Goal: Transaction & Acquisition: Purchase product/service

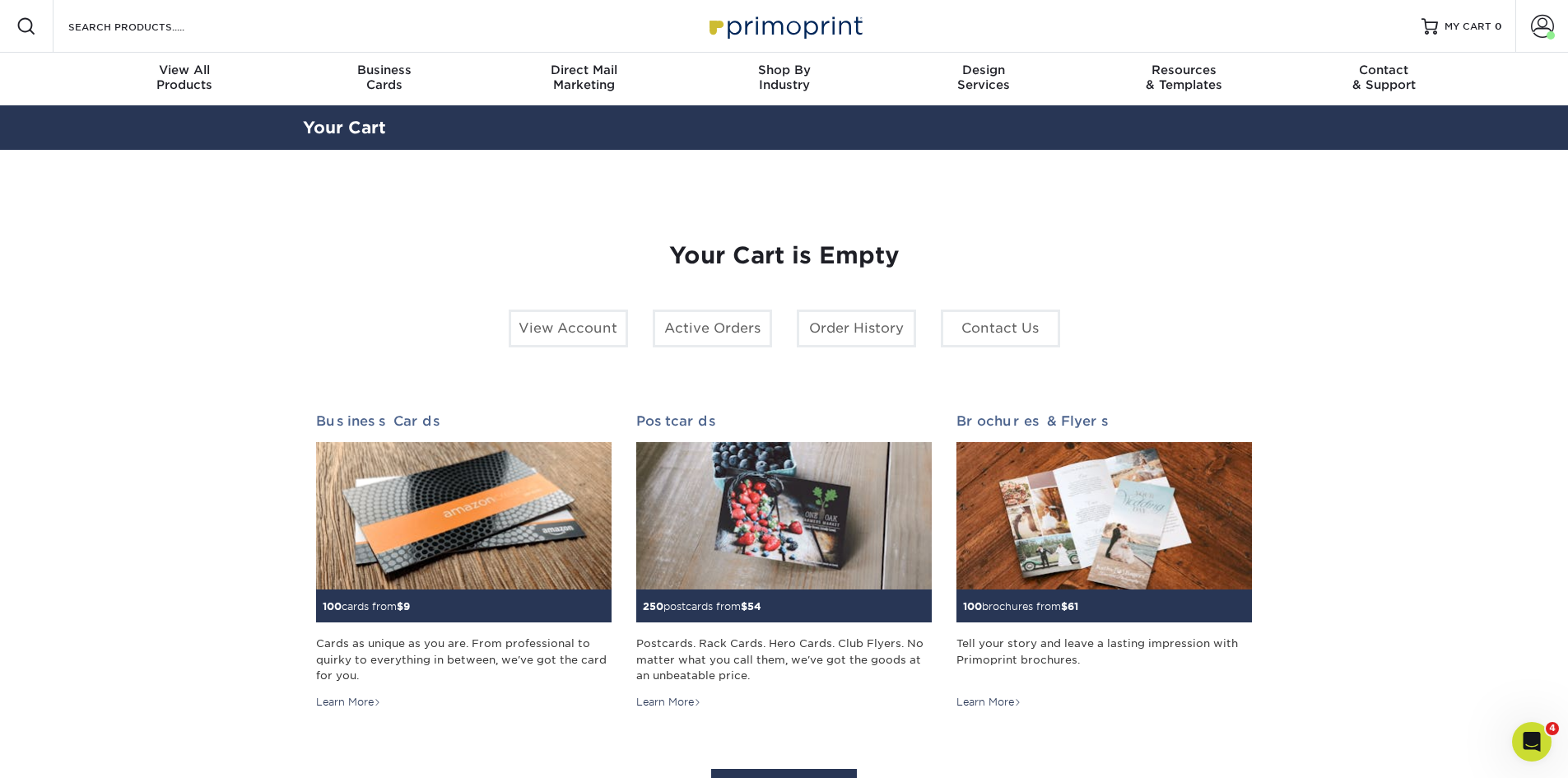
click at [251, 36] on div "Resources Menu Search Products Account Welcome, Jennifer Account Dashboard Acti…" at bounding box center [784, 26] width 1568 height 53
click at [239, 24] on div "Resources Menu Search Products Account Welcome, Jennifer Account Dashboard Acti…" at bounding box center [784, 26] width 1568 height 53
click at [208, 25] on input "Search Products" at bounding box center [146, 27] width 160 height 20
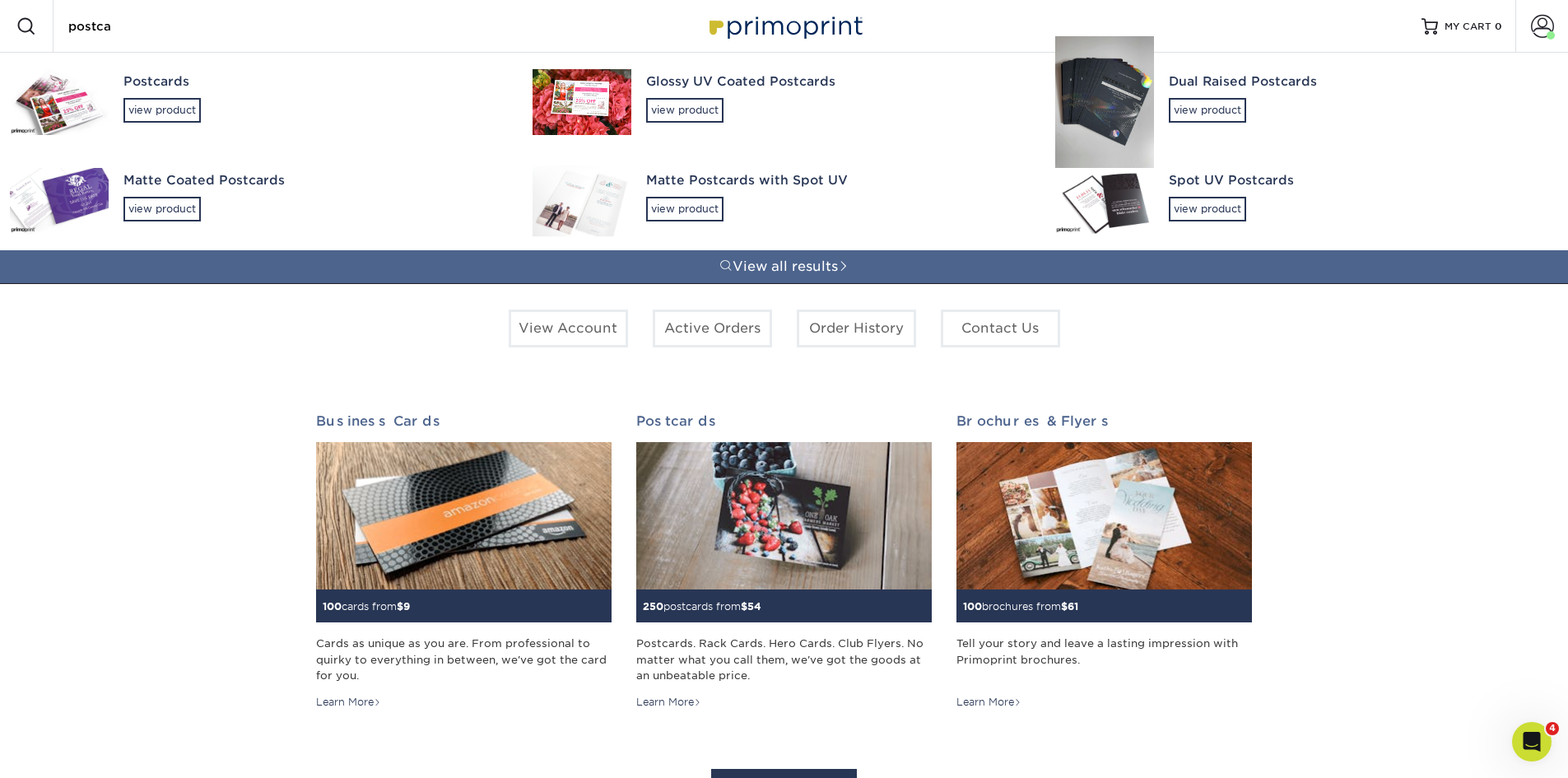
type input "postca"
click at [660, 84] on div "Glossy UV Coated Postcards" at bounding box center [836, 81] width 380 height 19
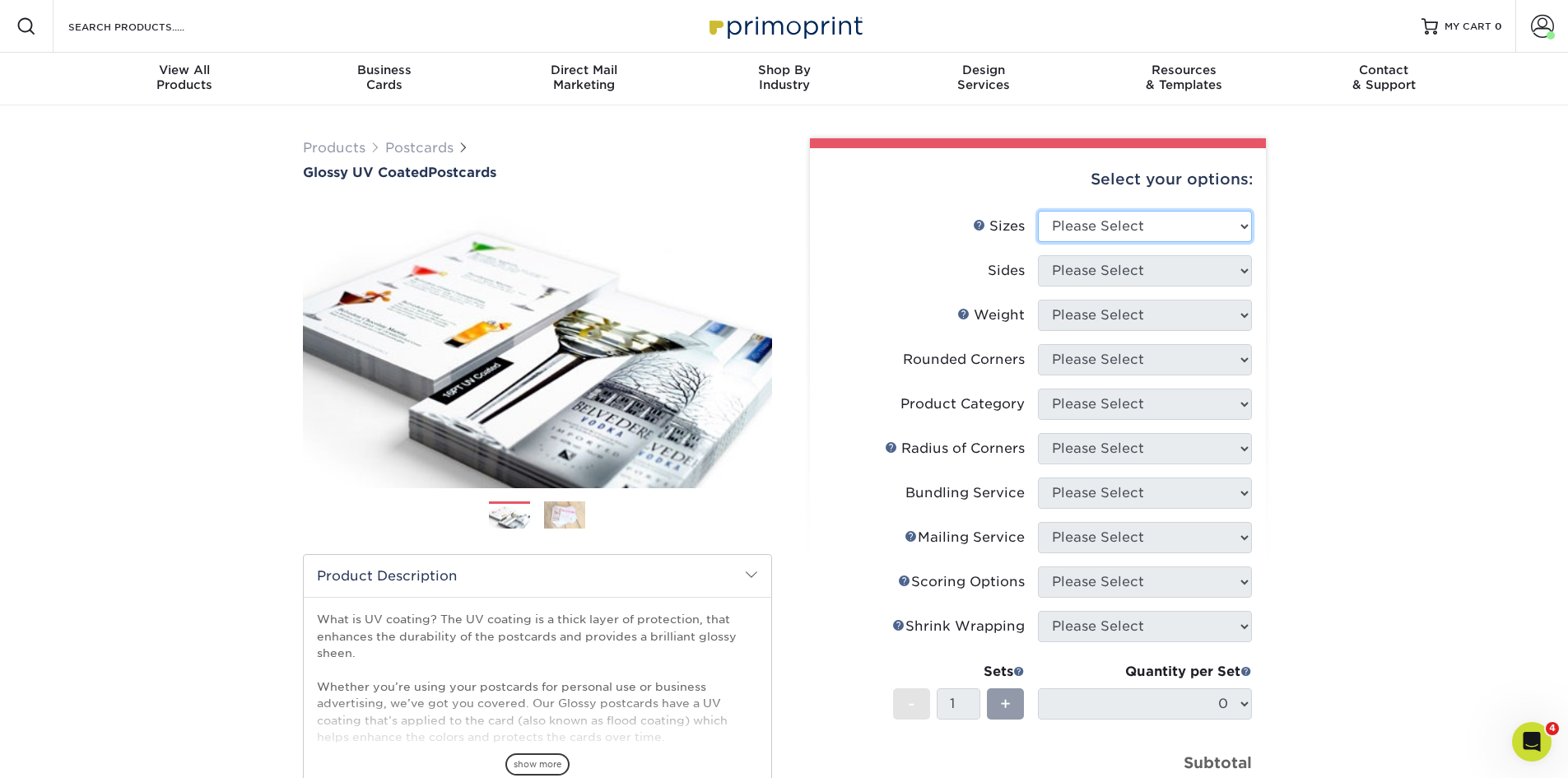
click at [1085, 224] on select "Please Select 1.5" x 7" 2" x 4" 2" x 6" 2" x 7" 2" x 8" 2.12" x 5.5" 2.12" x 5.…" at bounding box center [1144, 226] width 214 height 31
select select "5.50x8.50"
click at [1038, 211] on select "Please Select 1.5" x 7" 2" x 4" 2" x 6" 2" x 7" 2" x 8" 2.12" x 5.5" 2.12" x 5.…" at bounding box center [1144, 226] width 214 height 31
click at [1090, 265] on select "Please Select Print Both Sides Print Front Only" at bounding box center [1144, 271] width 214 height 31
select select "13abbda7-1d64-4f25-8bb2-c179b224825d"
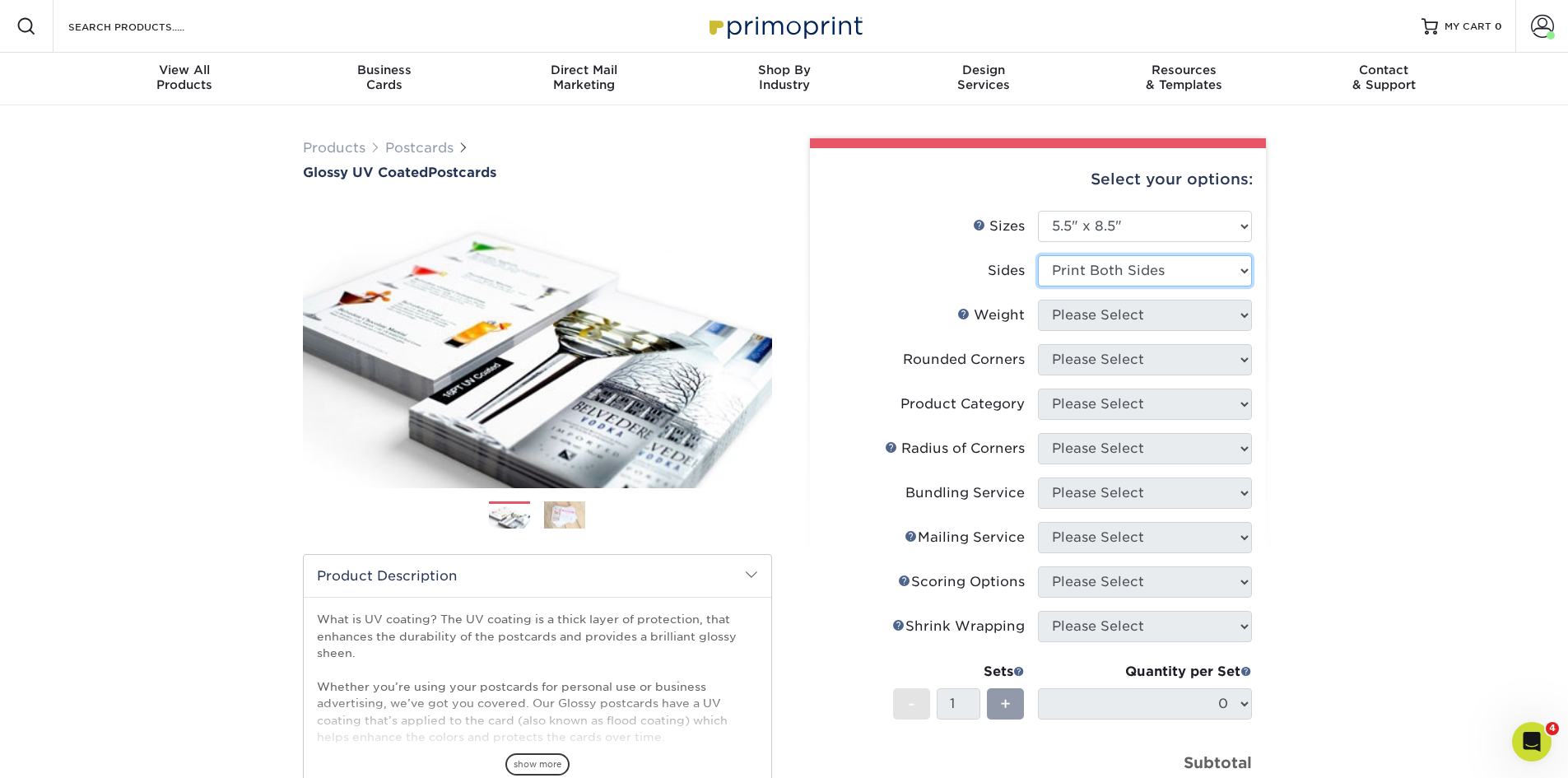
click at [1038, 255] on select "Please Select Print Both Sides Print Front Only" at bounding box center [1144, 271] width 214 height 31
click at [1090, 318] on select "Please Select 16PT 18PT C1S 14PT" at bounding box center [1144, 315] width 214 height 31
select select "14PT"
click at [1038, 300] on select "Please Select 16PT 18PT C1S 14PT" at bounding box center [1144, 315] width 214 height 31
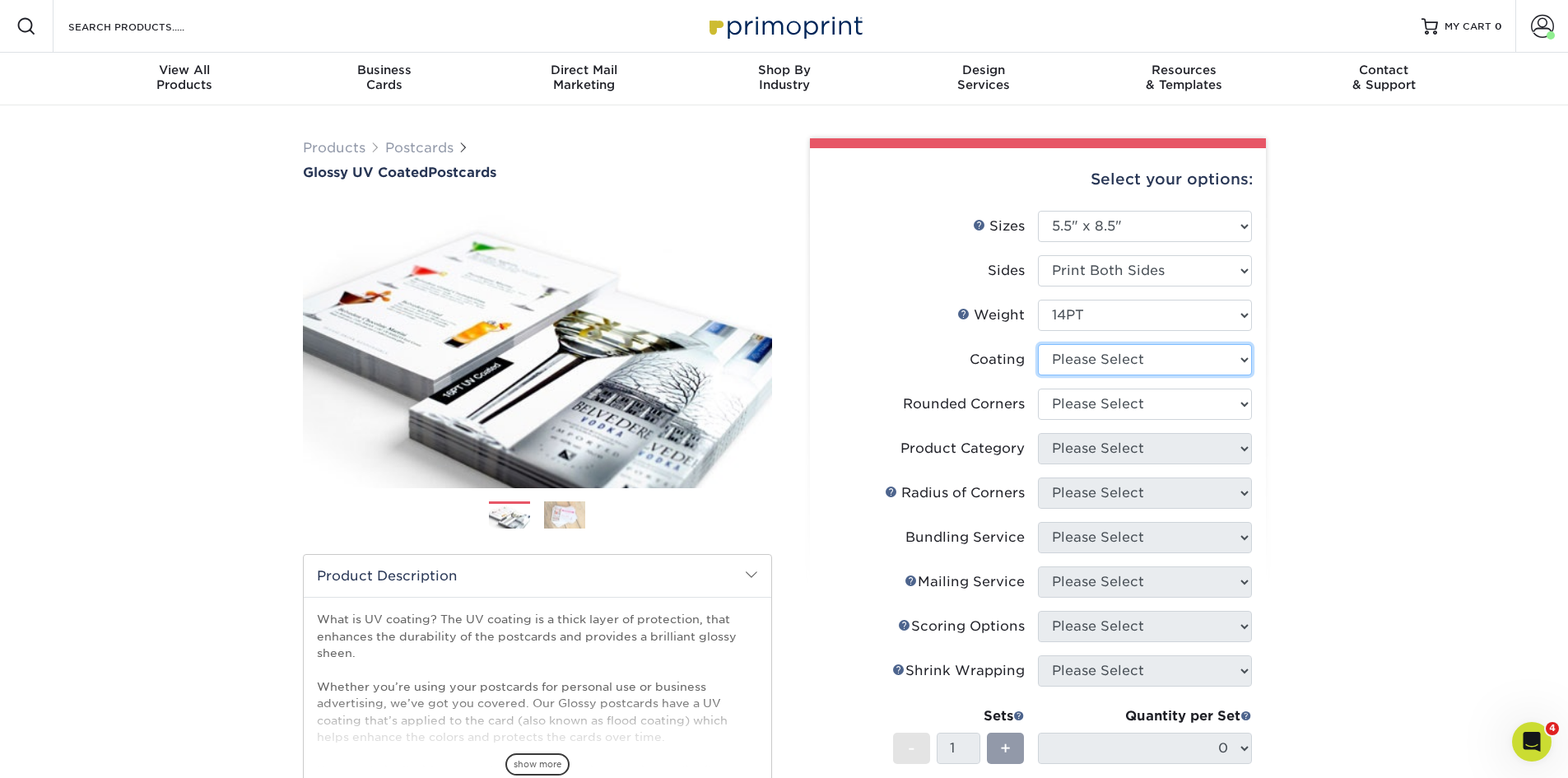
click at [1099, 360] on select at bounding box center [1144, 359] width 214 height 31
select select "1e8116af-acfc-44b1-83dc-8181aa338834"
click at [1038, 344] on select at bounding box center [1144, 359] width 214 height 31
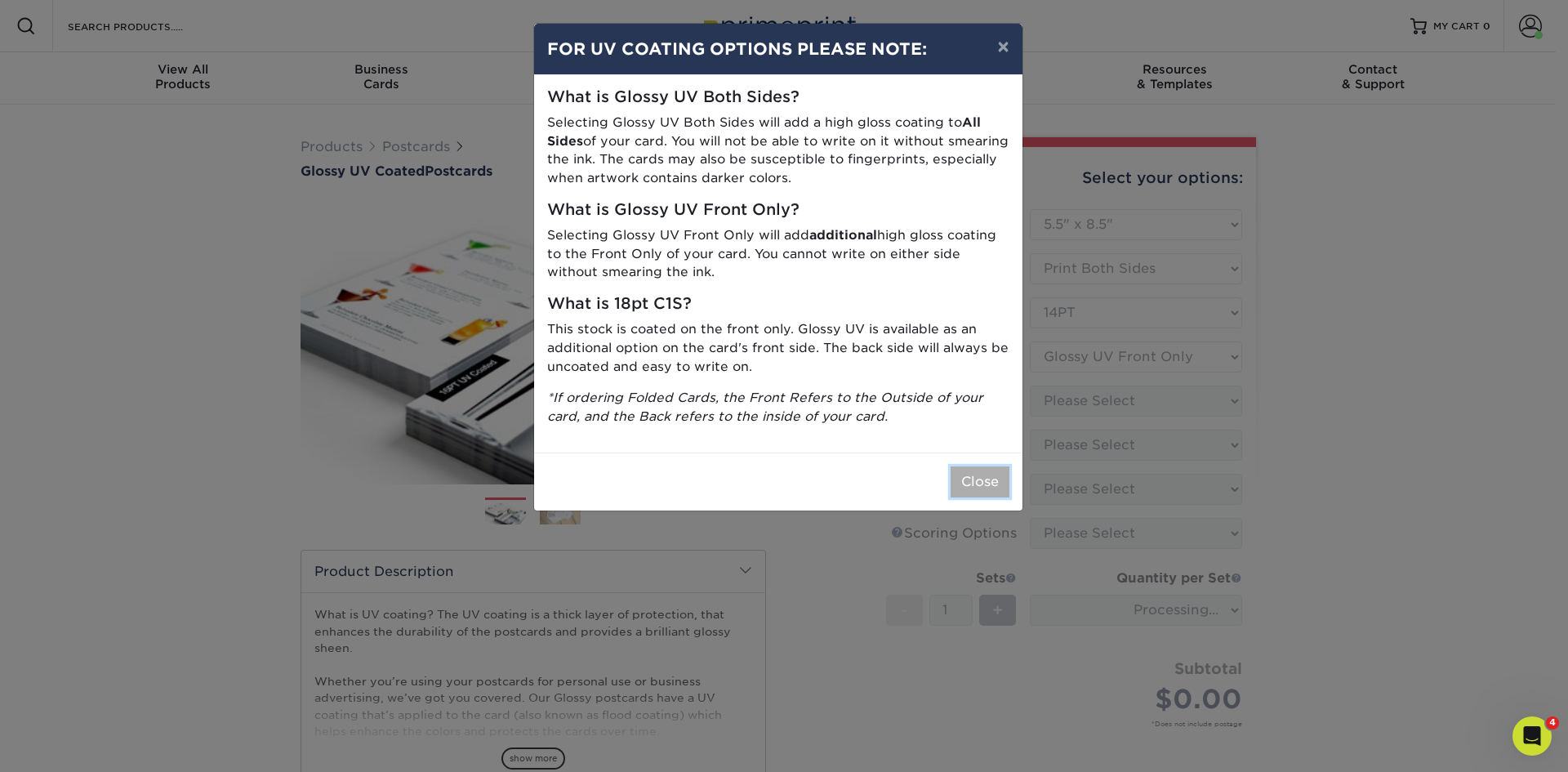
click at [987, 483] on button "Close" at bounding box center [979, 481] width 59 height 31
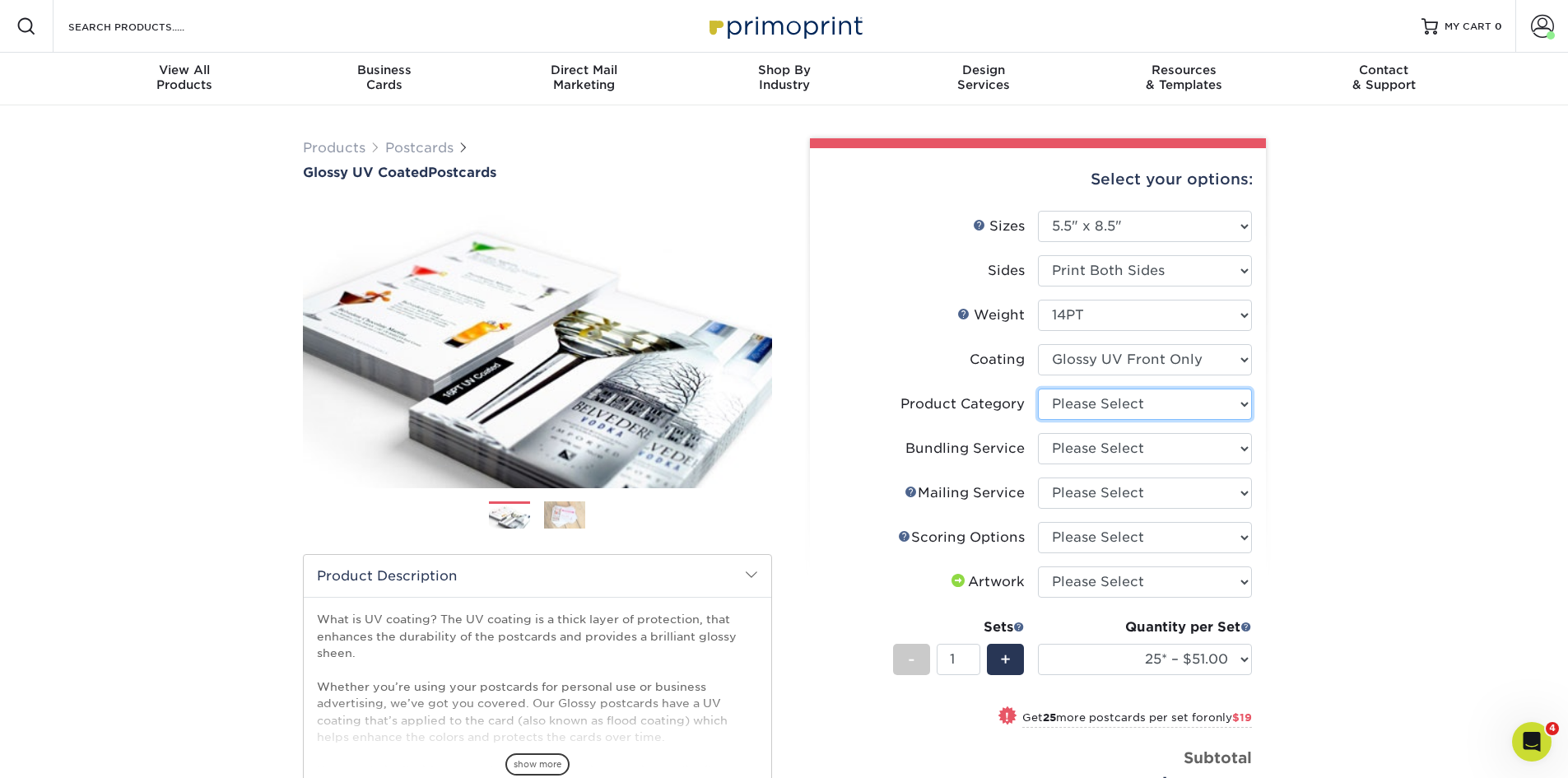
click at [1108, 402] on select "Please Select Postcards" at bounding box center [1144, 403] width 214 height 31
select select "9b7272e0-d6c8-4c3c-8e97-d3a1bcdab858"
click at [1038, 388] on select "Please Select Postcards" at bounding box center [1144, 403] width 214 height 31
click at [1101, 450] on select "Please Select No Bundling Services Yes, Bundles of 50 (+2 Days) Yes, Bundles of…" at bounding box center [1144, 448] width 214 height 31
select select "58689abb-25c0-461c-a4c3-a80b627d6649"
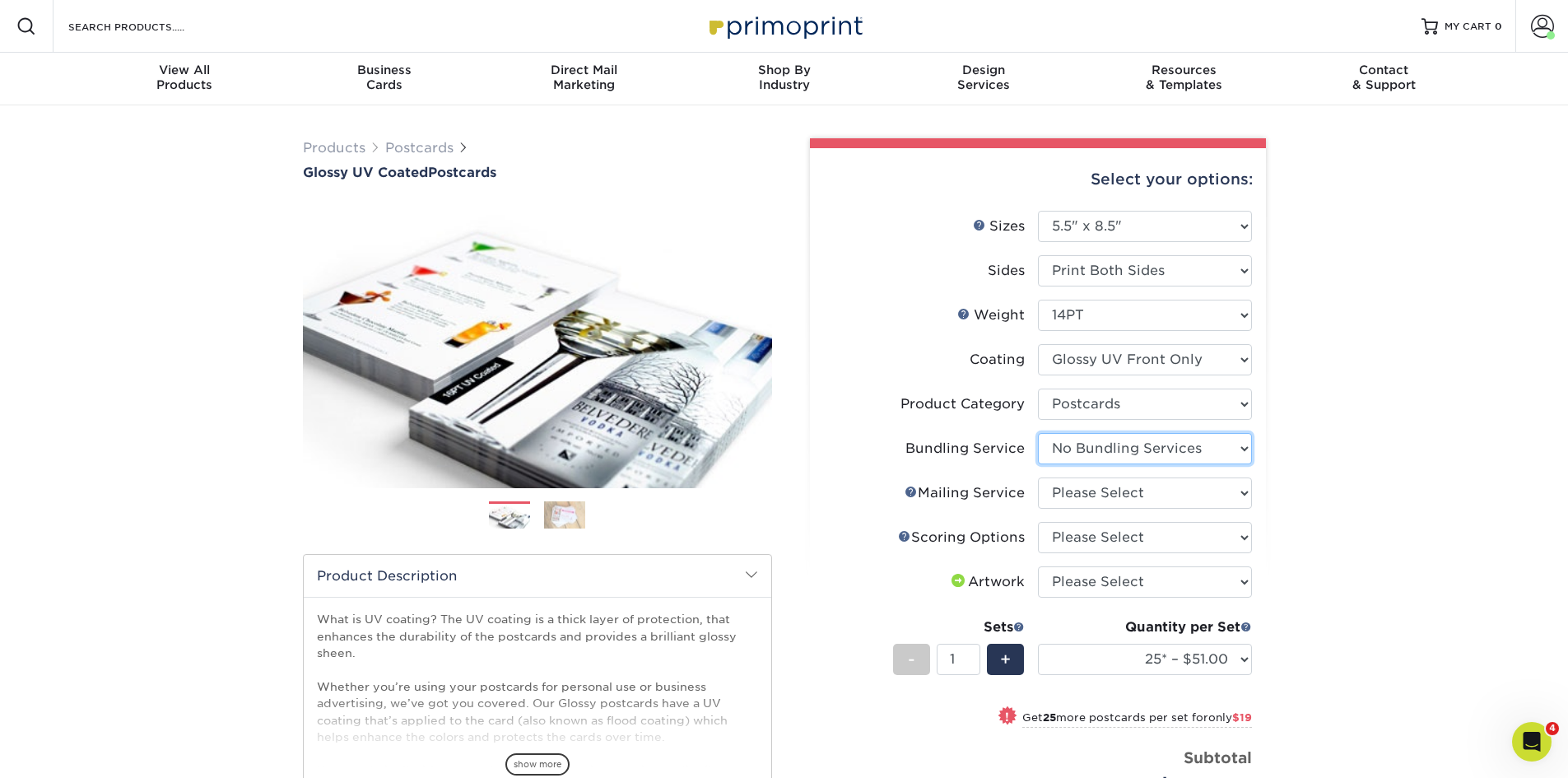
click at [1038, 433] on select "Please Select No Bundling Services Yes, Bundles of 50 (+2 Days) Yes, Bundles of…" at bounding box center [1144, 448] width 214 height 31
click at [1089, 502] on select "Please Select No Direct Mailing Service No, I will mail/stamp/imprint Direct Ma…" at bounding box center [1144, 492] width 214 height 31
select select "3e5e9bdd-d78a-4c28-a41d-fe1407925ca6"
click at [1038, 477] on select "Please Select No Direct Mailing Service No, I will mail/stamp/imprint Direct Ma…" at bounding box center [1144, 492] width 214 height 31
click at [1080, 538] on select "Please Select No Scoring One Score Score in Half Two Scores" at bounding box center [1144, 537] width 214 height 31
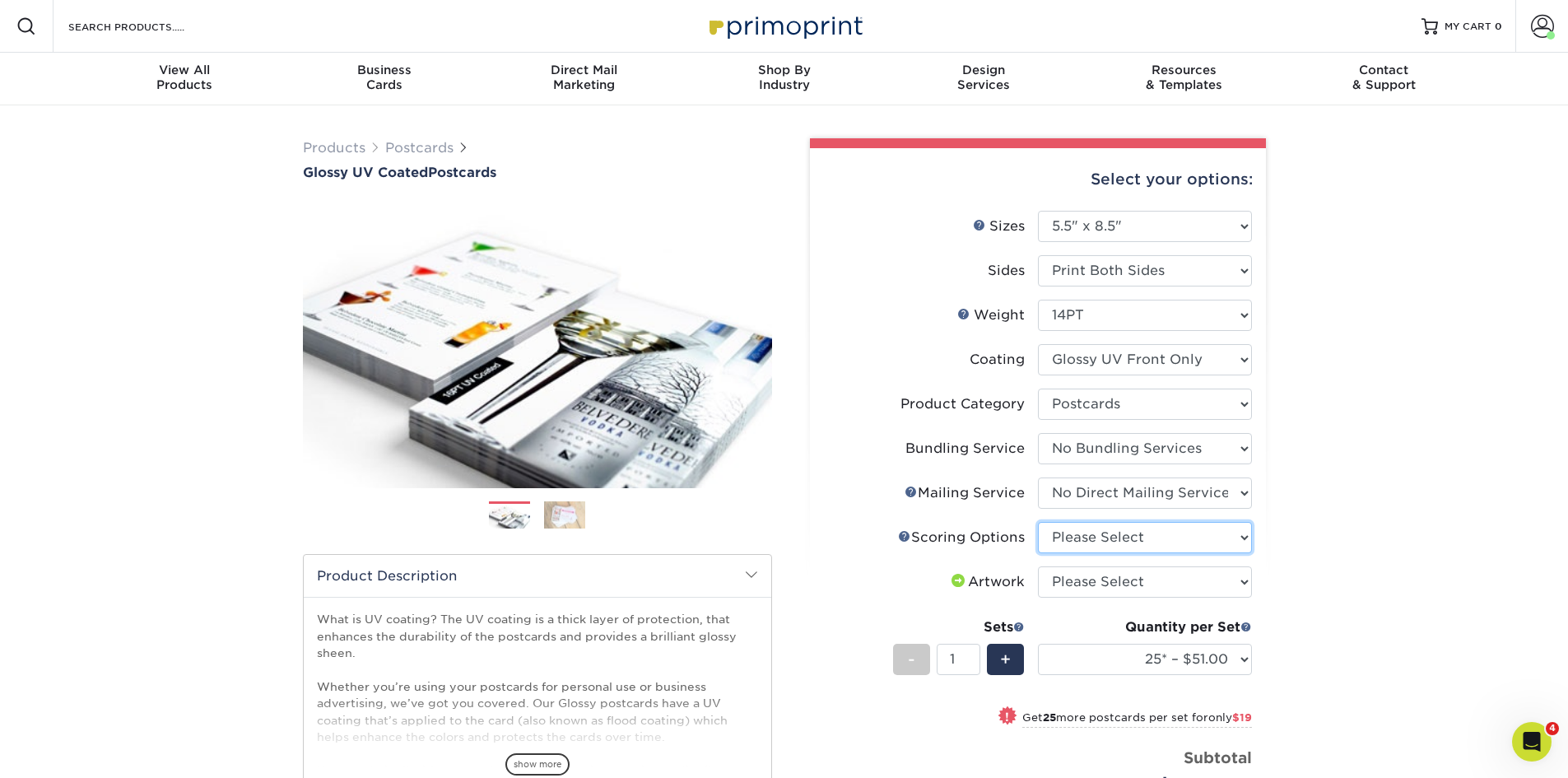
select select "16ebe401-5398-422d-8cb0-f3adbb82deb5"
click at [1038, 522] on select "Please Select No Scoring One Score Score in Half Two Scores" at bounding box center [1144, 537] width 214 height 31
click at [1076, 580] on select "Please Select I will upload files I need a design - $150" at bounding box center [1144, 581] width 214 height 31
select select "upload"
click at [1038, 566] on select "Please Select I will upload files I need a design - $150" at bounding box center [1144, 581] width 214 height 31
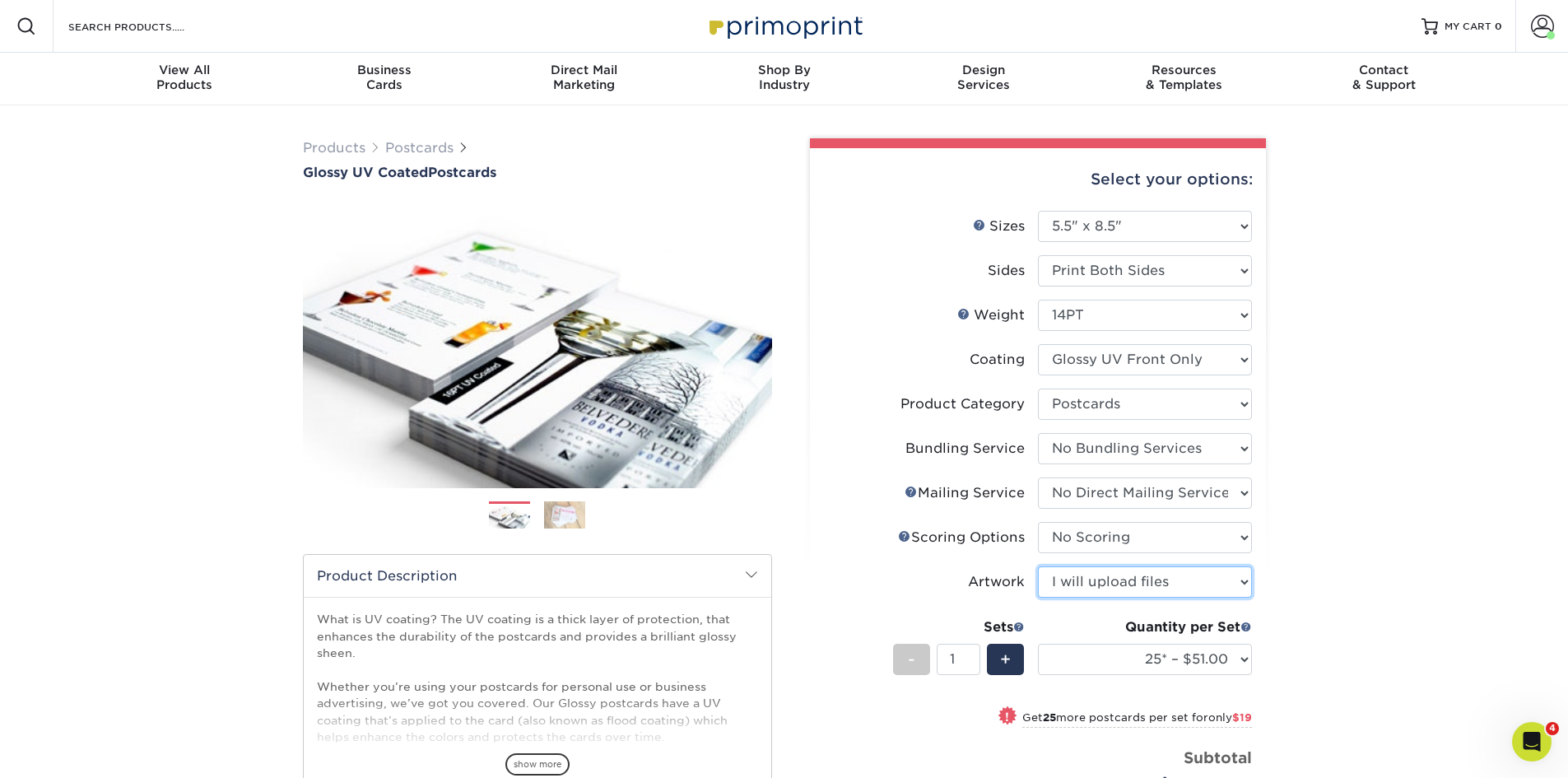
scroll to position [82, 0]
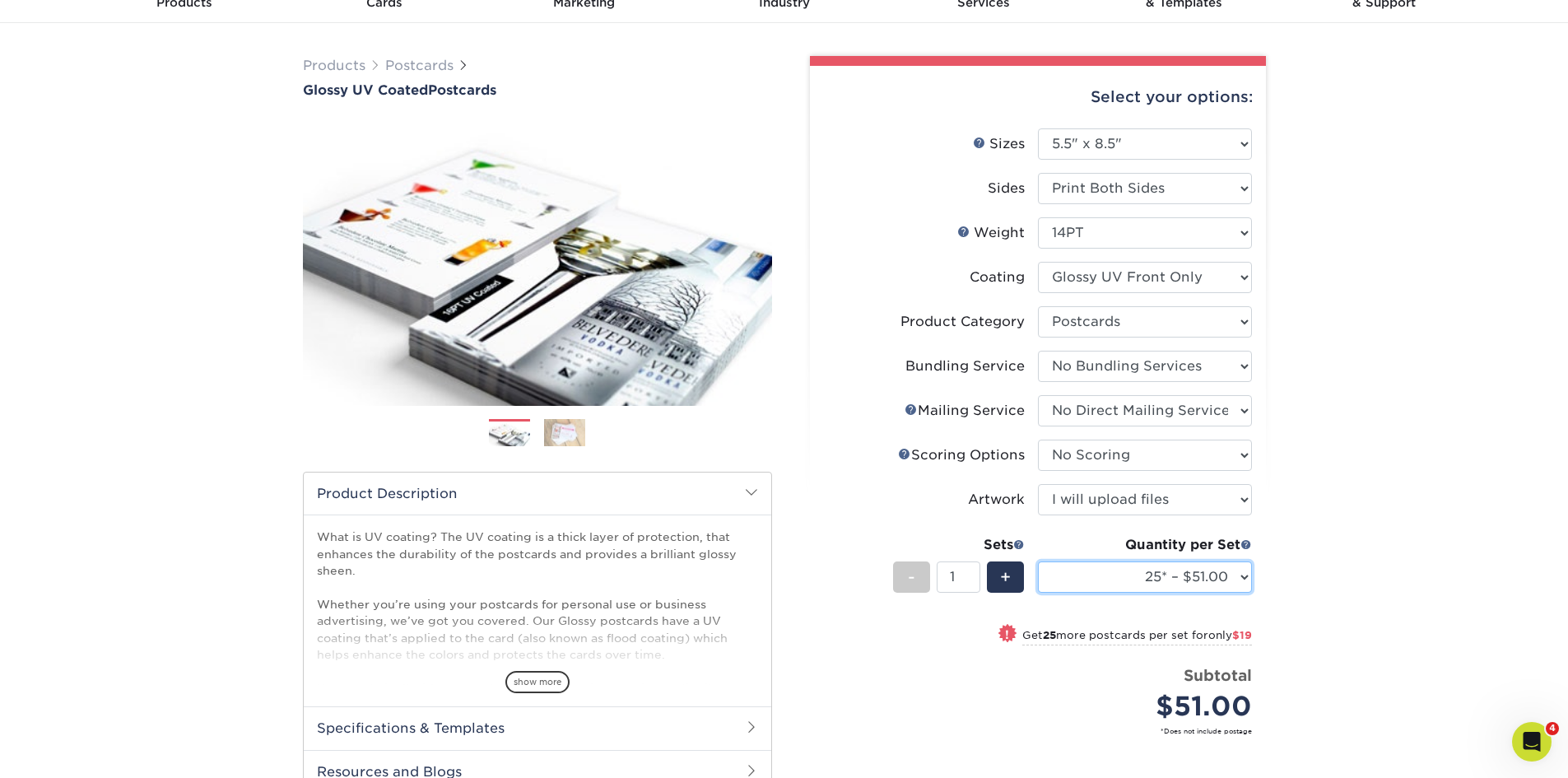
click at [1093, 577] on select "25* – $51.00 50* – $70.00 75* – $82.00 100* – $128.00 250* – $192.00 500 – $213…" at bounding box center [1144, 576] width 214 height 31
select select "2500 – $395.00"
click at [1038, 561] on select "25* – $51.00 50* – $70.00 75* – $82.00 100* – $128.00 250* – $192.00 500 – $213…" at bounding box center [1144, 576] width 214 height 31
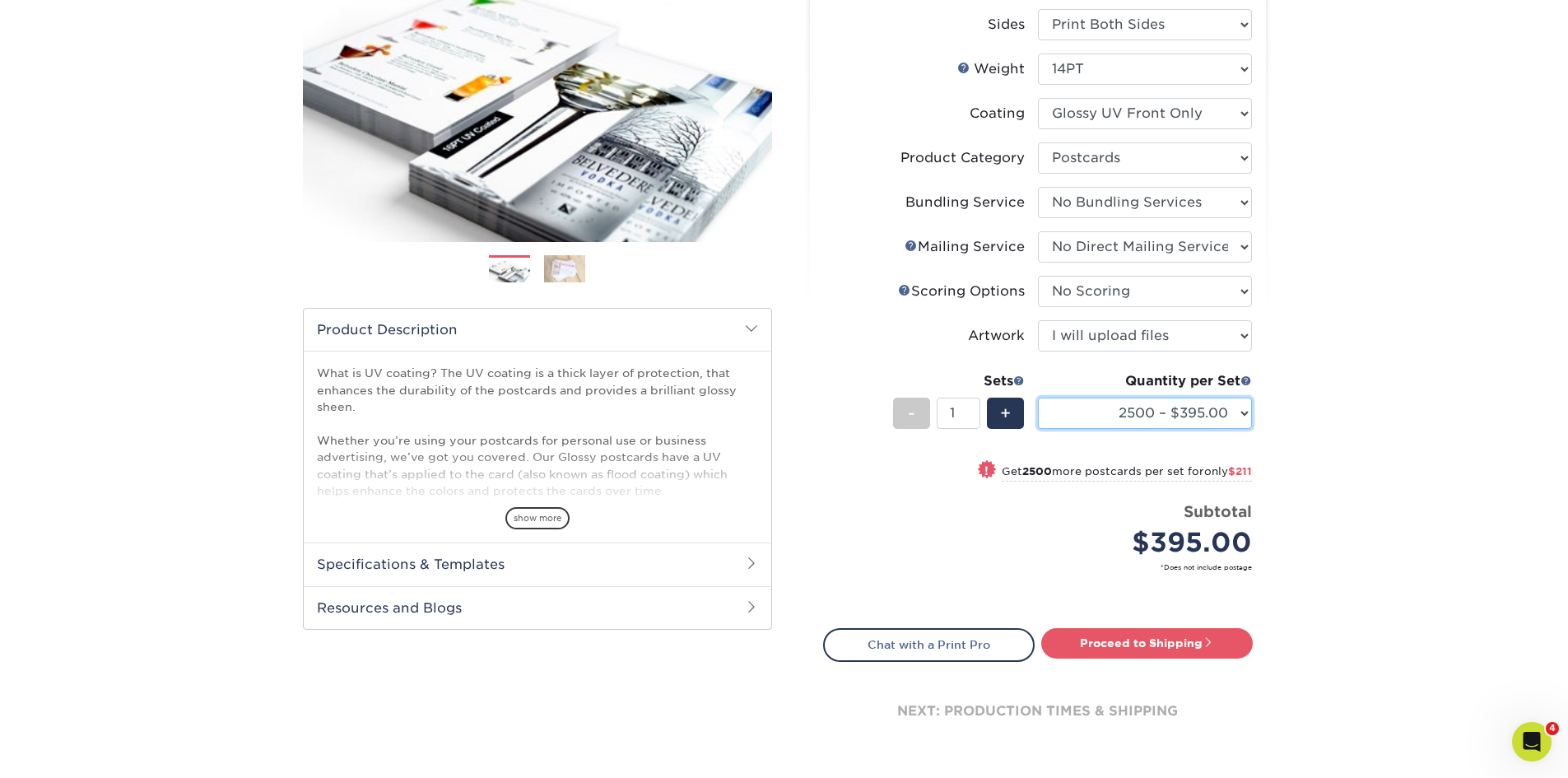
scroll to position [247, 0]
click at [1109, 644] on link "Proceed to Shipping" at bounding box center [1147, 641] width 212 height 29
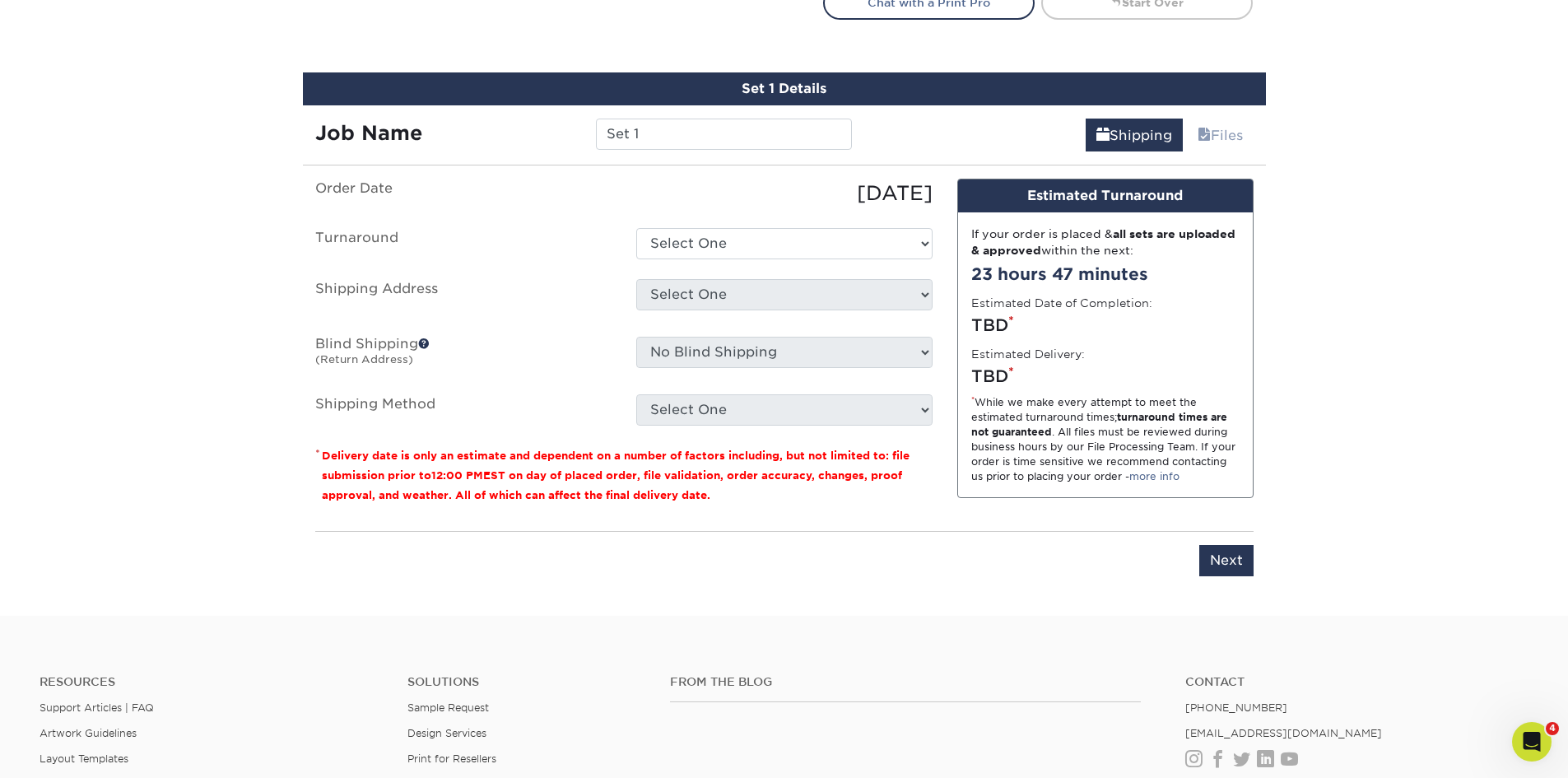
scroll to position [919, 0]
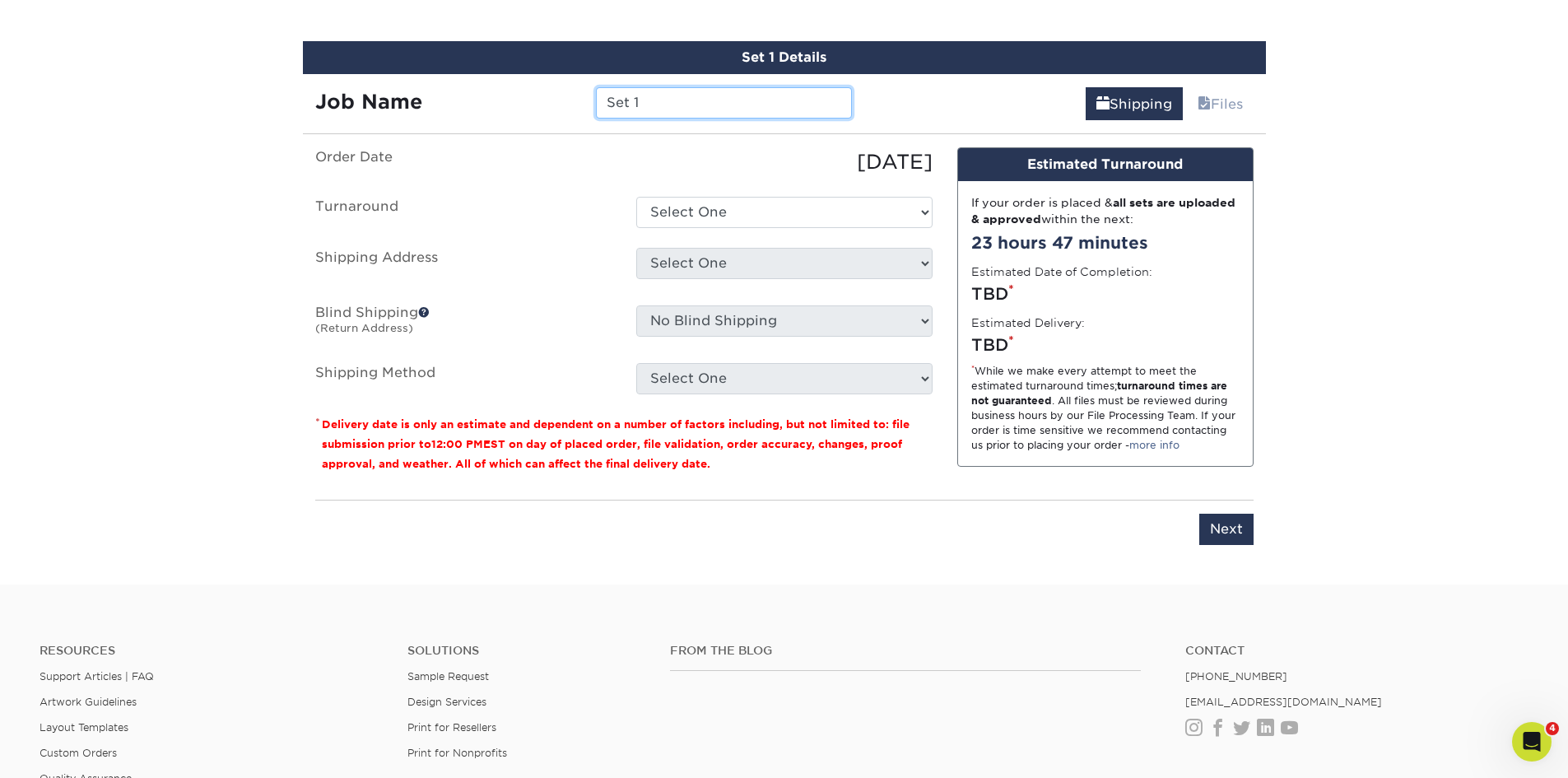
click at [627, 103] on input "Set 1" at bounding box center [723, 103] width 256 height 31
type input "1"
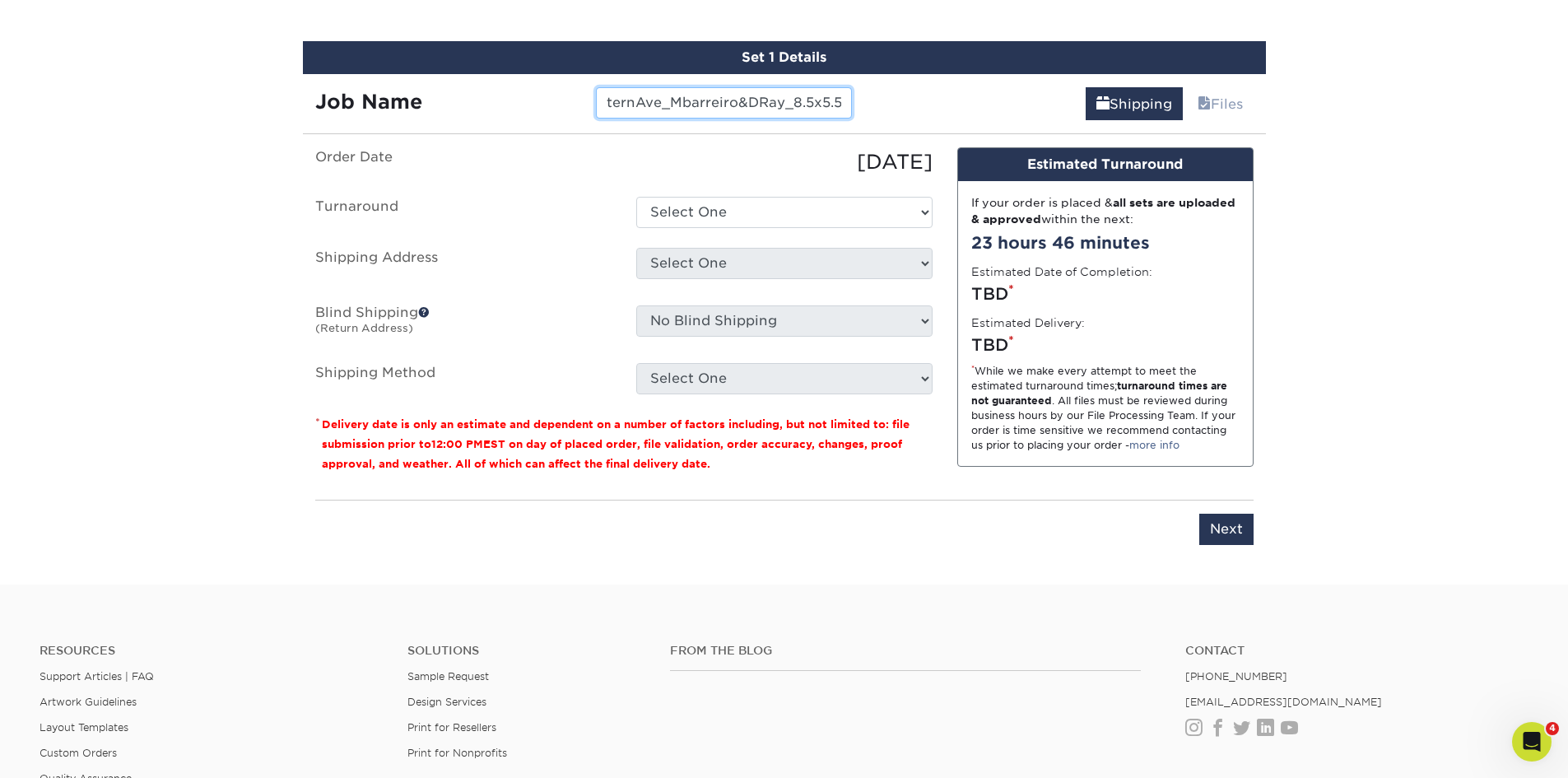
type input "11942WesternAve_Mbarreiro&DRay_8.5x5.5"
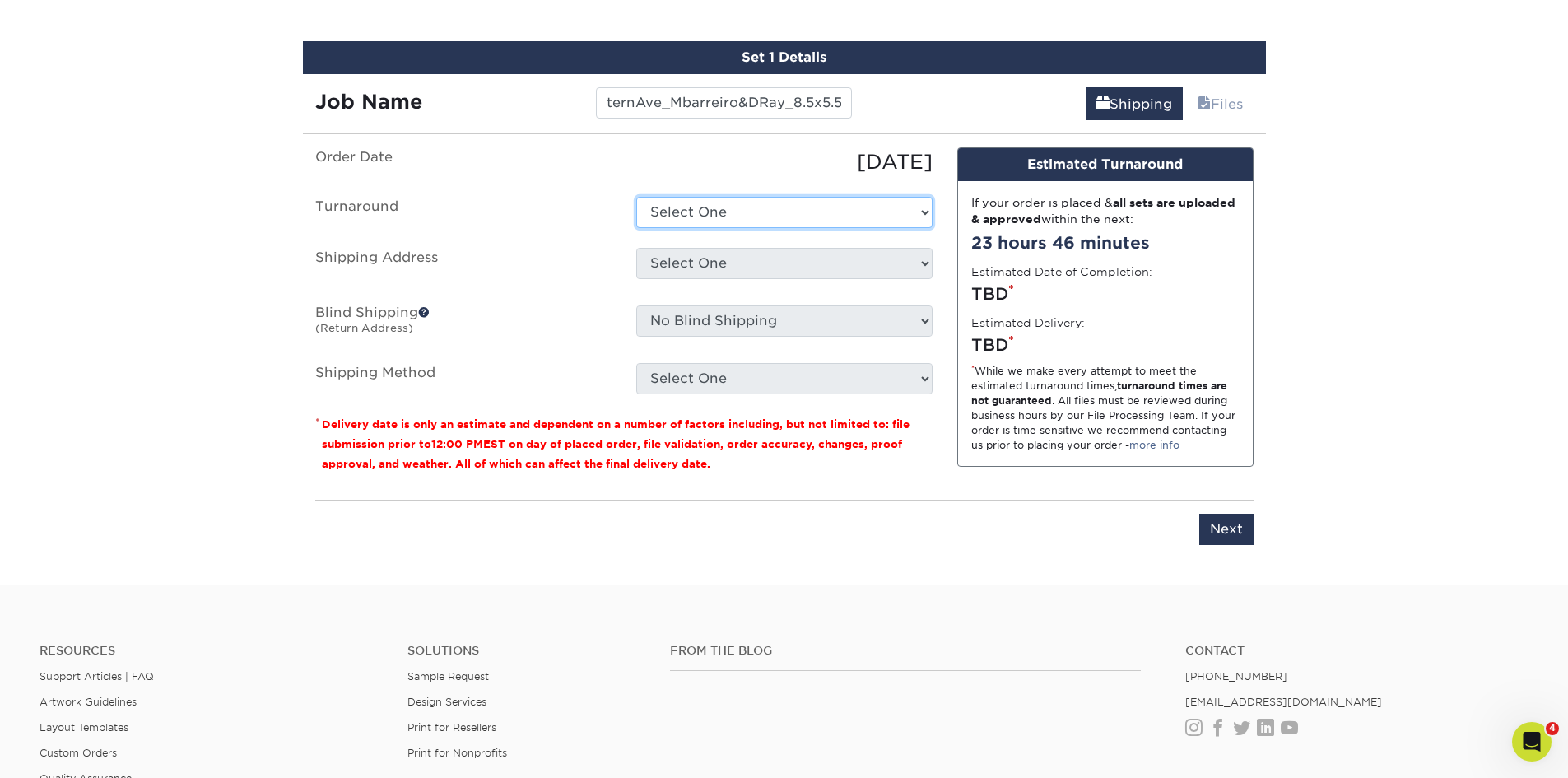
click at [739, 209] on select "Select One 2-4 Business Days 2 Day Next Business Day" at bounding box center [784, 212] width 297 height 31
select select "ec37b232-2e64-4890-8953-b30f9e54d59d"
click at [636, 197] on select "Select One 2-4 Business Days 2 Day Next Business Day" at bounding box center [784, 212] width 297 height 31
click at [732, 260] on select "Select One B&B Services Bob's Amex Camarillo Cerritos Costa Mesa DAUM South Bay…" at bounding box center [784, 263] width 297 height 31
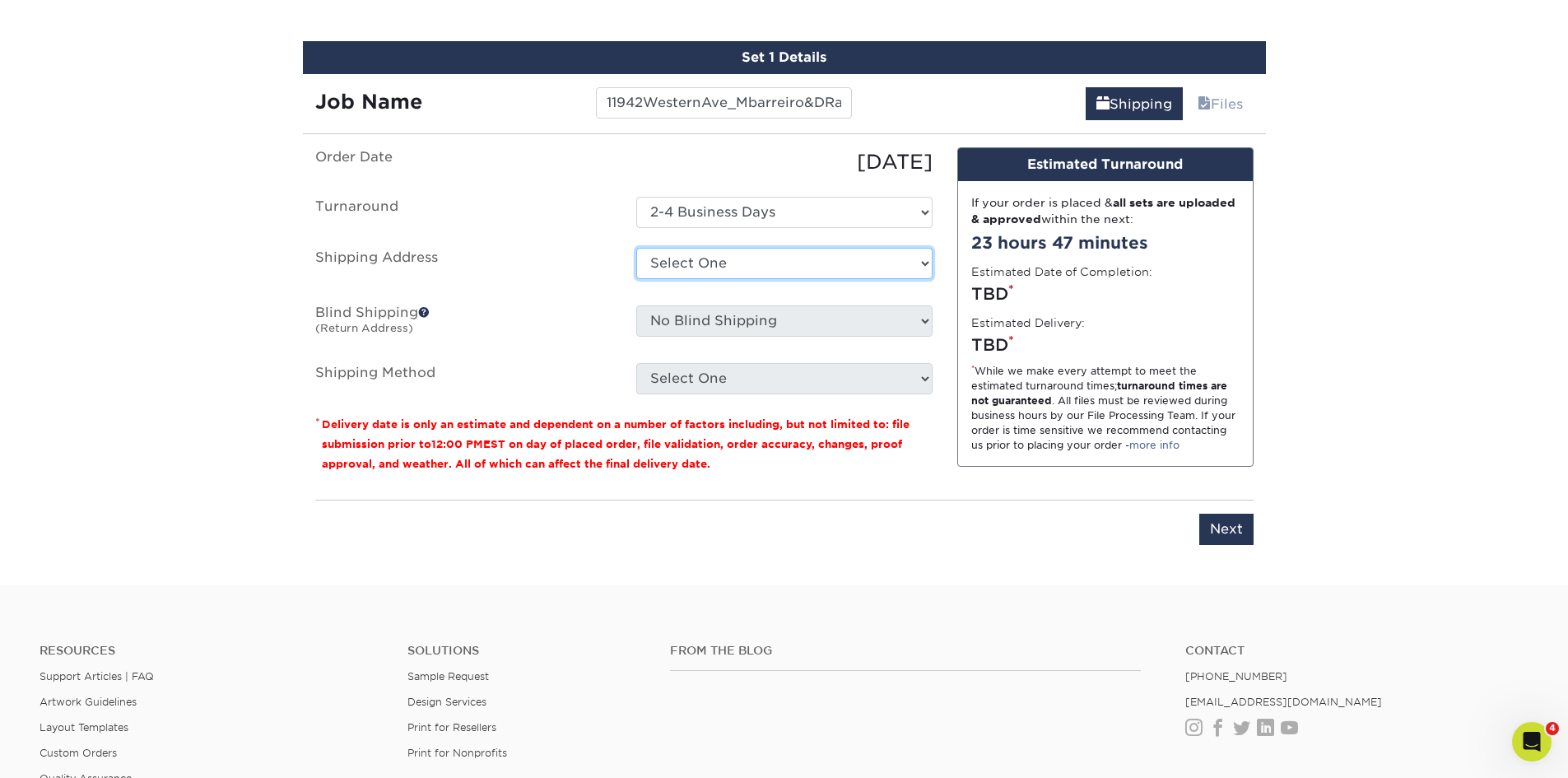
select select "10188"
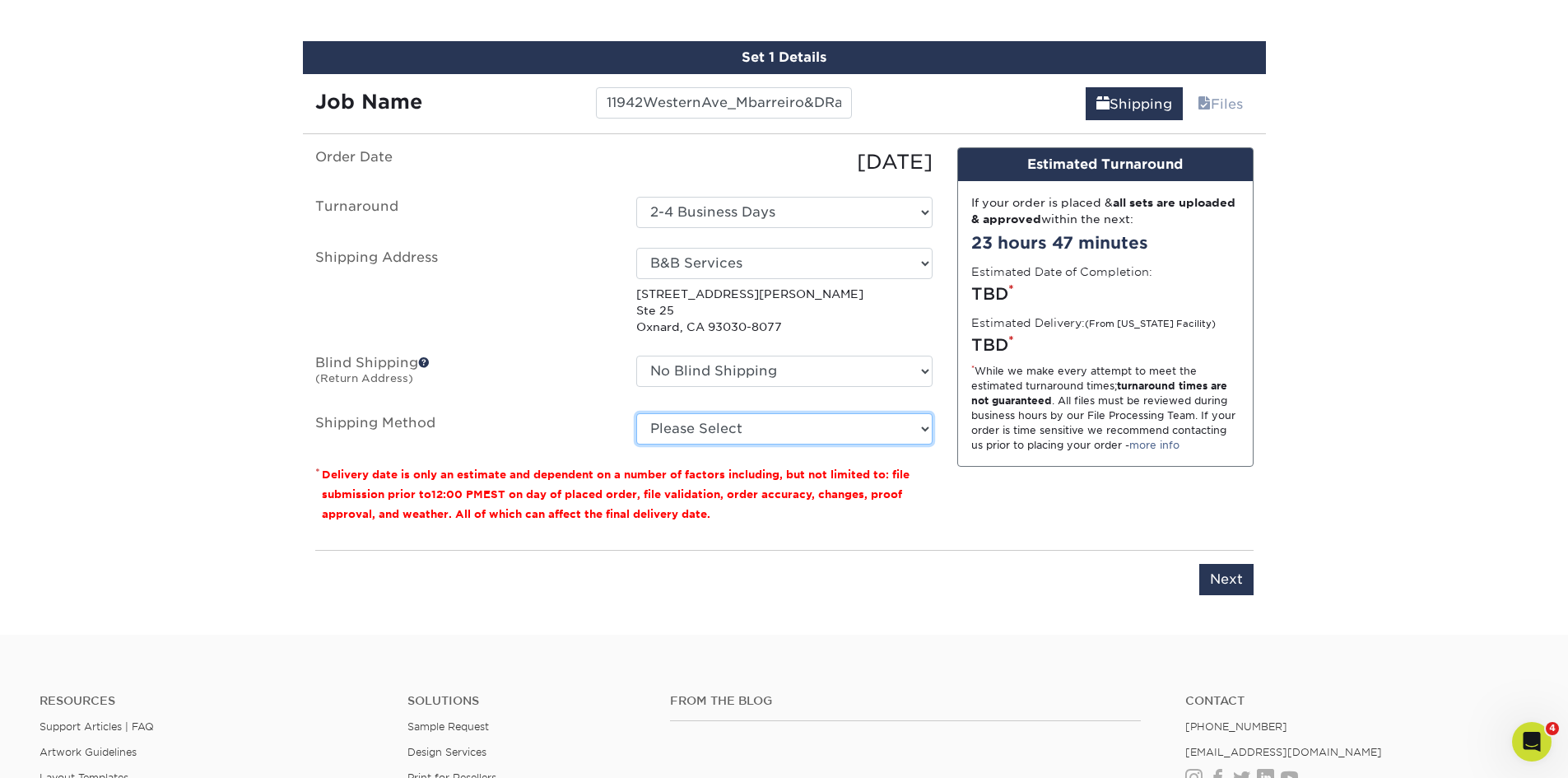
click at [845, 438] on select "Please Select Ground Shipping (+$35.76) 3 Day Shipping Service (+$53.93) 2 Day …" at bounding box center [784, 428] width 297 height 31
select select "03"
click at [636, 413] on select "Please Select Ground Shipping (+$35.76) 3 Day Shipping Service (+$53.93) 2 Day …" at bounding box center [784, 428] width 297 height 31
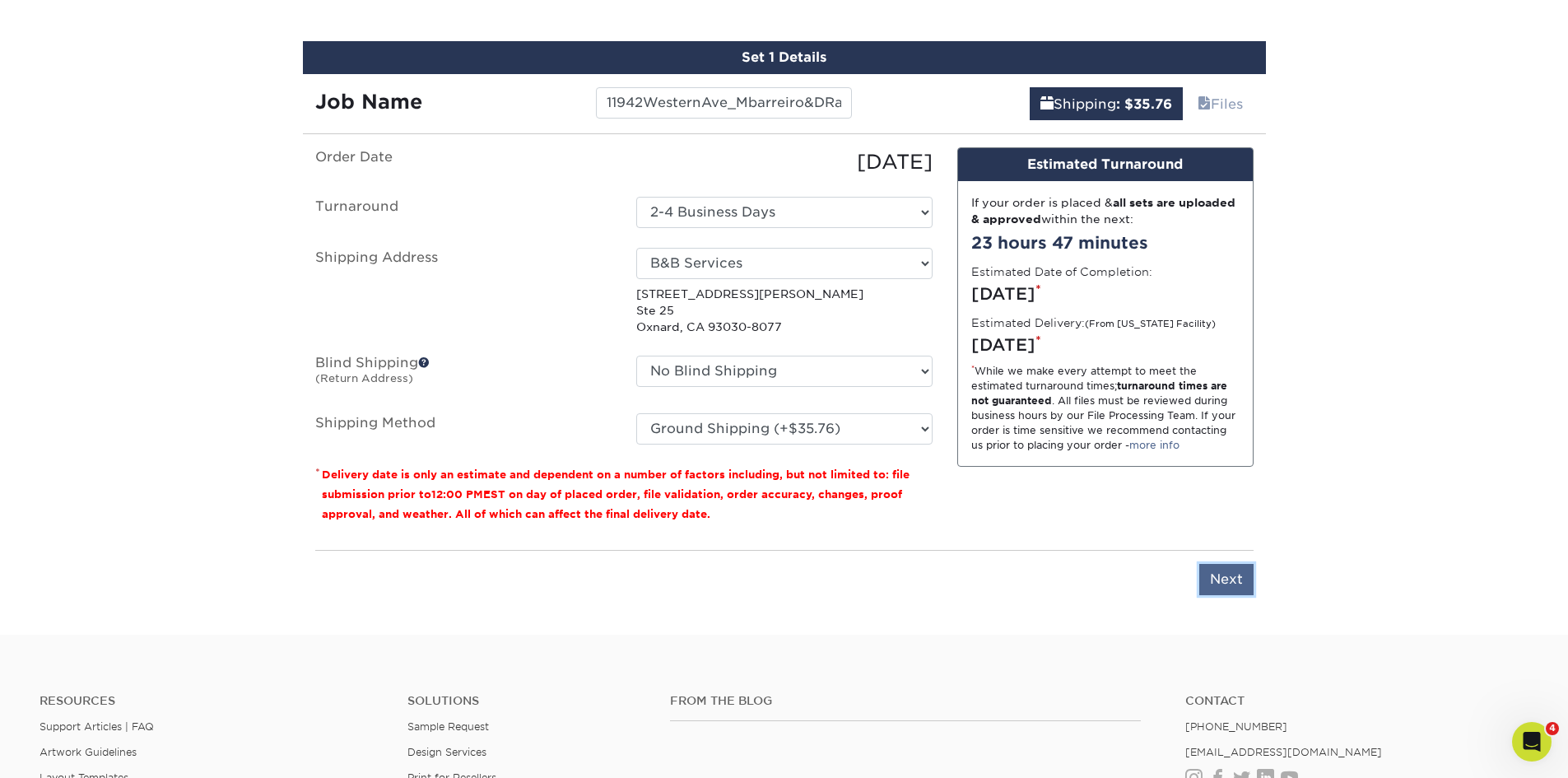
click at [1221, 579] on input "Next" at bounding box center [1226, 579] width 55 height 31
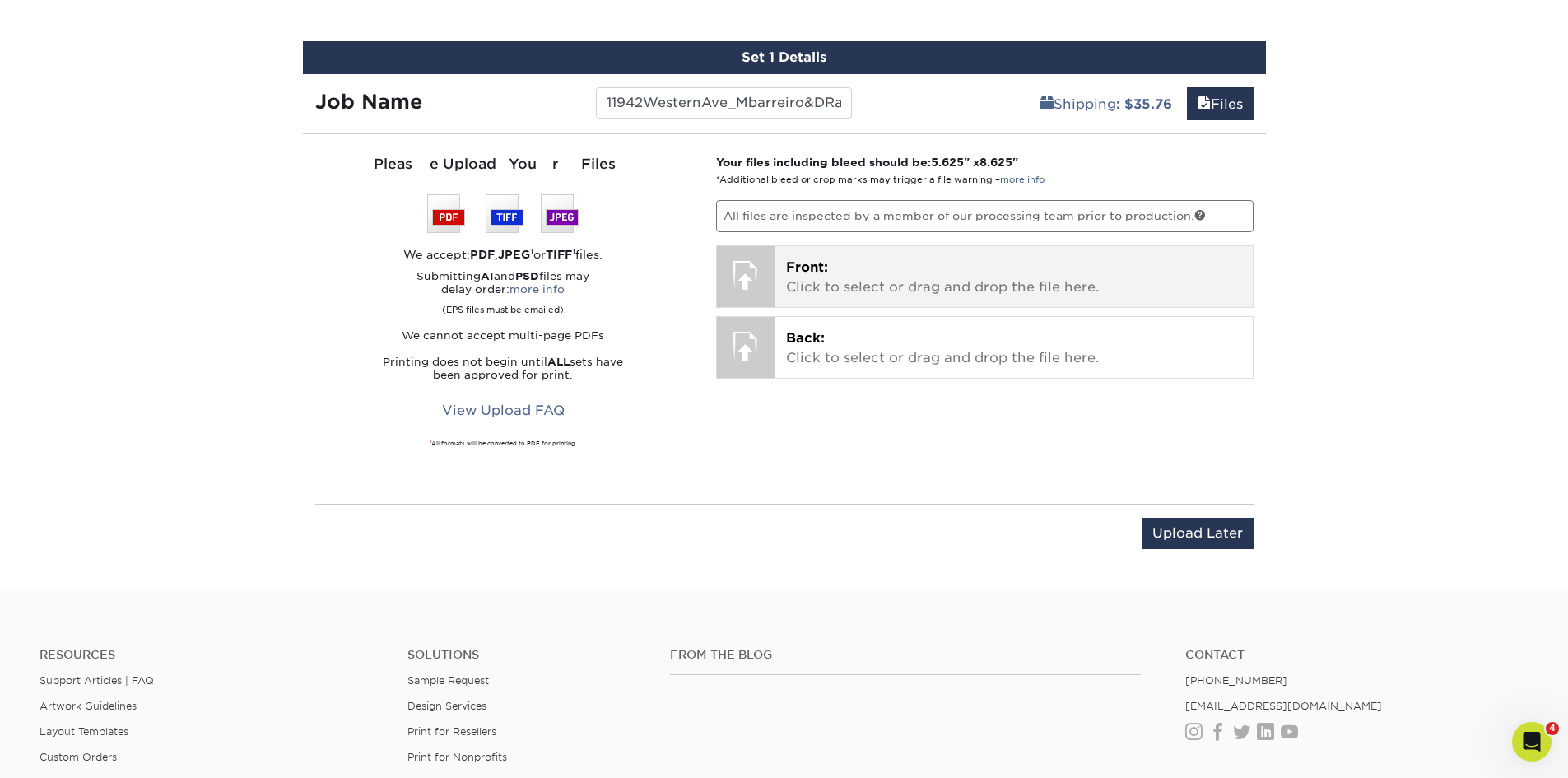
click at [902, 256] on div "Front: Click to select or drag and drop the file here. Choose file" at bounding box center [1013, 276] width 478 height 60
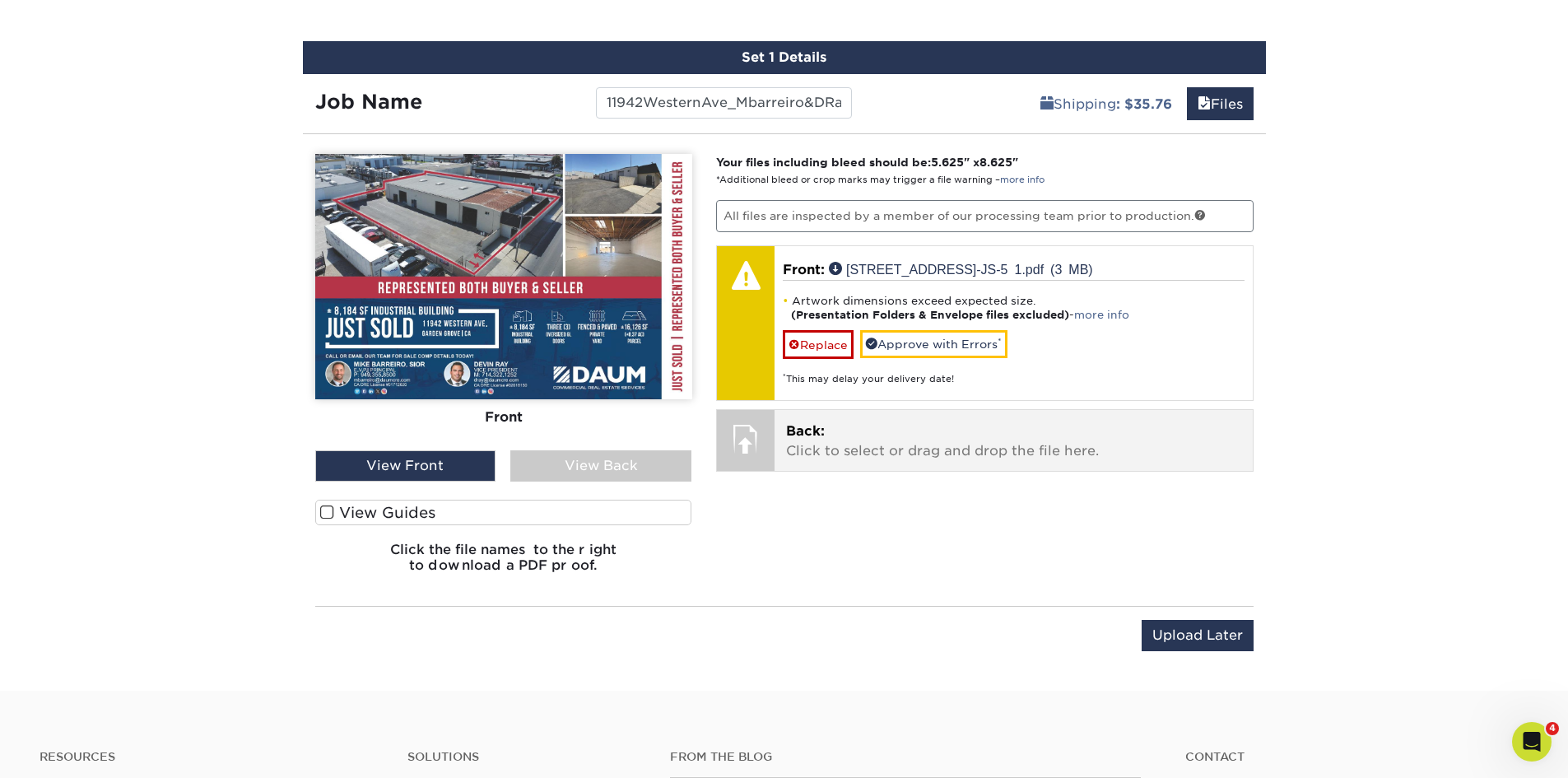
click at [872, 446] on p "Back: Click to select or drag and drop the file here." at bounding box center [1013, 440] width 455 height 39
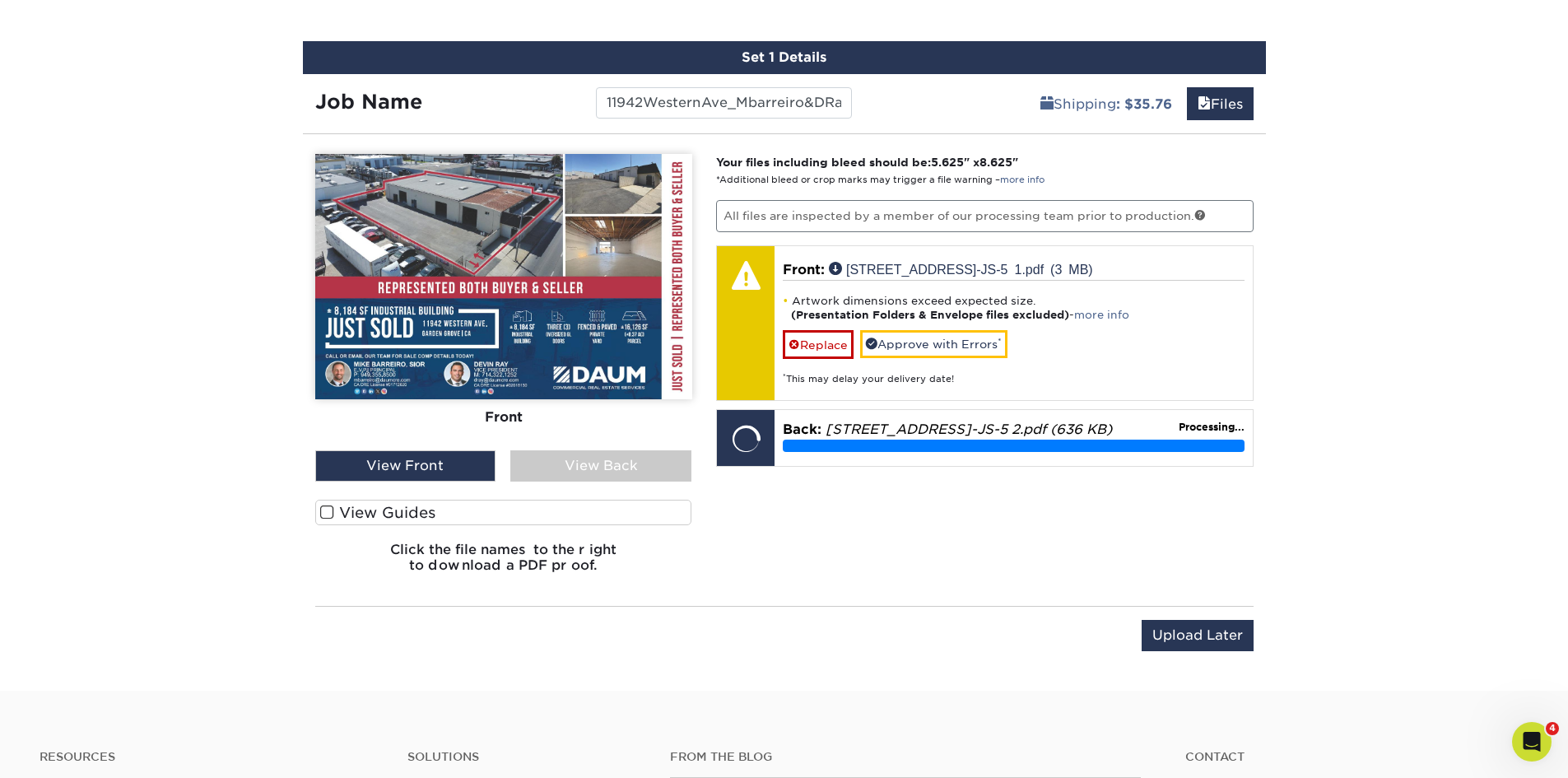
click at [323, 513] on span at bounding box center [327, 512] width 14 height 16
click at [0, 0] on input "View Guides" at bounding box center [0, 0] width 0 height 0
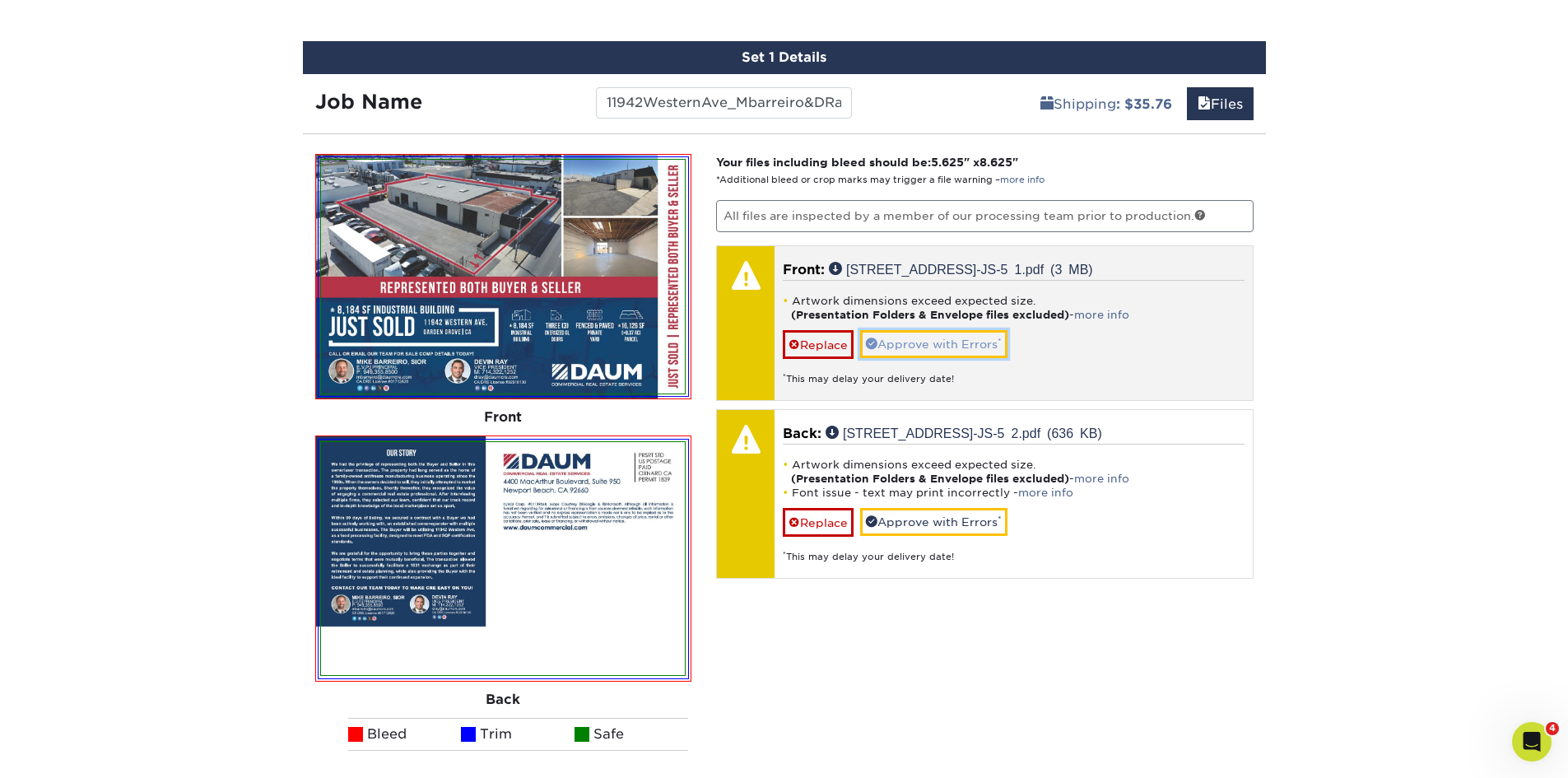
click at [893, 339] on link "Approve with Errors *" at bounding box center [934, 344] width 147 height 28
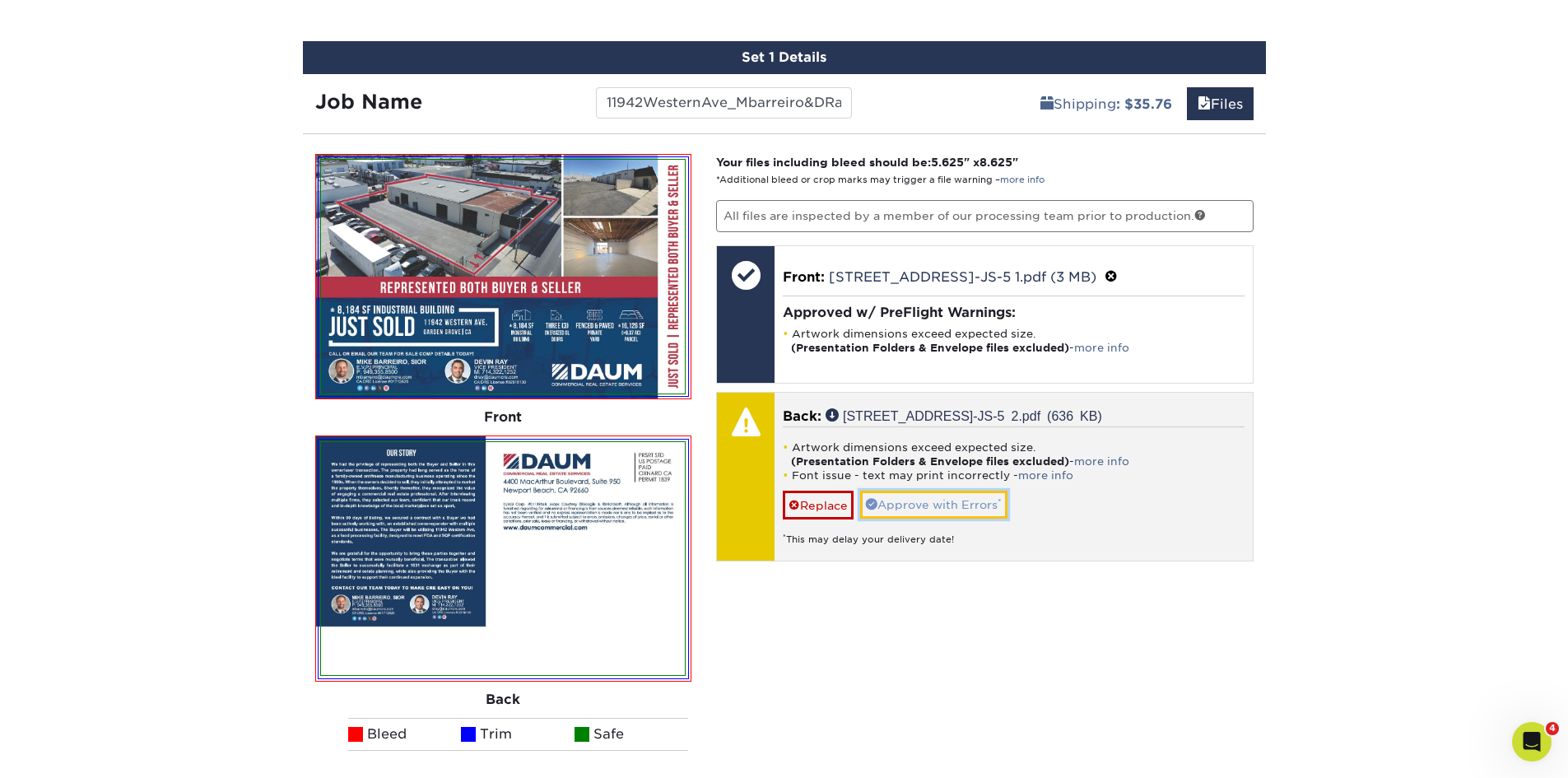
click at [936, 502] on link "Approve with Errors *" at bounding box center [934, 504] width 147 height 28
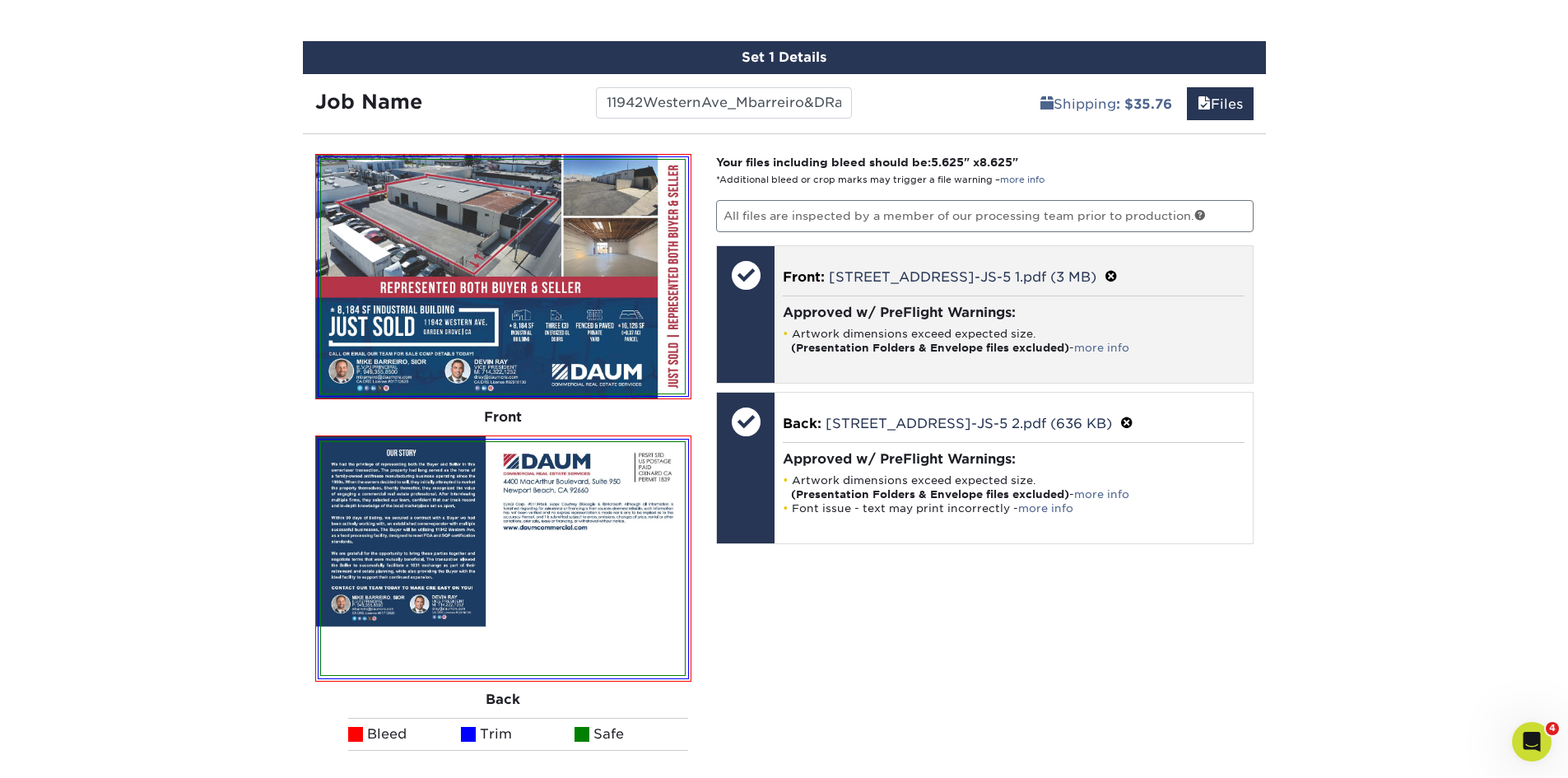
click at [885, 297] on div "Approved w/ PreFlight Warnings: Artwork dimensions exceed expected size. (Prese…" at bounding box center [1013, 329] width 461 height 67
click at [835, 294] on div "Front: 11942 Western Ave_Mailer-JS-5 1.pdf (3 MB) Approved w/ PreFlight Warning…" at bounding box center [1013, 314] width 478 height 137
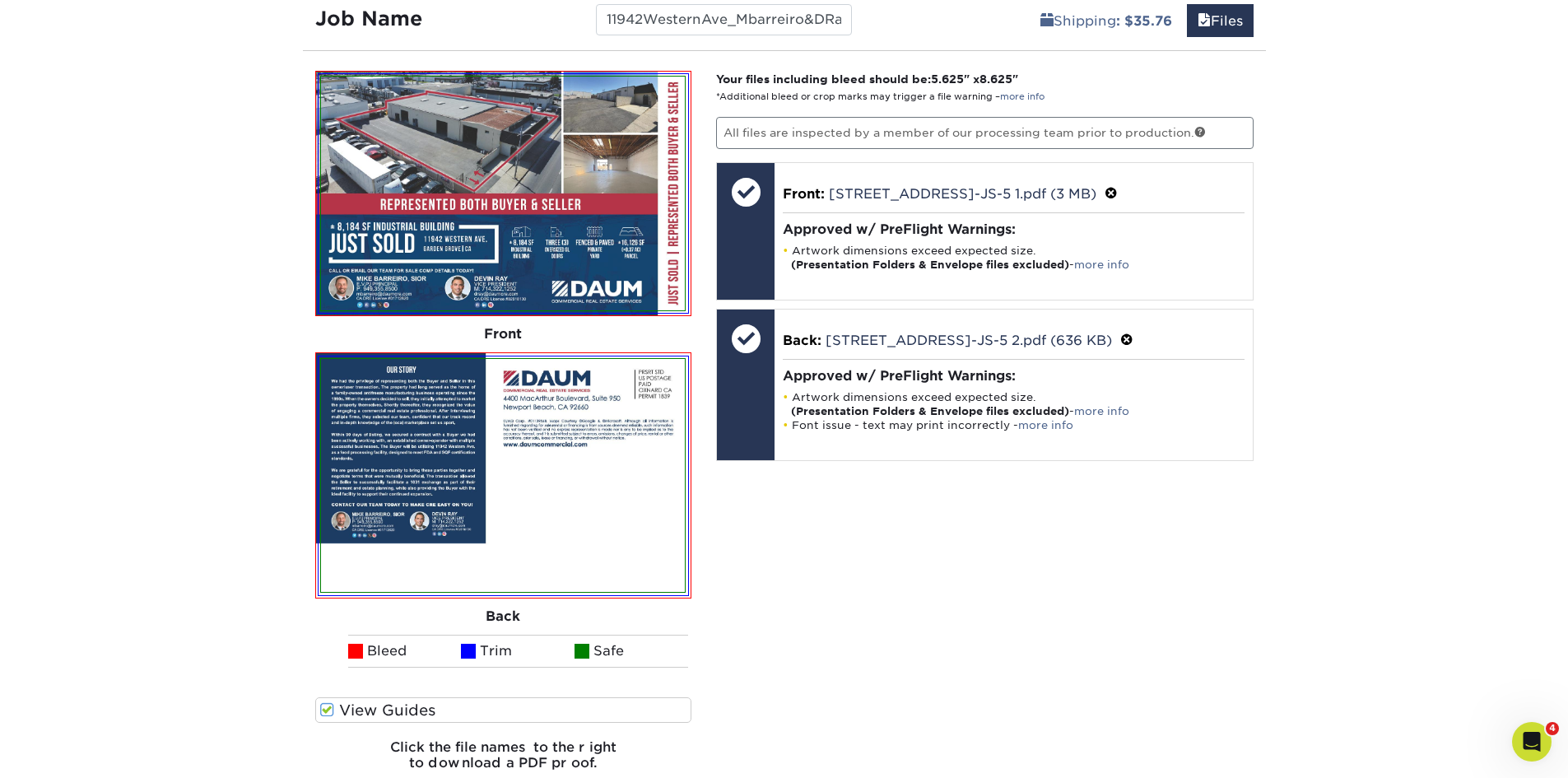
scroll to position [1001, 0]
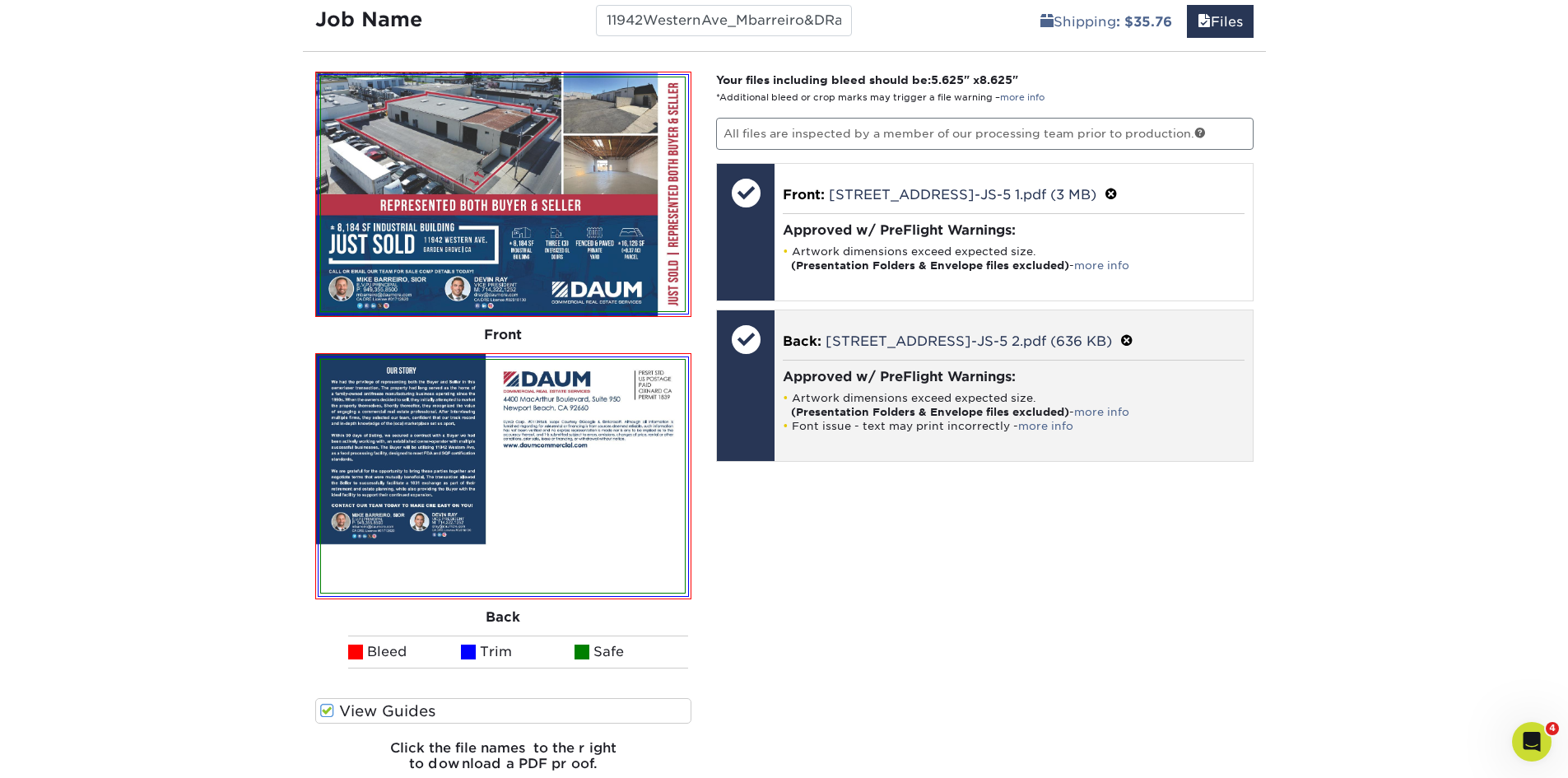
click at [760, 334] on div at bounding box center [745, 339] width 58 height 58
click at [760, 332] on div at bounding box center [745, 339] width 58 height 58
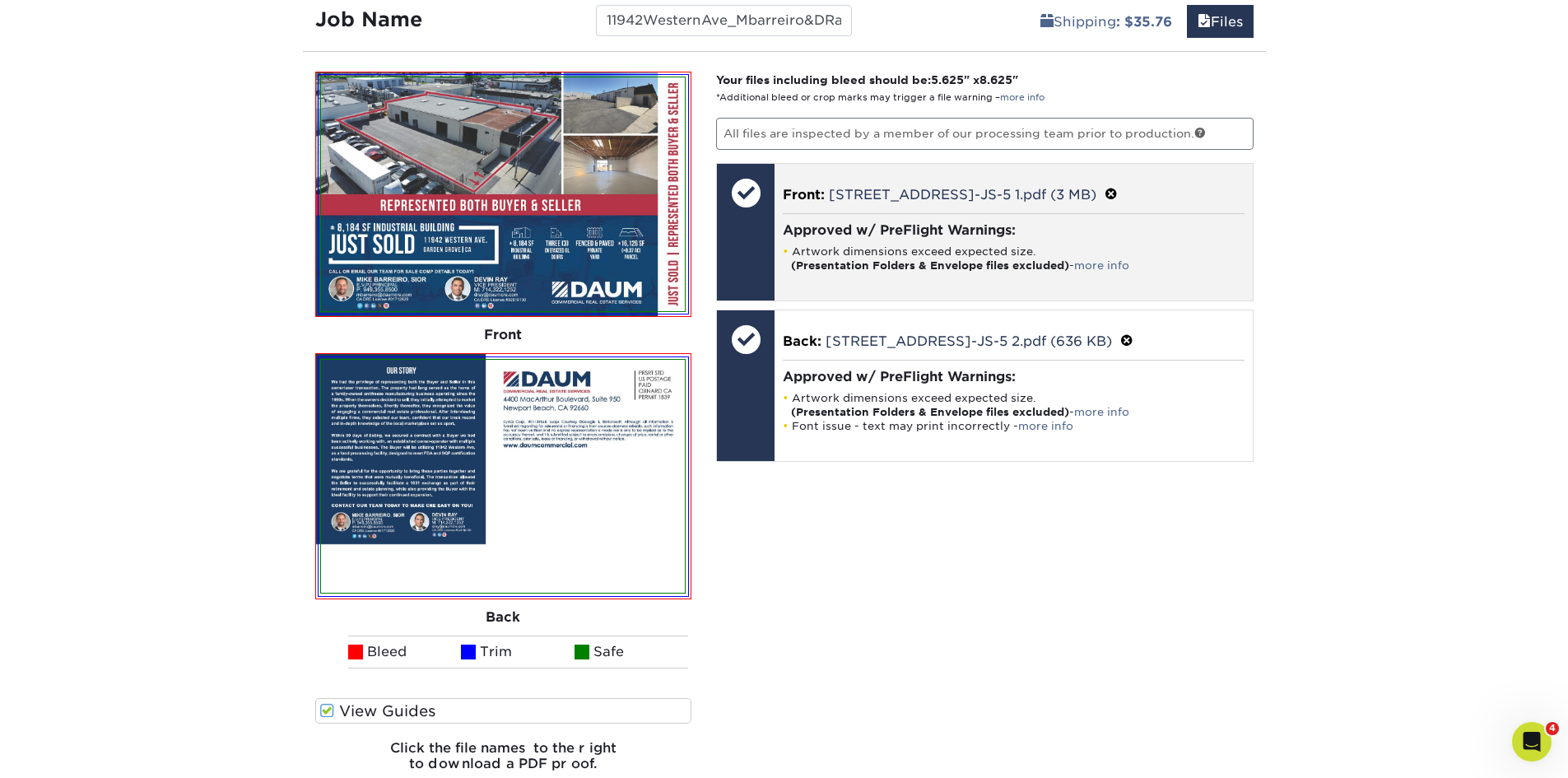
click at [770, 264] on div at bounding box center [745, 232] width 58 height 137
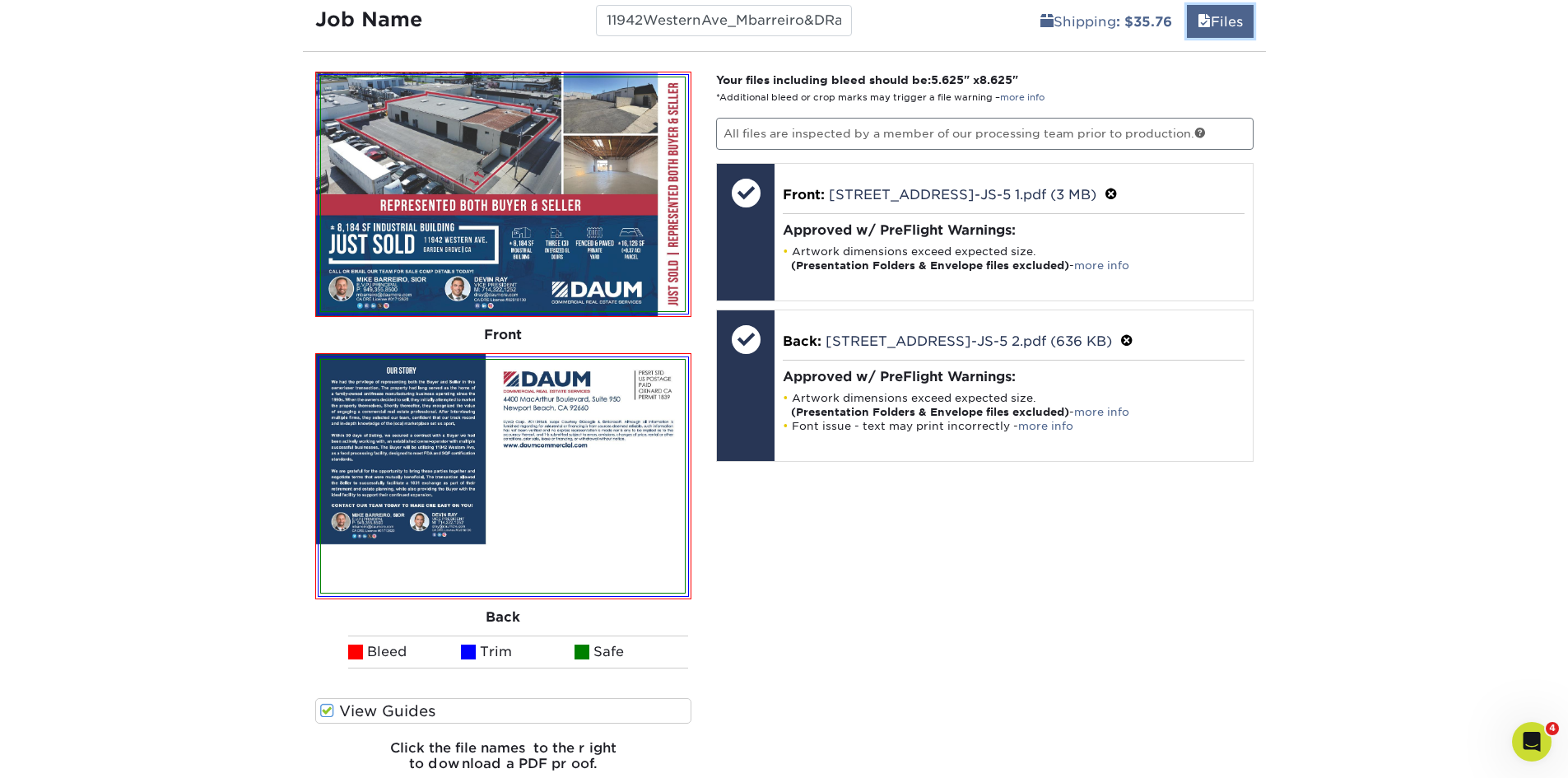
click at [1236, 16] on link "Files" at bounding box center [1219, 21] width 66 height 33
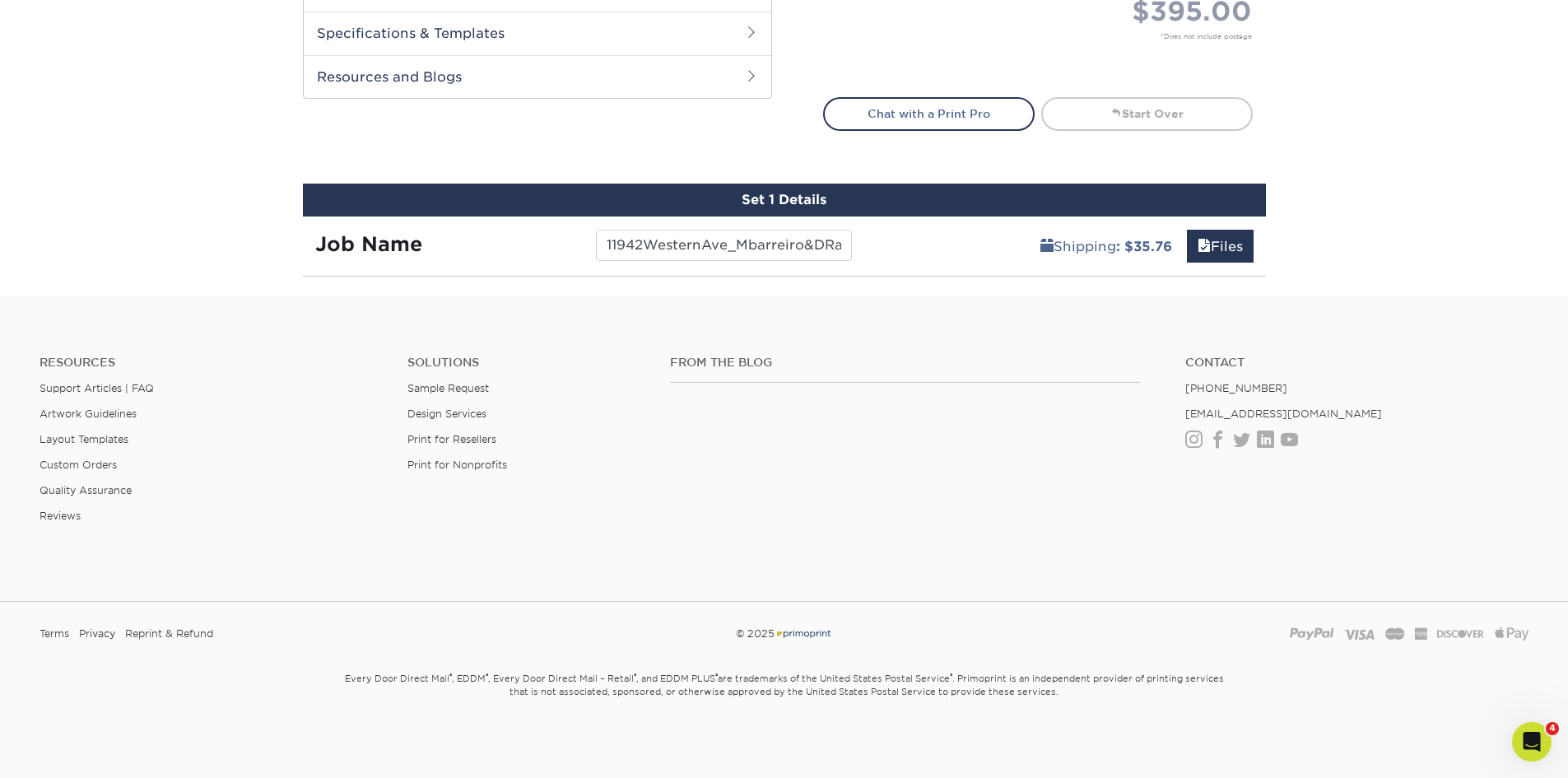
click at [1220, 225] on div "Shipping : $35.76 Files" at bounding box center [1065, 239] width 402 height 46
click at [1216, 246] on link "Files" at bounding box center [1219, 245] width 66 height 33
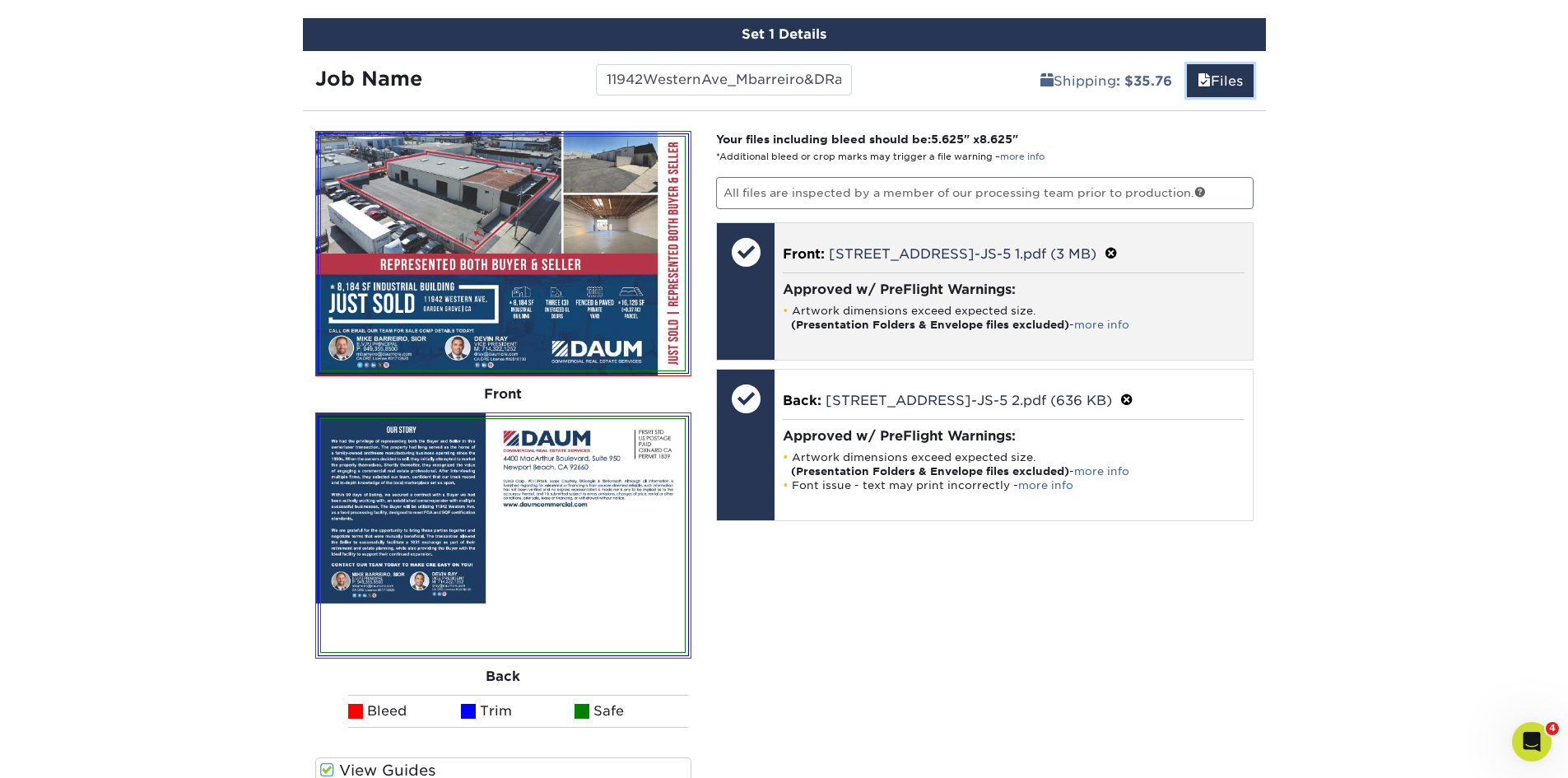
scroll to position [1106, 0]
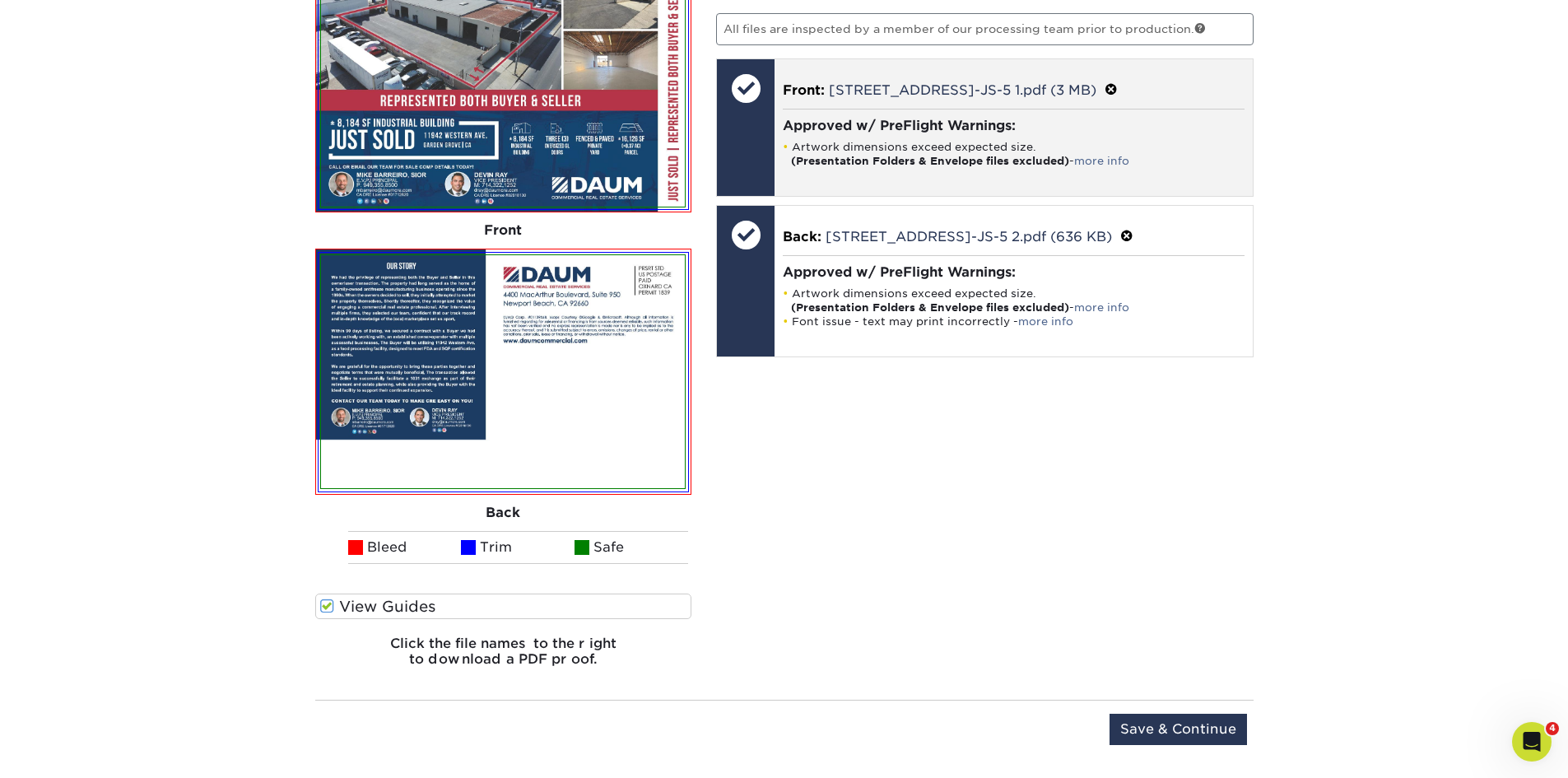
click at [909, 176] on div "Front: 11942 Western Ave_Mailer-JS-5 1.pdf (3 MB) Approved w/ PreFlight Warning…" at bounding box center [1013, 128] width 478 height 137
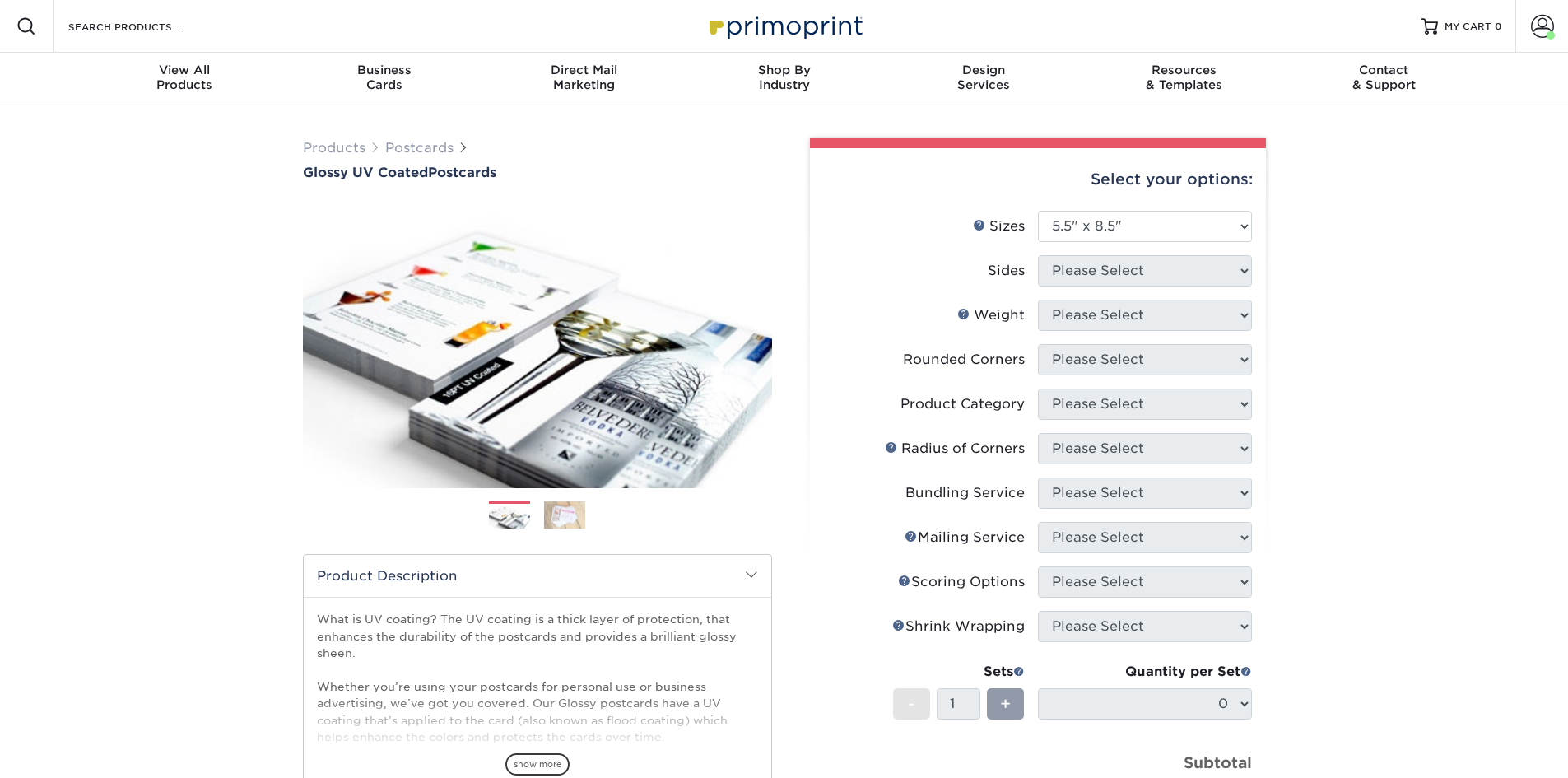
select select "5.50x8.50"
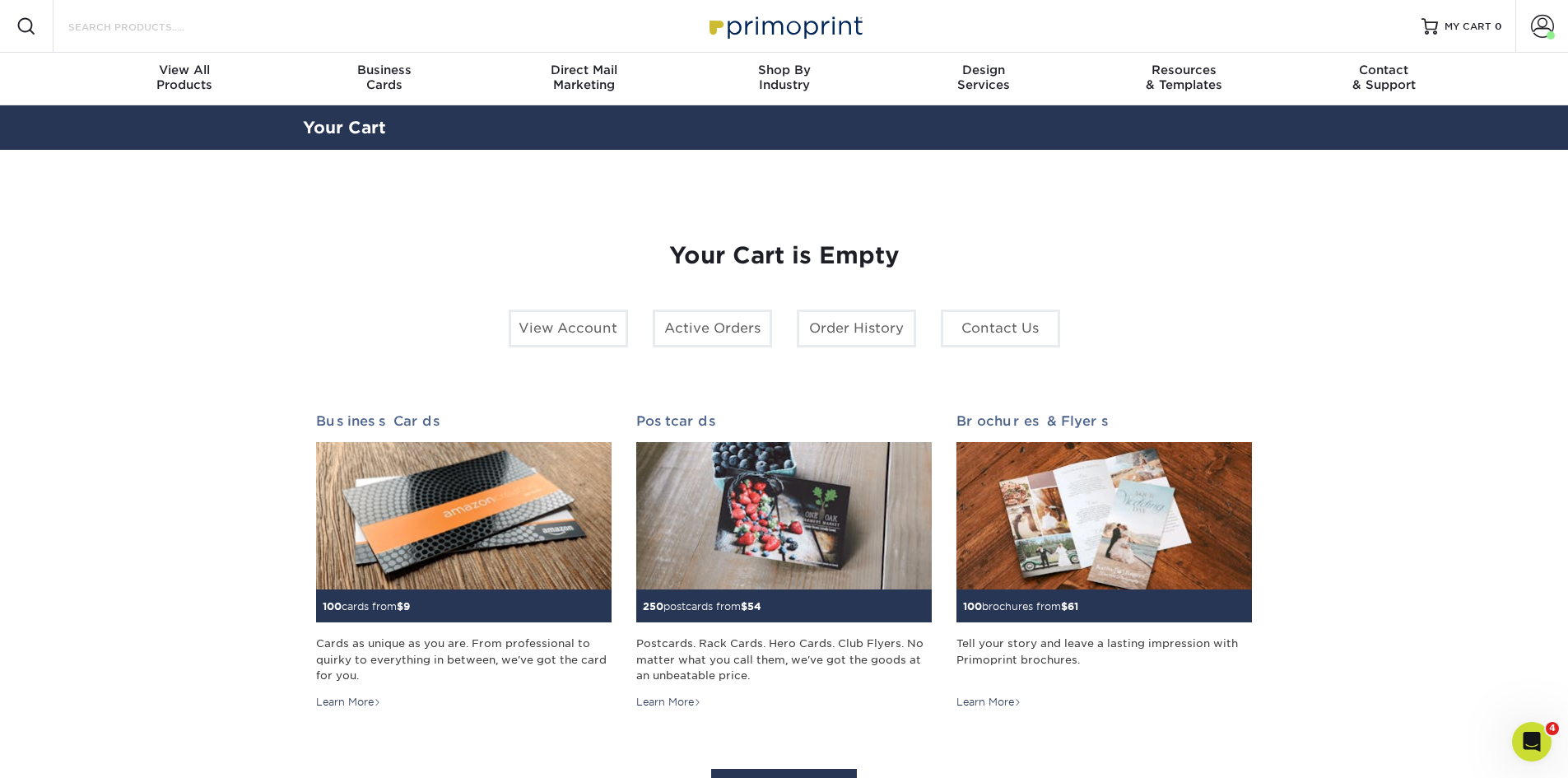
click at [145, 24] on input "Search Products" at bounding box center [146, 27] width 160 height 20
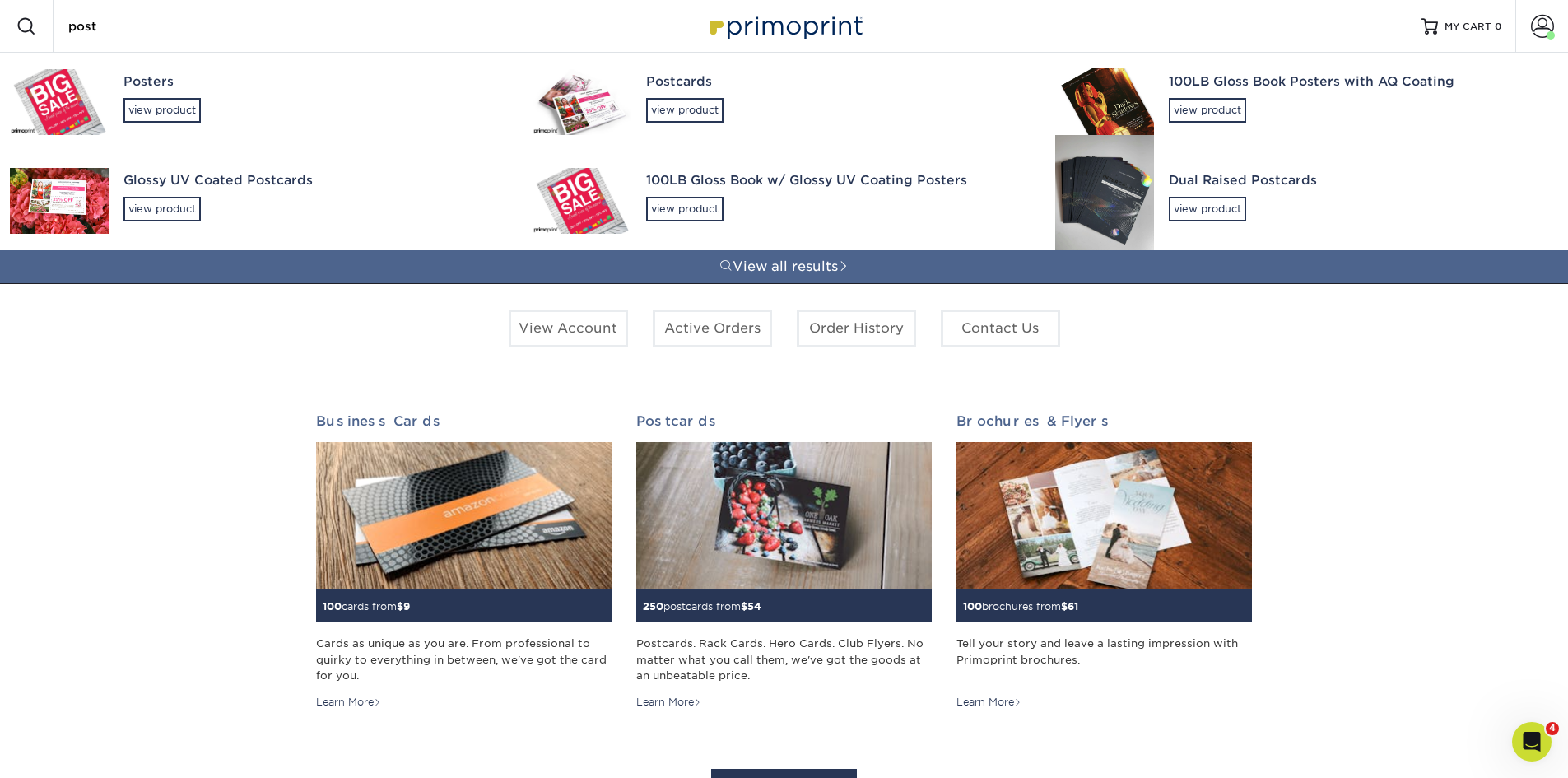
type input "post"
click at [643, 94] on link "Postcards view product" at bounding box center [784, 103] width 523 height 99
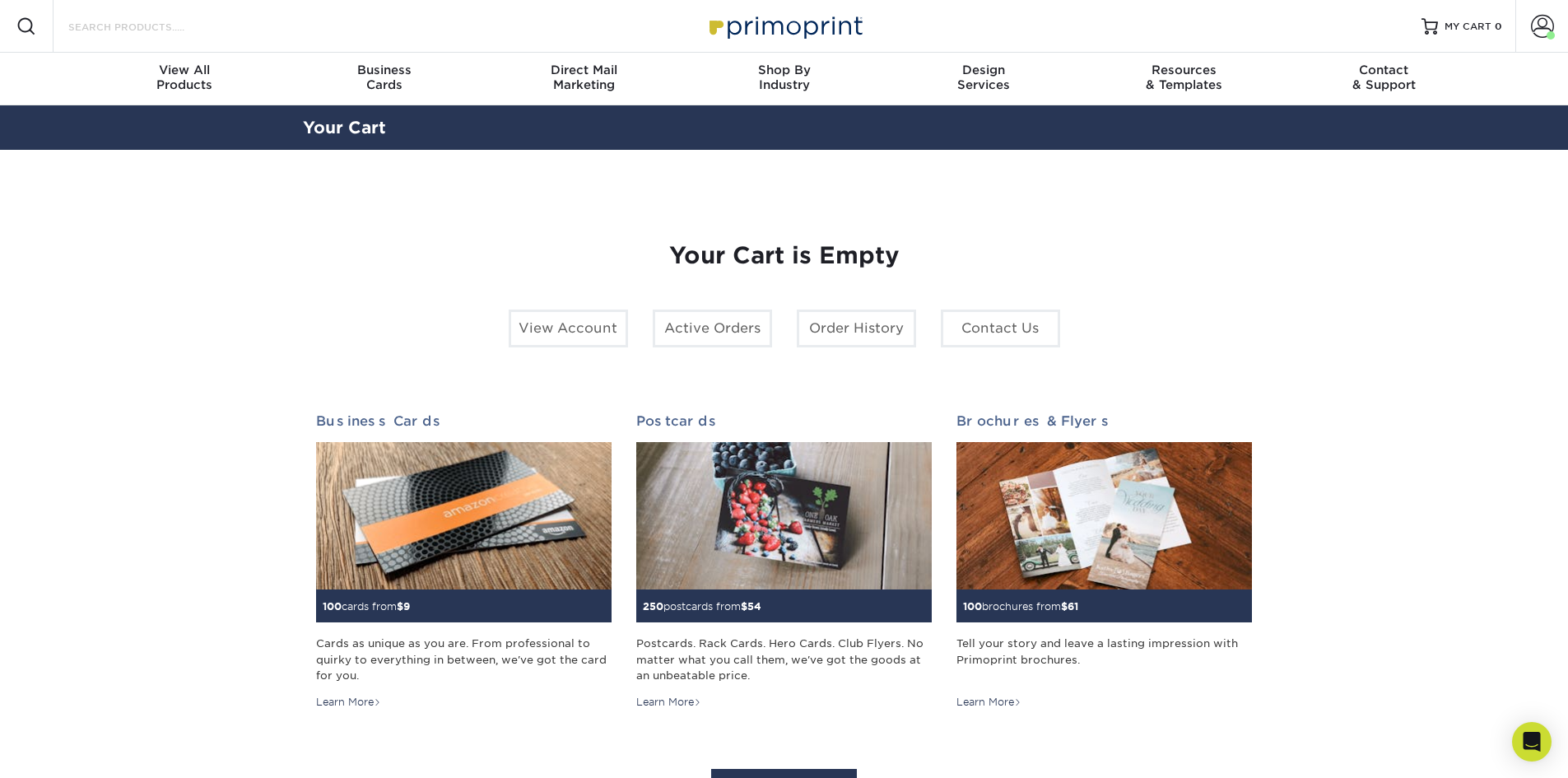
click at [208, 32] on input "Search Products" at bounding box center [146, 27] width 160 height 20
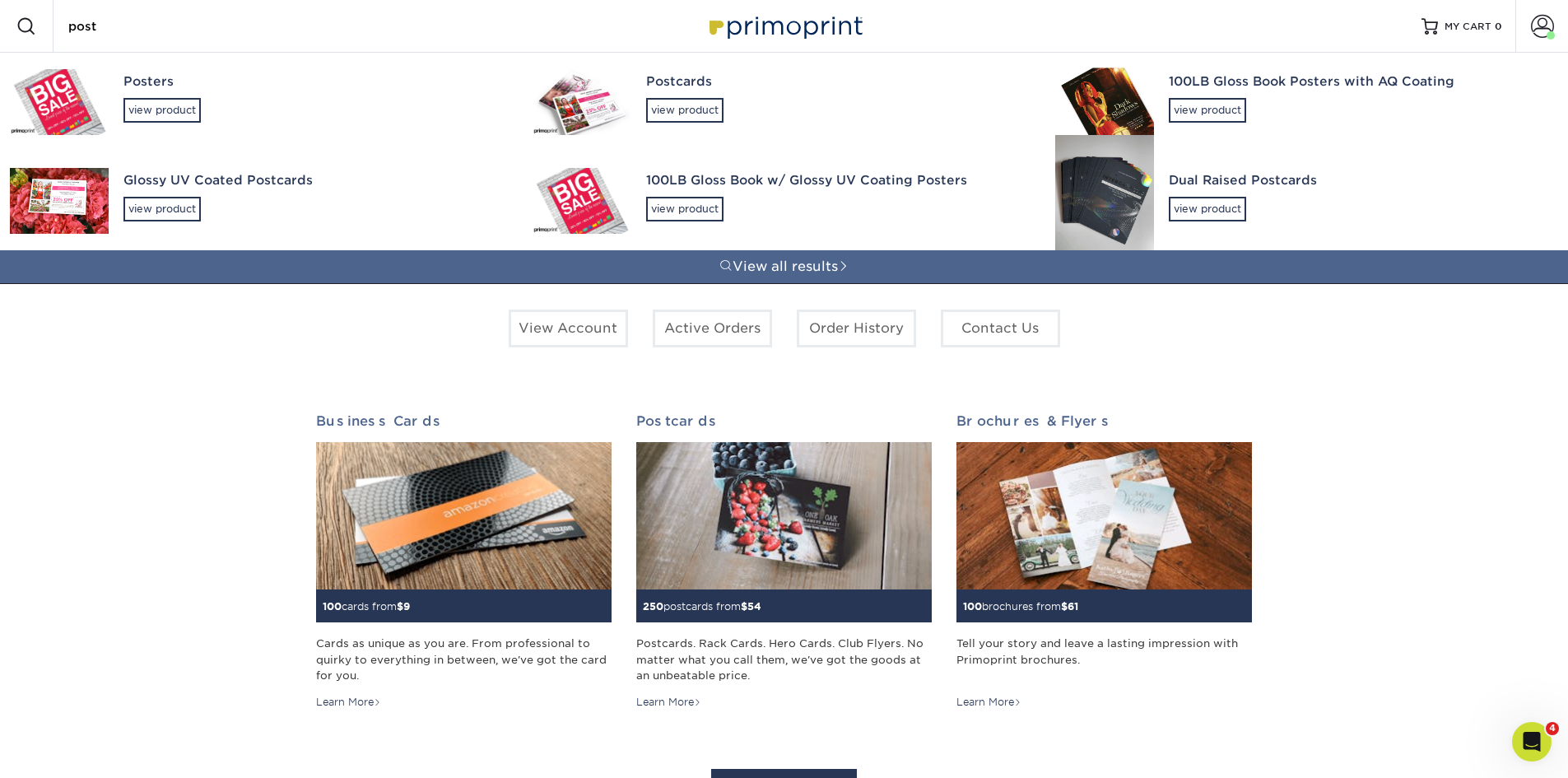
type input "post"
click at [193, 189] on div "Glossy UV Coated Postcards" at bounding box center [313, 181] width 380 height 19
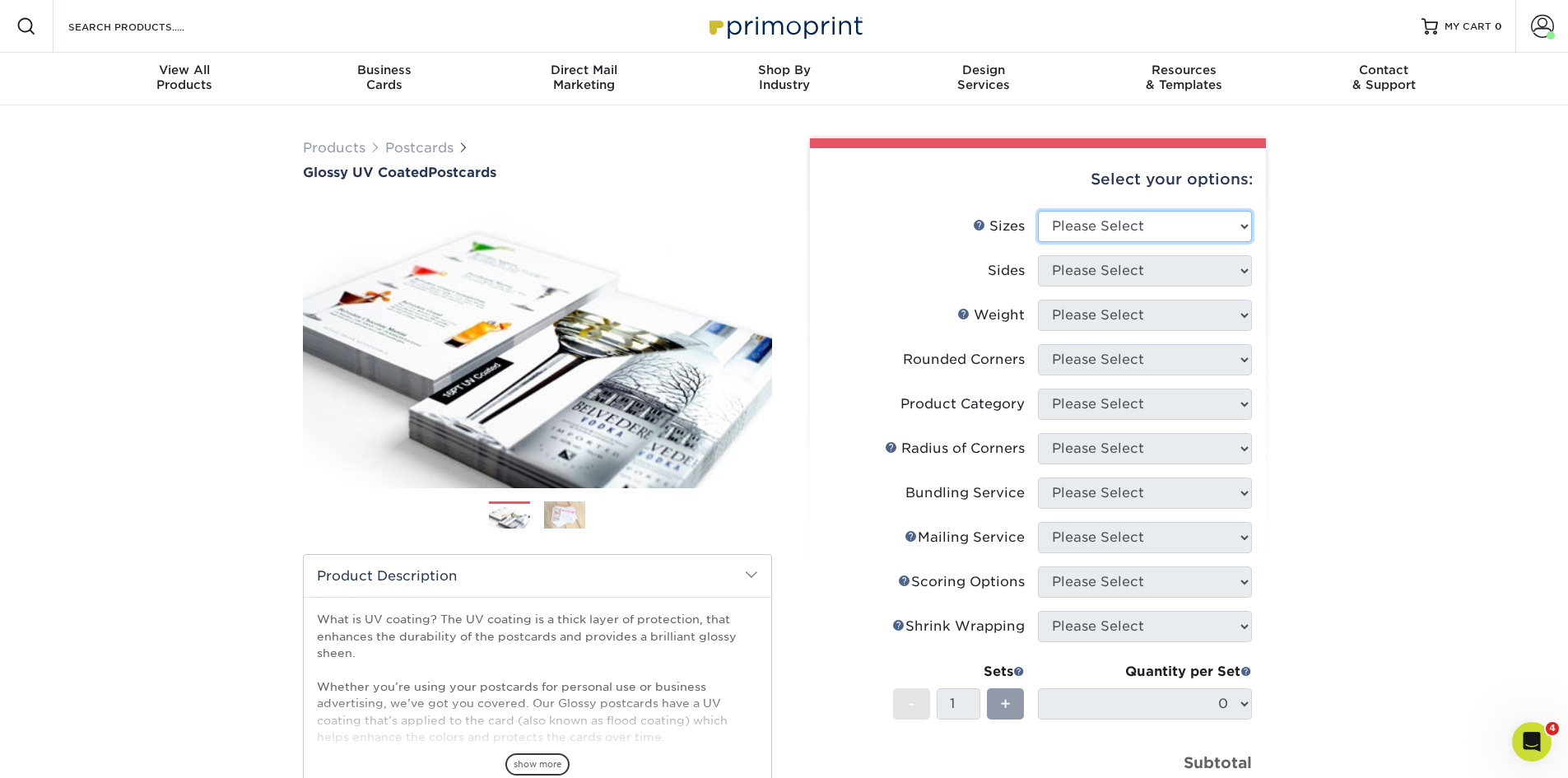
click at [1099, 237] on select "Please Select 1.5" x 7" 2" x 4" 2" x 6" 2" x 7" 2" x 8" 2.12" x 5.5" 2.12" x 5.…" at bounding box center [1144, 226] width 214 height 31
select select "5.50x8.50"
click at [1038, 211] on select "Please Select 1.5" x 7" 2" x 4" 2" x 6" 2" x 7" 2" x 8" 2.12" x 5.5" 2.12" x 5.…" at bounding box center [1144, 226] width 214 height 31
click at [1065, 262] on select "Please Select Print Both Sides Print Front Only" at bounding box center [1144, 271] width 214 height 31
select select "13abbda7-1d64-4f25-8bb2-c179b224825d"
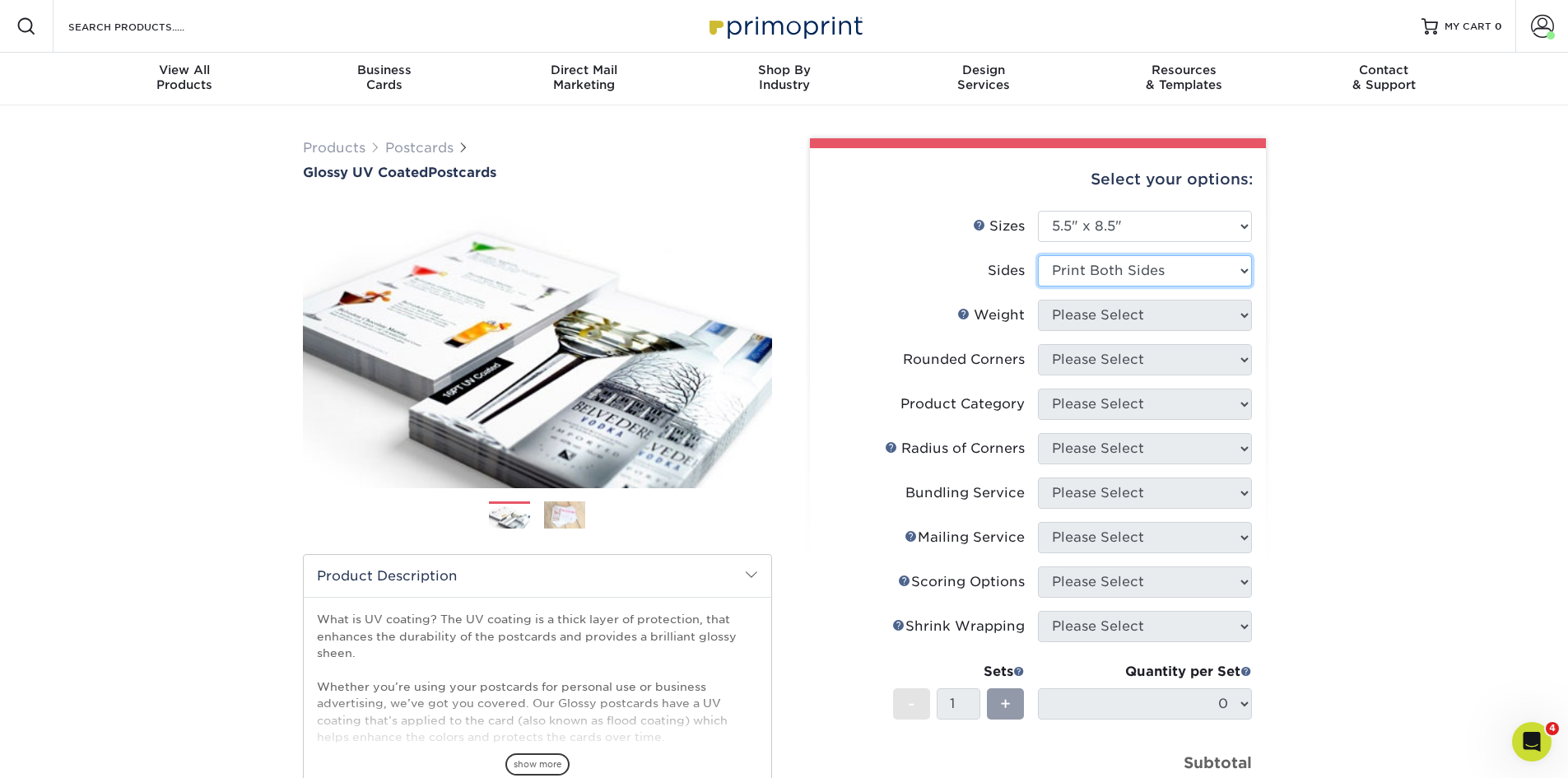
click at [1038, 255] on select "Please Select Print Both Sides Print Front Only" at bounding box center [1144, 271] width 214 height 31
click at [1081, 316] on select "Please Select 16PT 18PT C1S 14PT" at bounding box center [1144, 315] width 214 height 31
select select "14PT"
click at [1038, 300] on select "Please Select 16PT 18PT C1S 14PT" at bounding box center [1144, 315] width 214 height 31
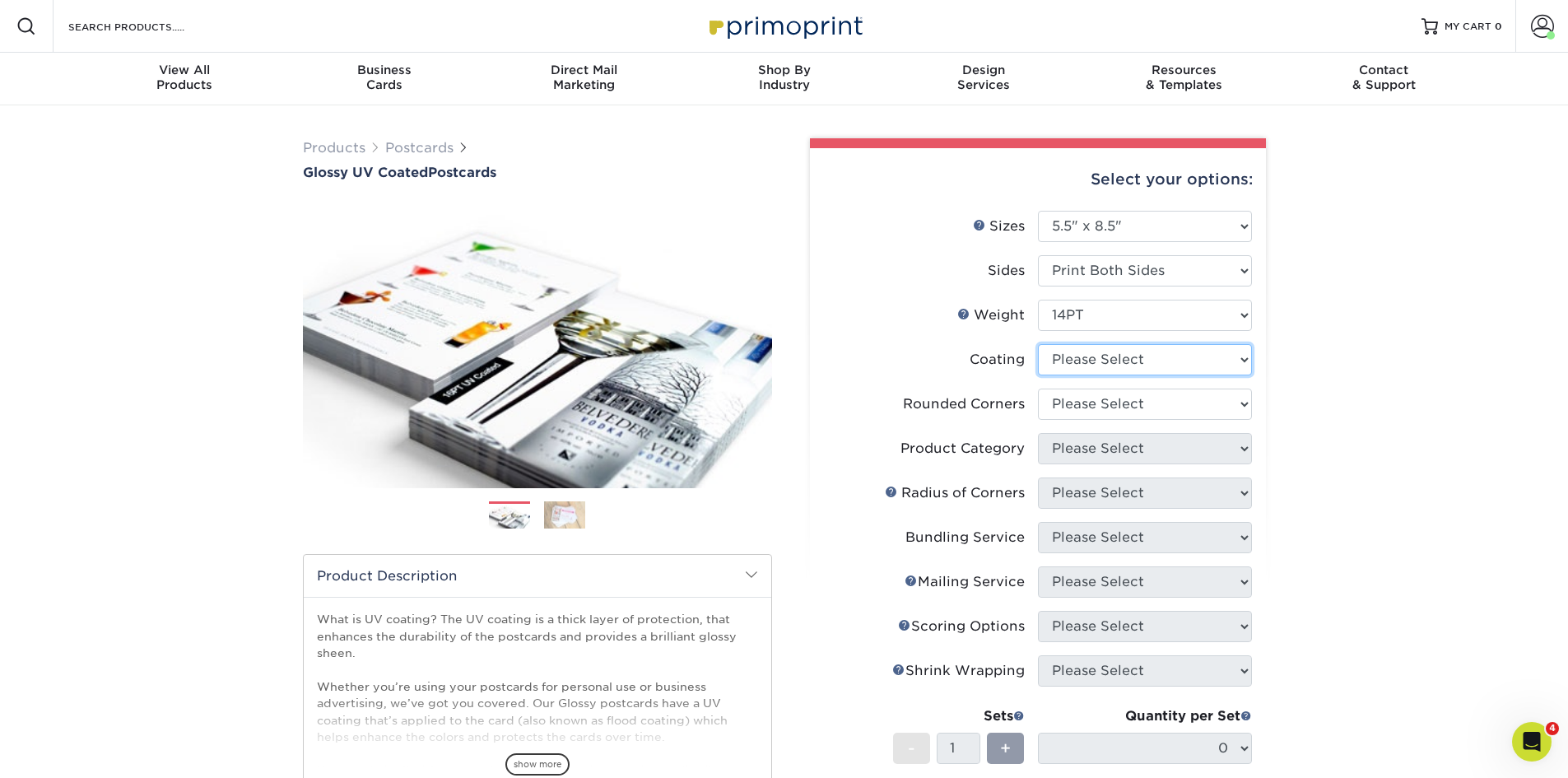
click at [1081, 363] on select at bounding box center [1144, 359] width 214 height 31
select select "1e8116af-acfc-44b1-83dc-8181aa338834"
click at [1038, 344] on select at bounding box center [1144, 359] width 214 height 31
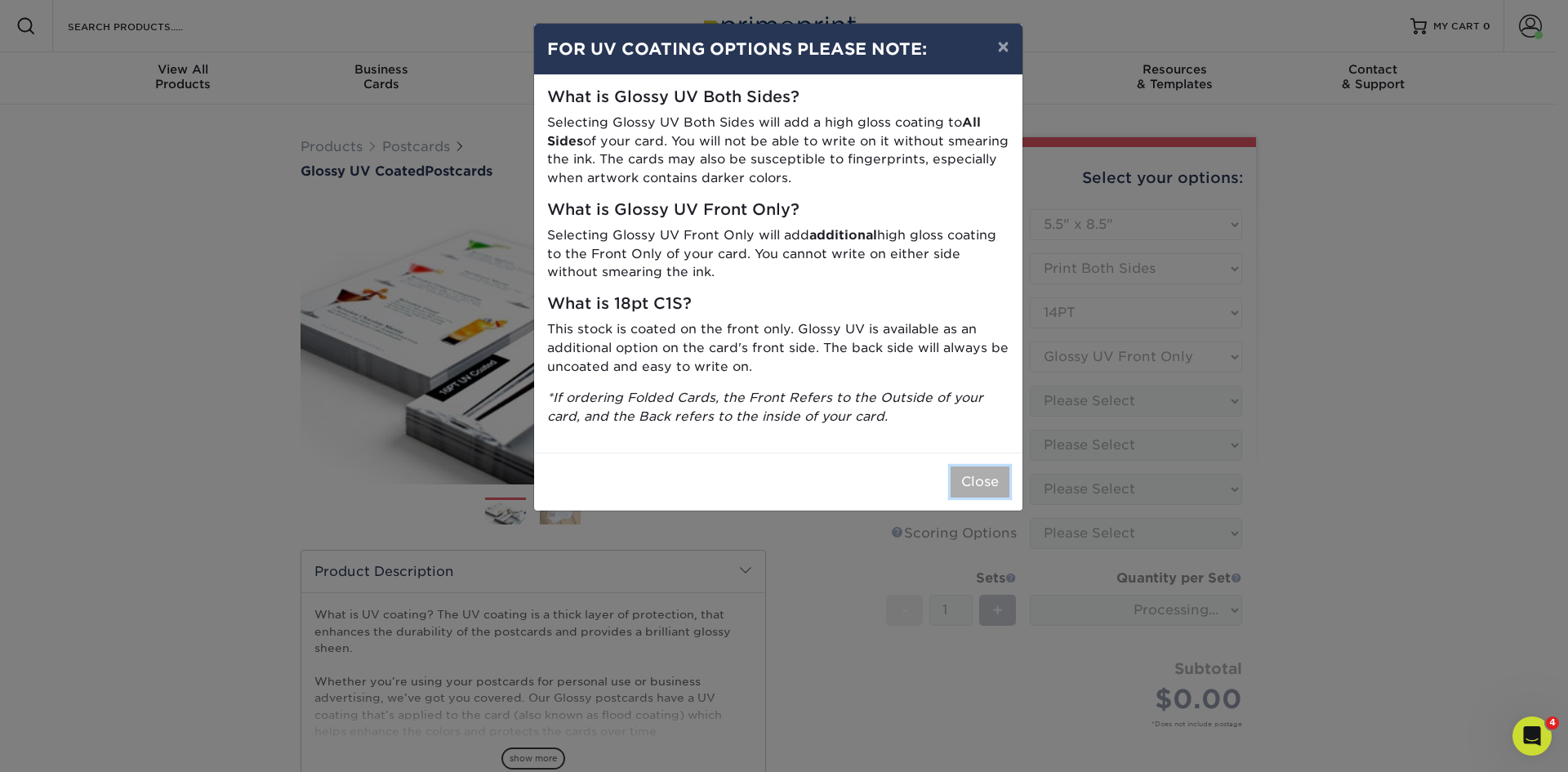
click at [988, 489] on button "Close" at bounding box center [979, 481] width 59 height 31
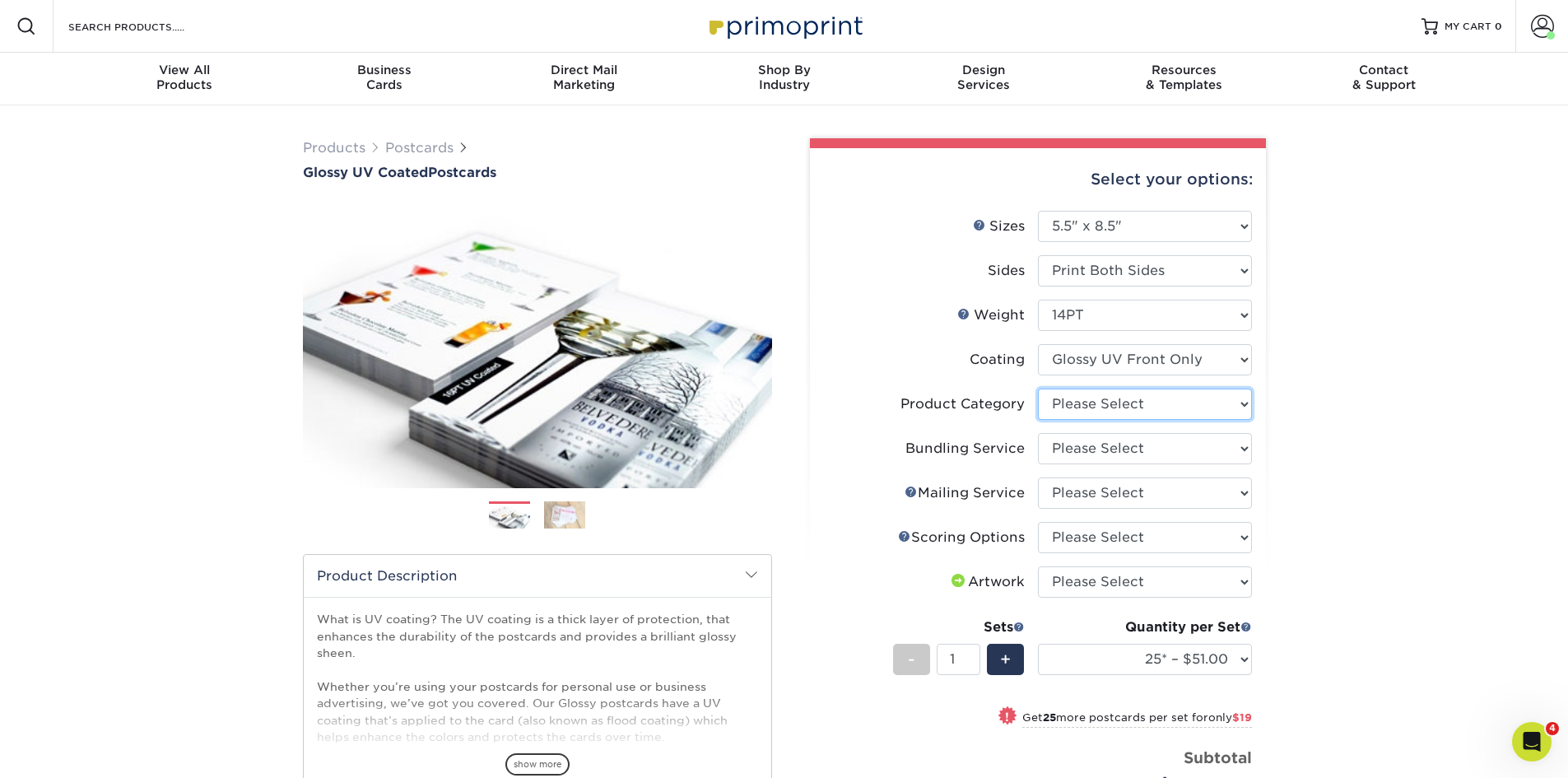
click at [1097, 401] on select "Please Select Postcards" at bounding box center [1144, 403] width 214 height 31
select select "9b7272e0-d6c8-4c3c-8e97-d3a1bcdab858"
click at [1038, 388] on select "Please Select Postcards" at bounding box center [1144, 403] width 214 height 31
click at [1091, 449] on select "Please Select No Bundling Services Yes, Bundles of 50 (+2 Days) Yes, Bundles of…" at bounding box center [1144, 448] width 214 height 31
select select "58689abb-25c0-461c-a4c3-a80b627d6649"
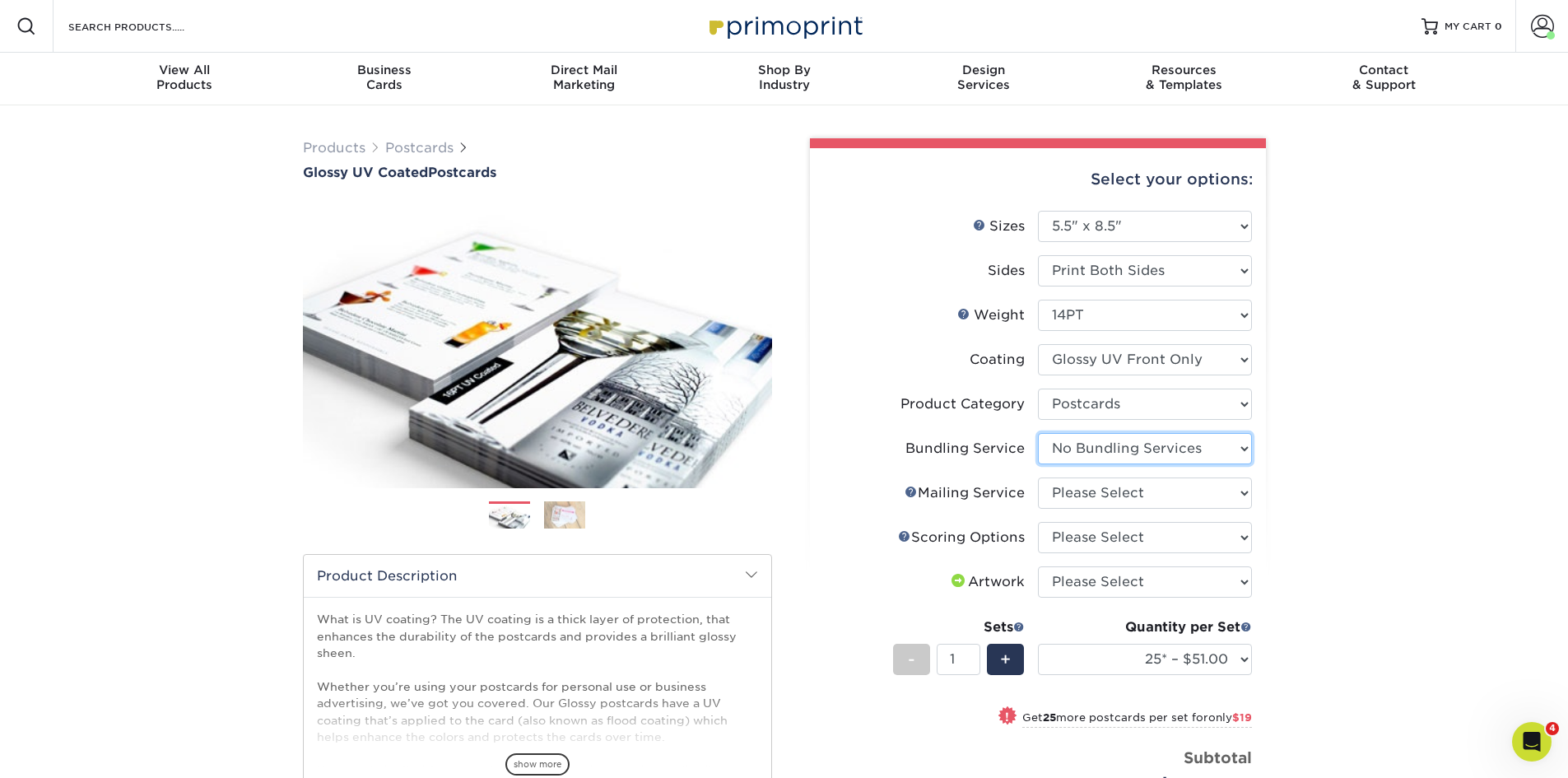
click at [1038, 433] on select "Please Select No Bundling Services Yes, Bundles of 50 (+2 Days) Yes, Bundles of…" at bounding box center [1144, 448] width 214 height 31
click at [1091, 501] on select "Please Select No Direct Mailing Service No, I will mail/stamp/imprint Direct Ma…" at bounding box center [1144, 492] width 214 height 31
select select "3e5e9bdd-d78a-4c28-a41d-fe1407925ca6"
click at [1038, 477] on select "Please Select No Direct Mailing Service No, I will mail/stamp/imprint Direct Ma…" at bounding box center [1144, 492] width 214 height 31
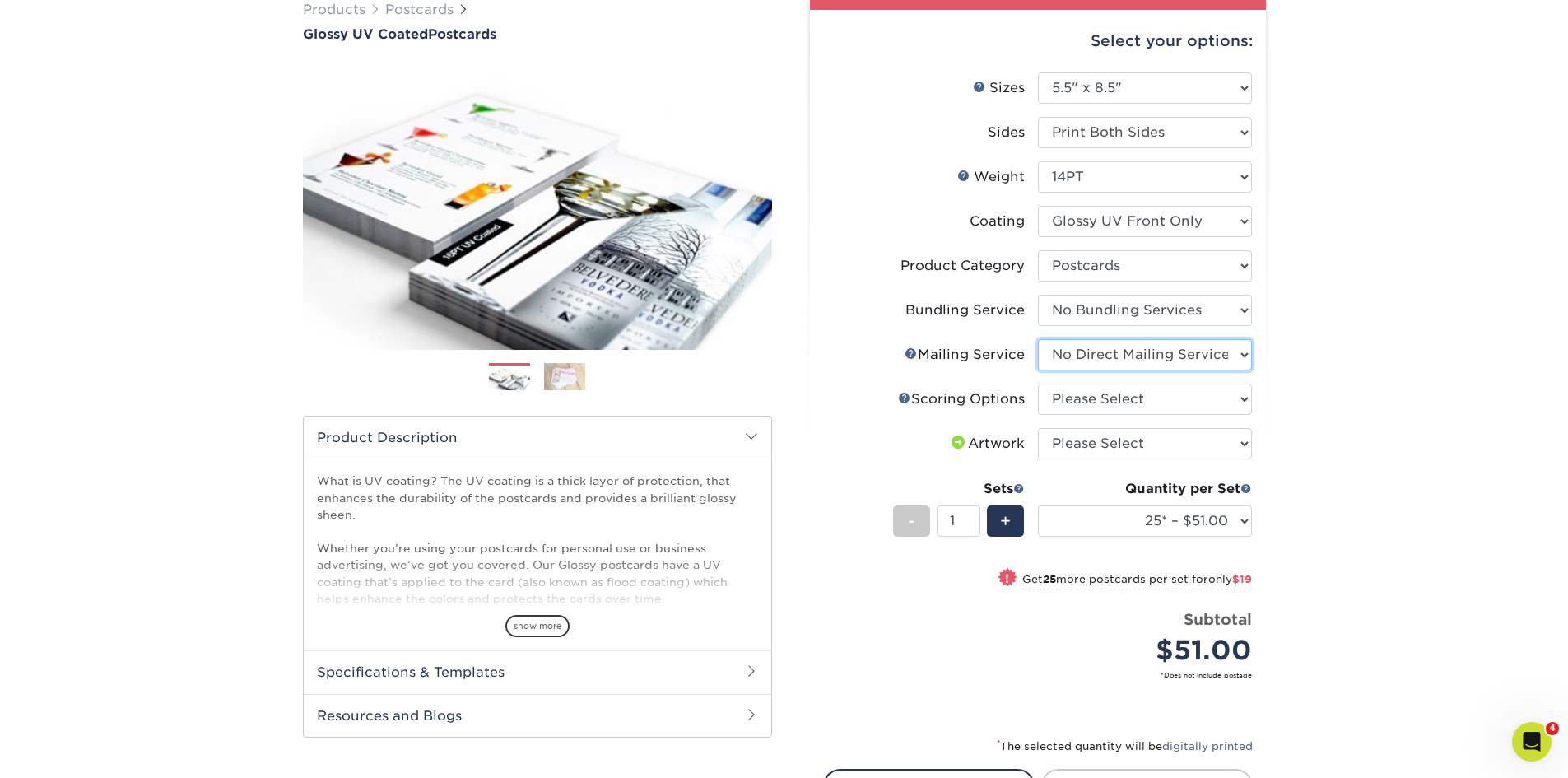
scroll to position [165, 0]
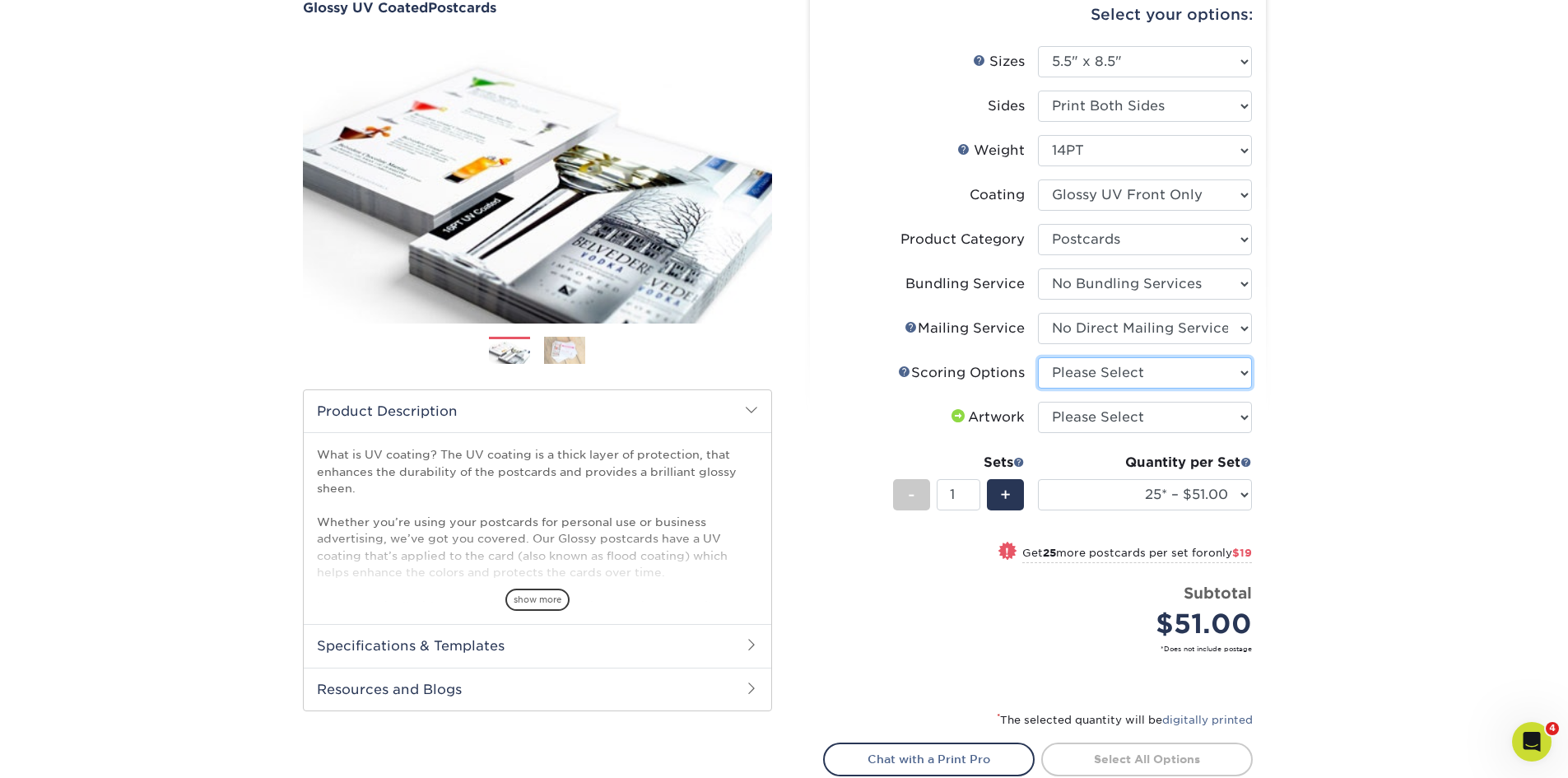
click at [1094, 378] on select "Please Select No Scoring One Score Score in Half Two Scores" at bounding box center [1144, 372] width 214 height 31
select select "16ebe401-5398-422d-8cb0-f3adbb82deb5"
click at [1038, 357] on select "Please Select No Scoring One Score Score in Half Two Scores" at bounding box center [1144, 372] width 214 height 31
click at [1094, 418] on select "Please Select I will upload files I need a design - $150" at bounding box center [1144, 417] width 214 height 31
select select "upload"
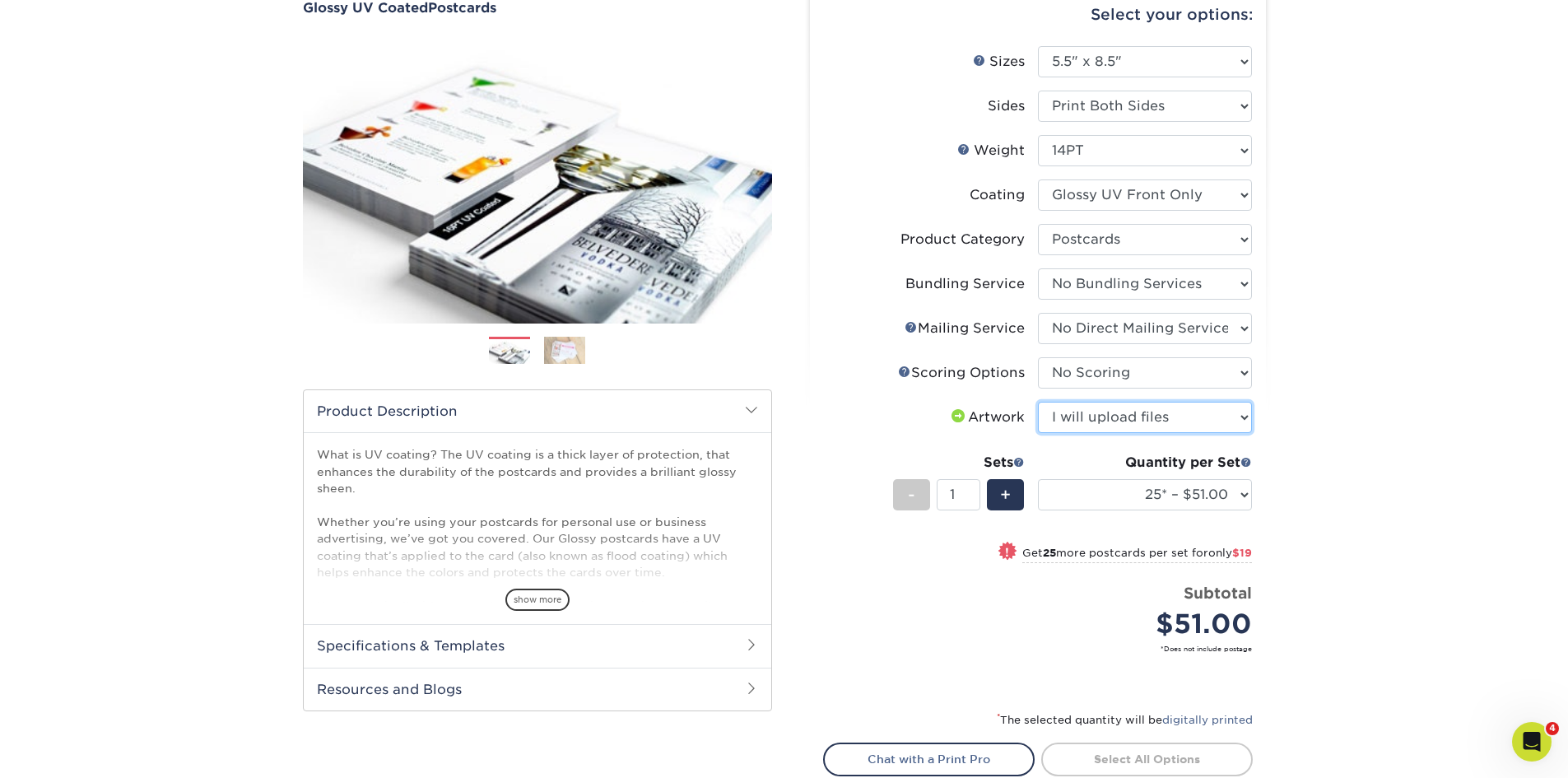
click at [1038, 402] on select "Please Select I will upload files I need a design - $150" at bounding box center [1144, 417] width 214 height 31
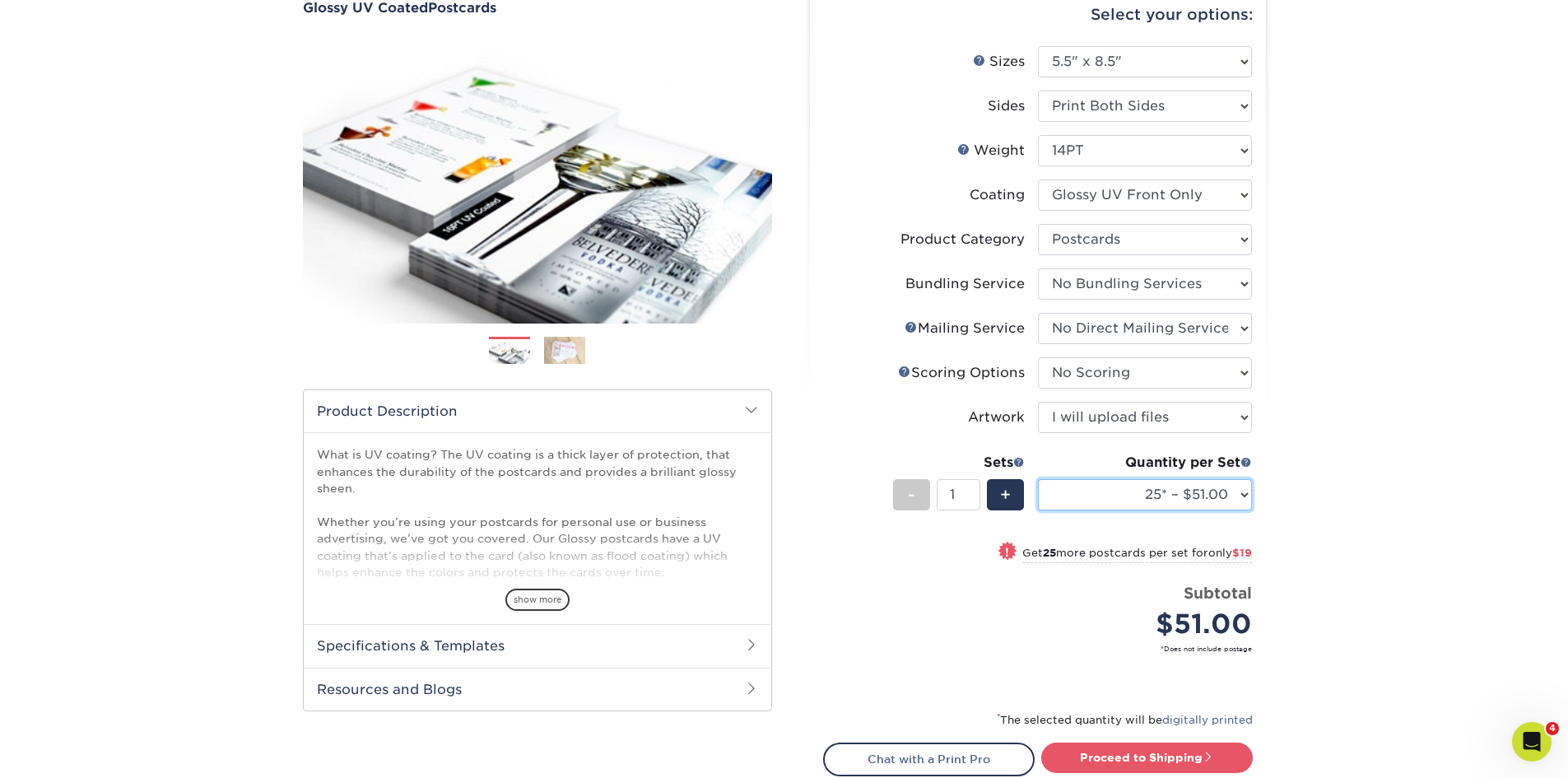
click at [1094, 488] on select "25* – $51.00 50* – $70.00 75* – $82.00 100* – $128.00 250* – $192.00 500 – $213…" at bounding box center [1144, 494] width 214 height 31
select select "2500 – $395.00"
click at [1038, 479] on select "25* – $51.00 50* – $70.00 75* – $82.00 100* – $128.00 250* – $192.00 500 – $213…" at bounding box center [1144, 494] width 214 height 31
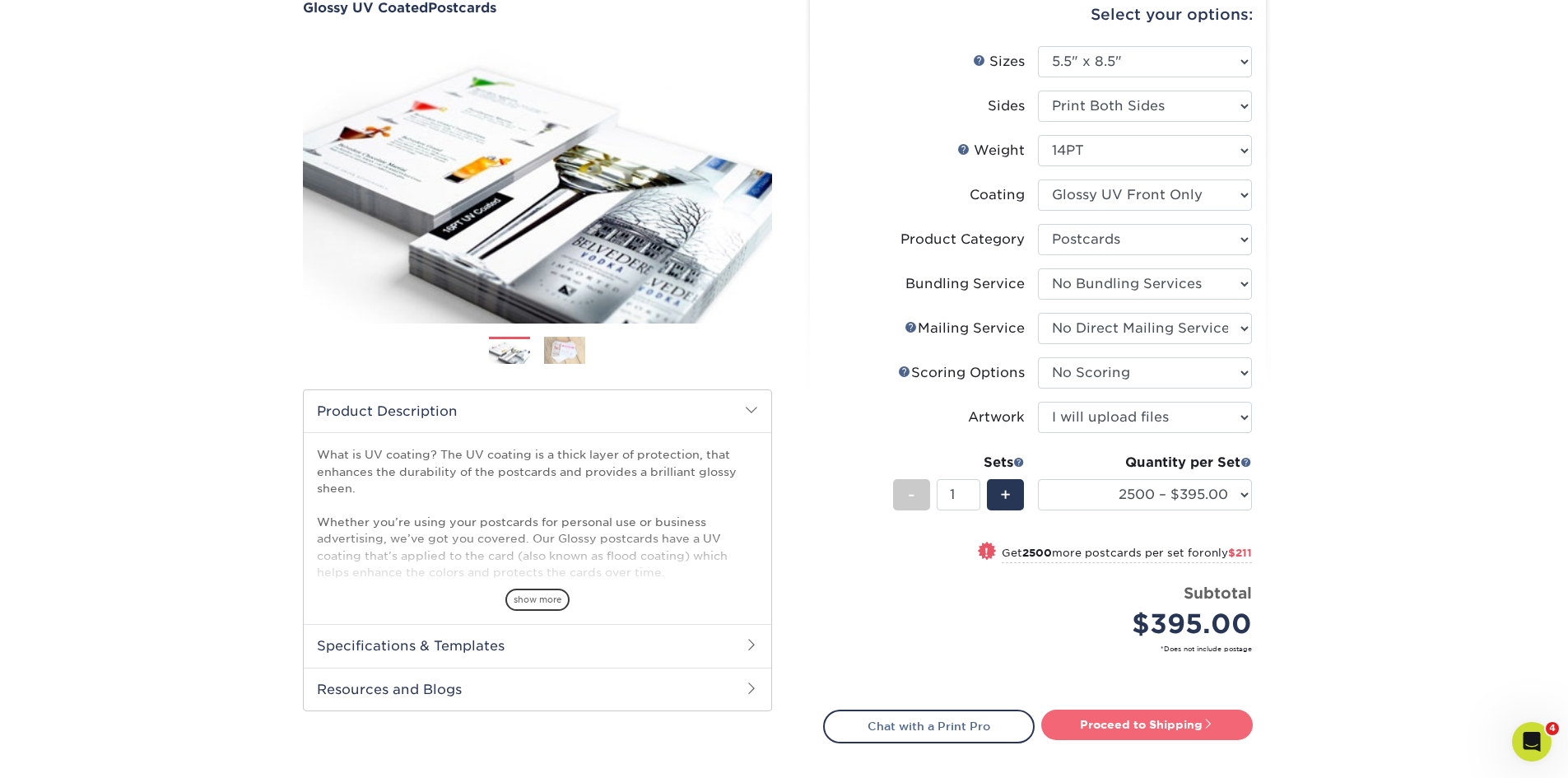
click at [1094, 725] on link "Proceed to Shipping" at bounding box center [1147, 723] width 212 height 29
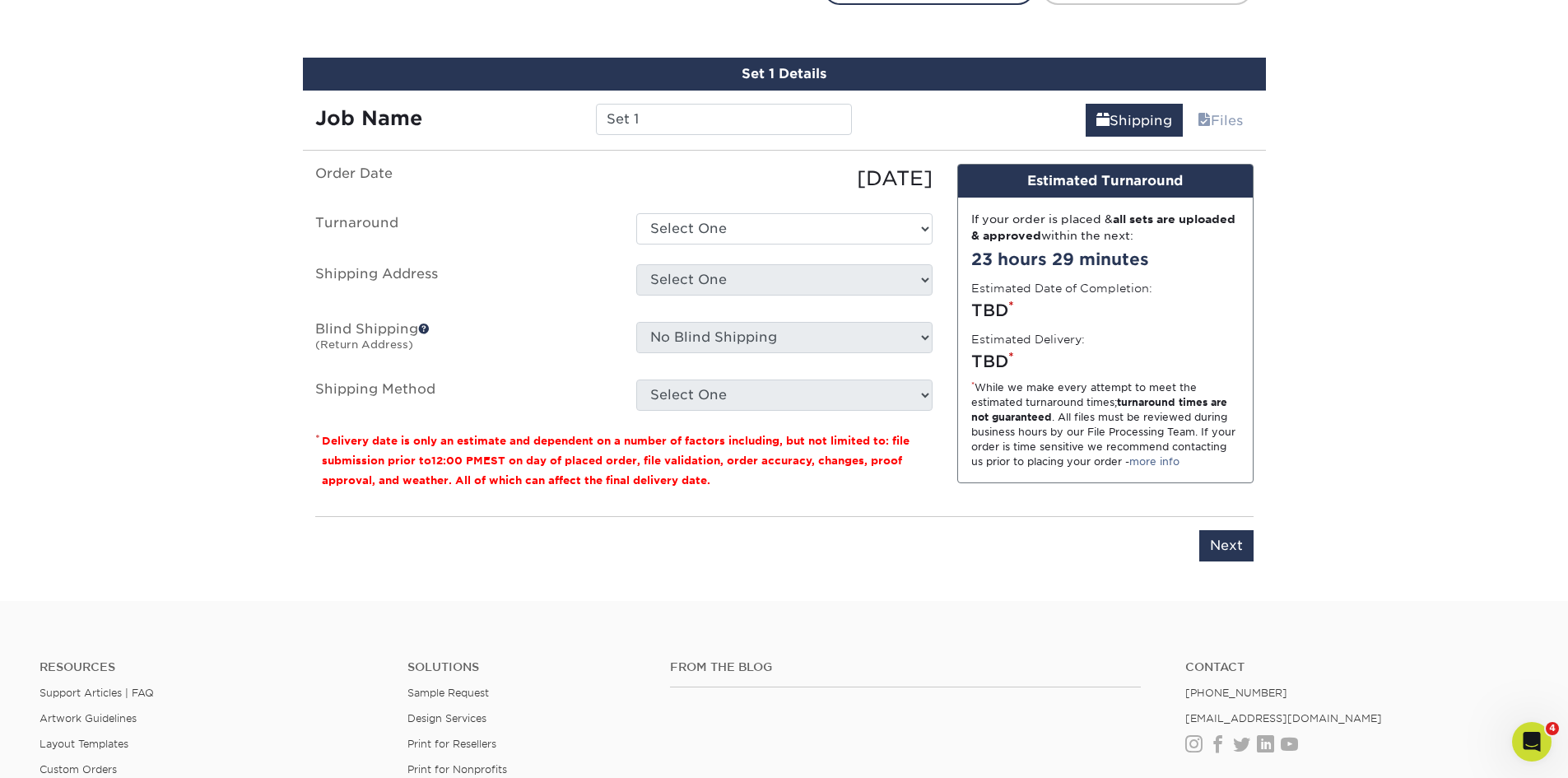
scroll to position [919, 0]
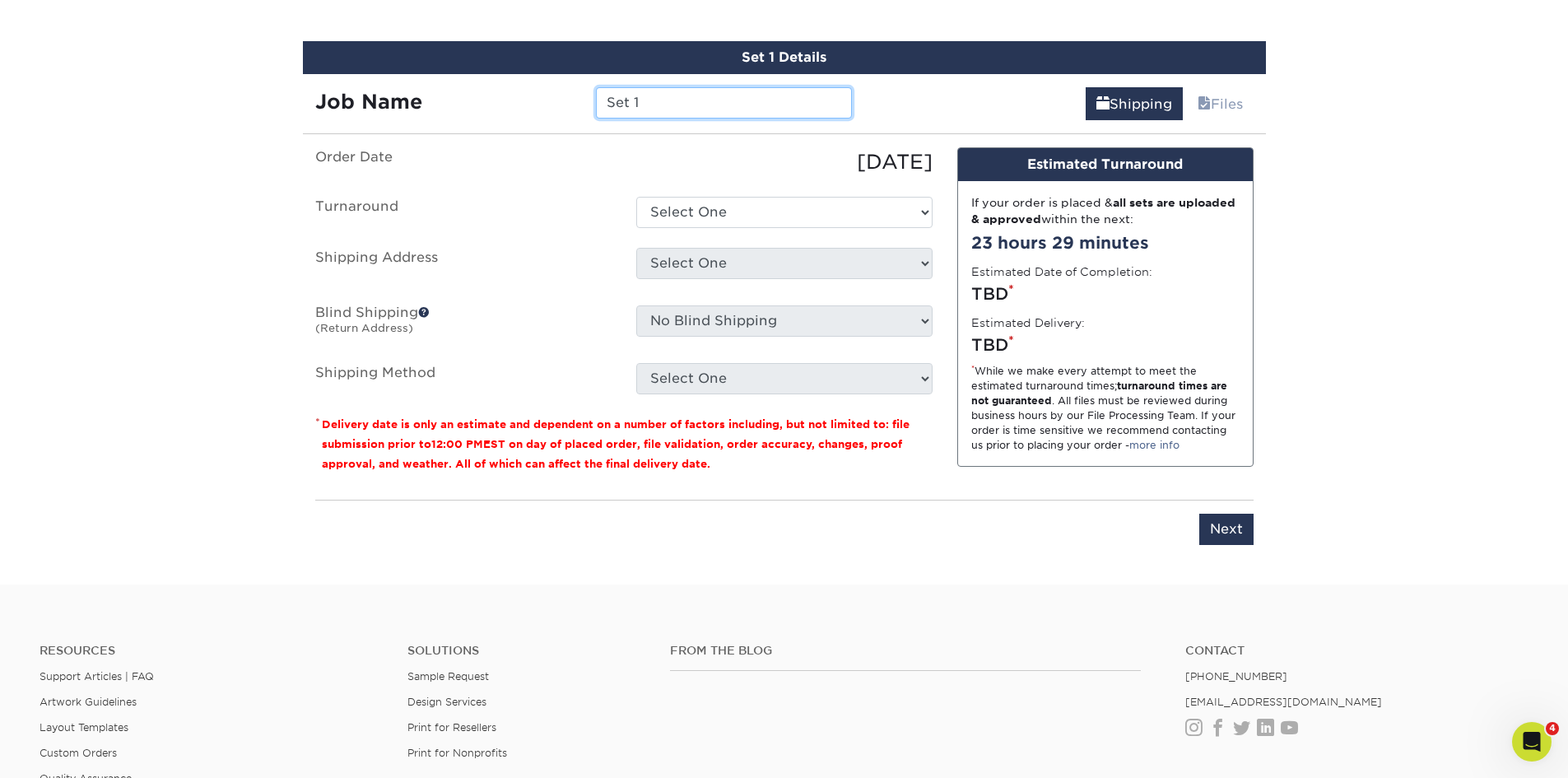
click at [735, 109] on input "Set 1" at bounding box center [723, 103] width 256 height 31
type input "11942WesternAve_MBarreiro&DRay_8.5x5.5"
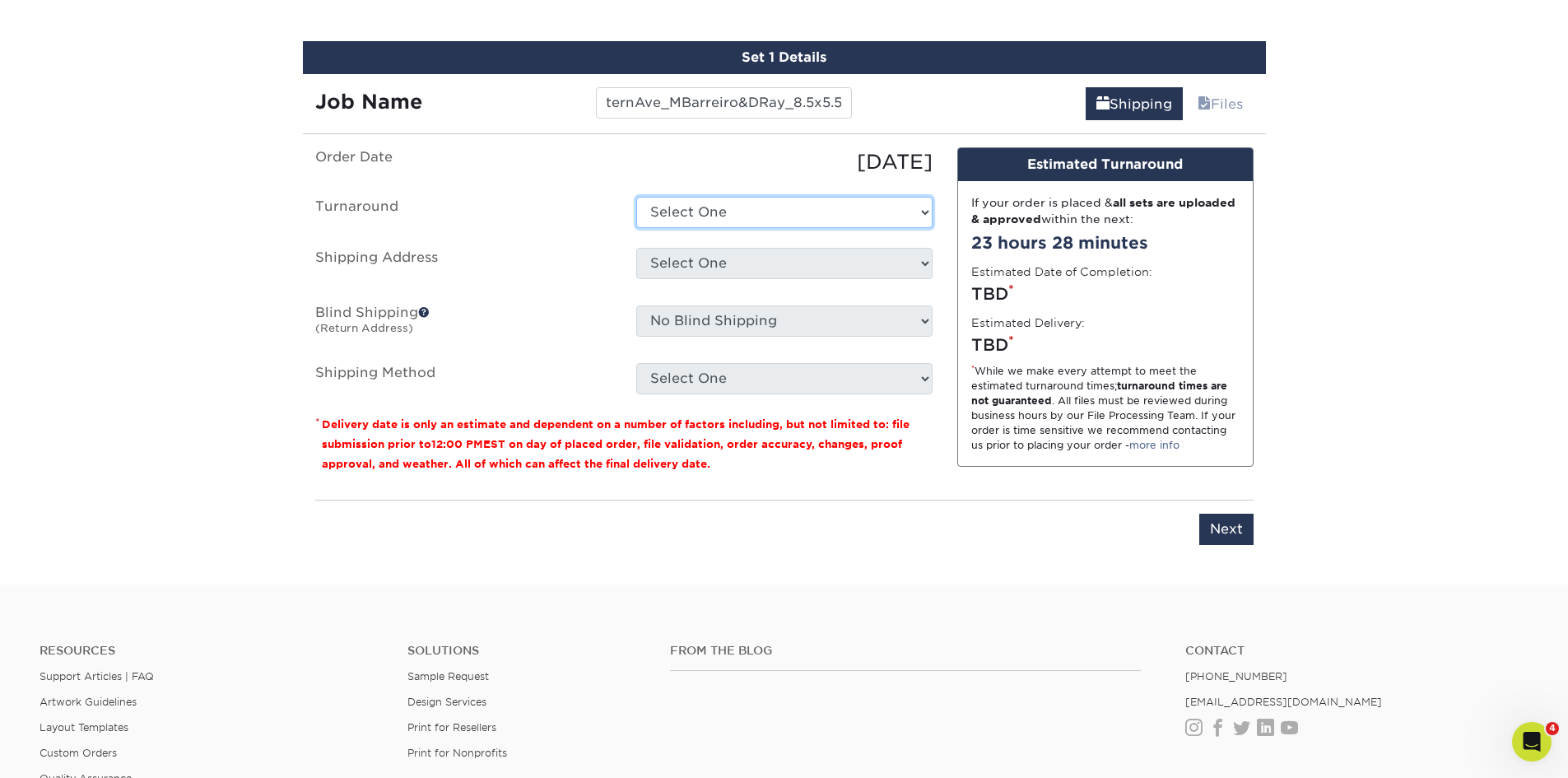
click at [744, 200] on select "Select One 2-4 Business Days 2 Day Next Business Day" at bounding box center [784, 212] width 297 height 31
select select "ec37b232-2e64-4890-8953-b30f9e54d59d"
click at [636, 197] on select "Select One 2-4 Business Days 2 Day Next Business Day" at bounding box center [784, 212] width 297 height 31
click at [734, 261] on select "Select One B&B Services Bob's Amex Camarillo Cerritos Costa Mesa DAUM South Bay…" at bounding box center [784, 263] width 297 height 31
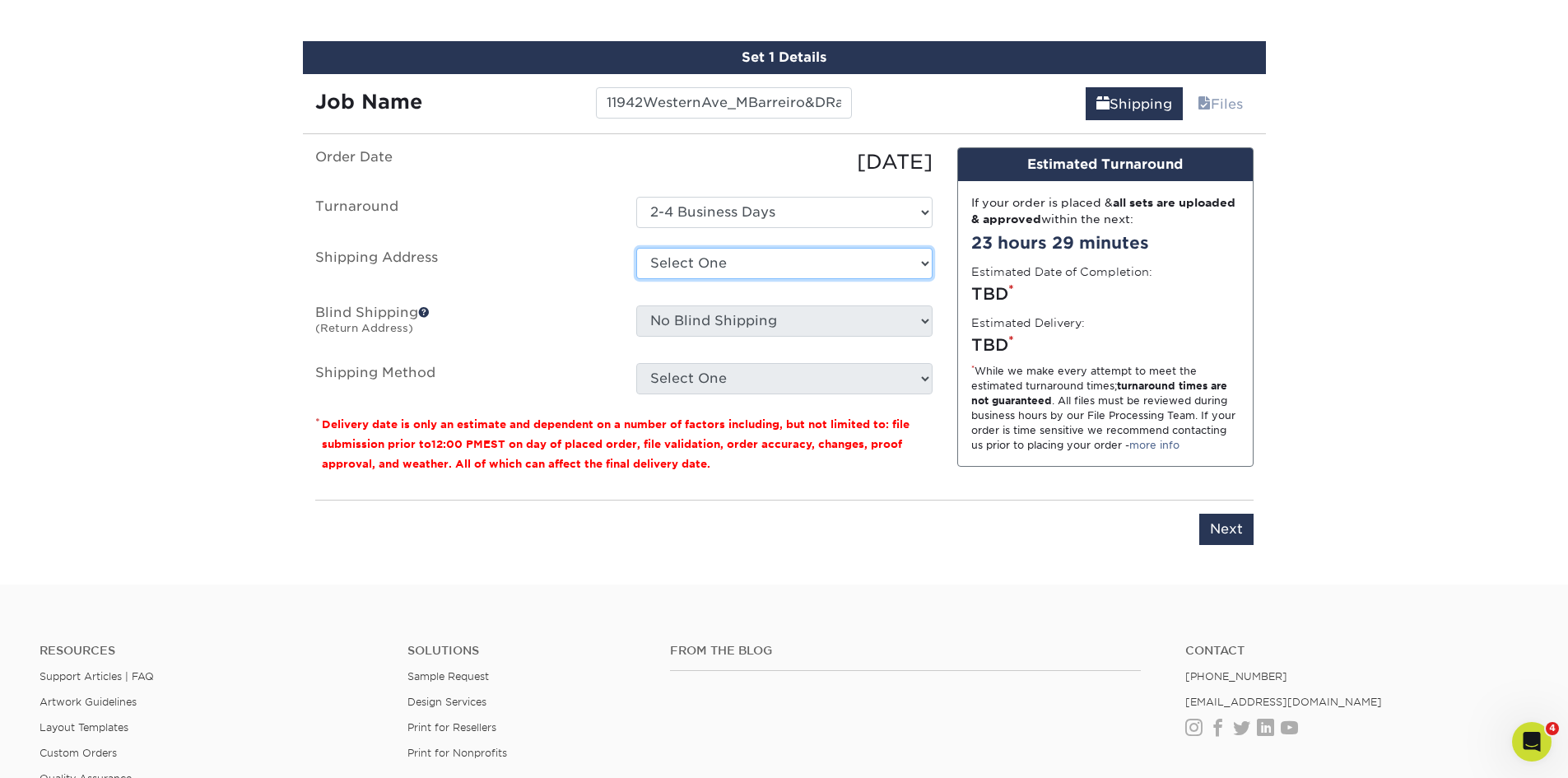
select select "10188"
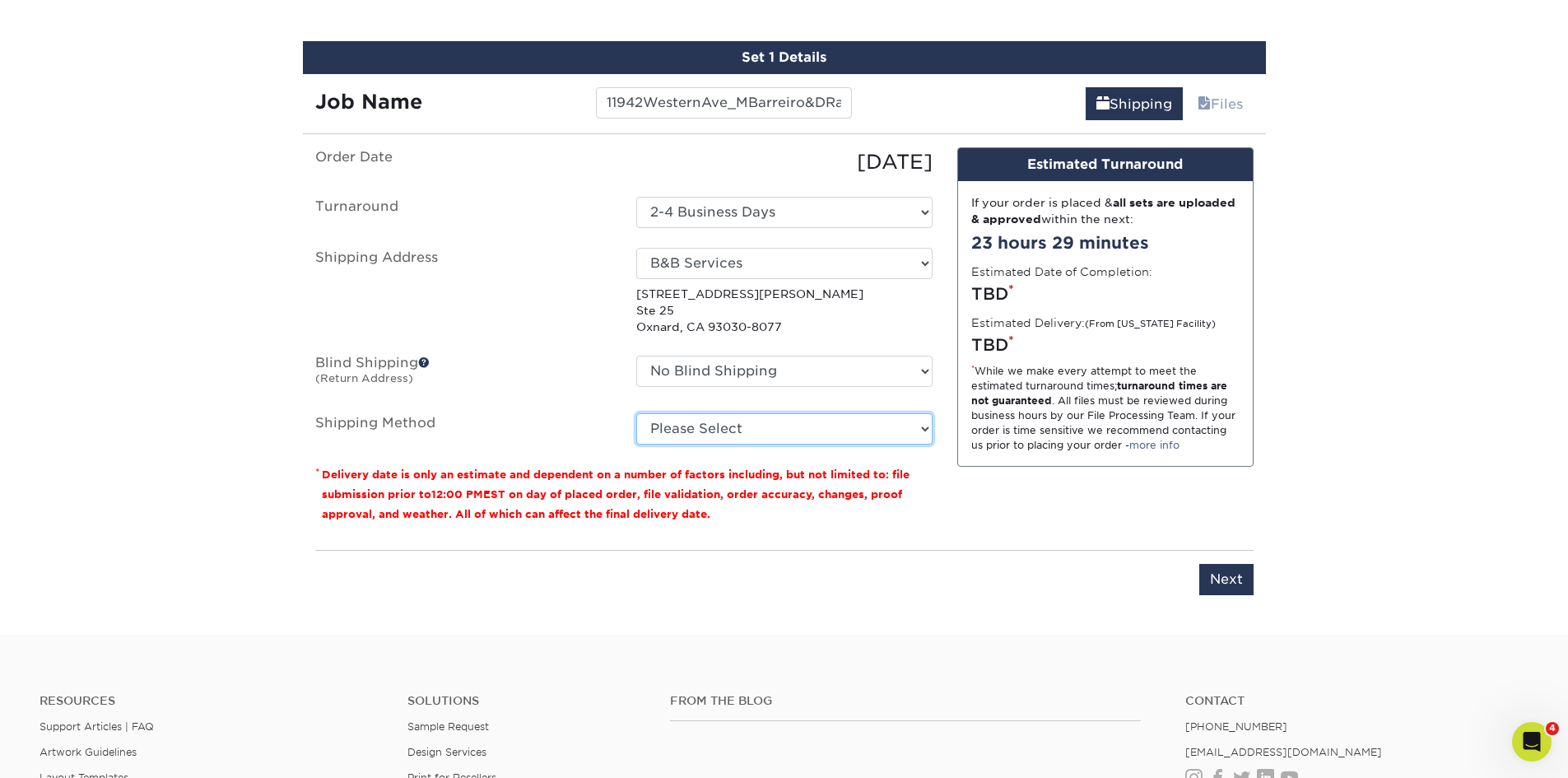
click at [705, 418] on select "Please Select Ground Shipping (+$35.76) 3 Day Shipping Service (+$53.93) 2 Day …" at bounding box center [784, 428] width 297 height 31
select select "03"
click at [636, 413] on select "Please Select Ground Shipping (+$35.76) 3 Day Shipping Service (+$53.93) 2 Day …" at bounding box center [784, 428] width 297 height 31
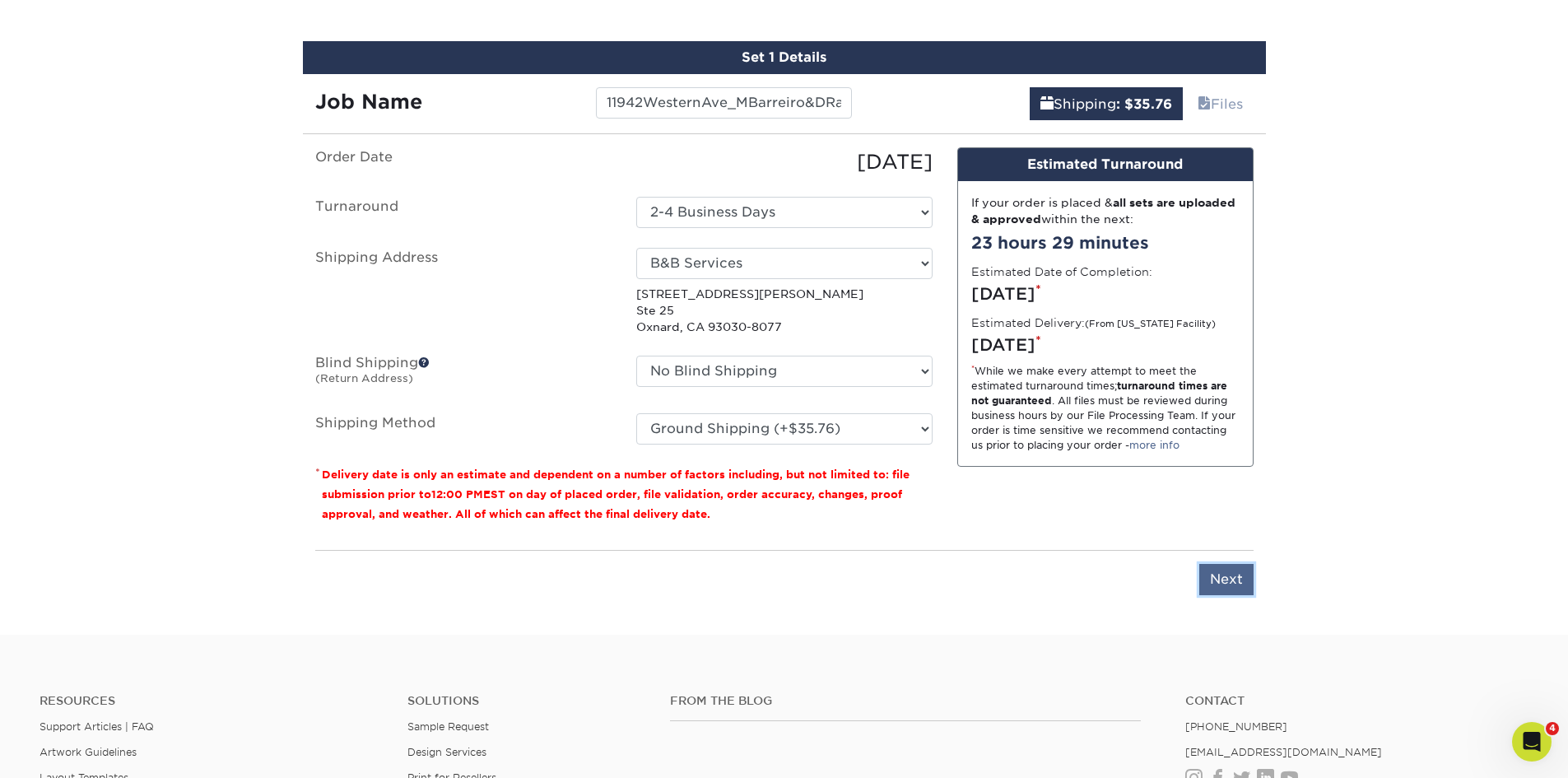
click at [1232, 586] on input "Next" at bounding box center [1226, 579] width 55 height 31
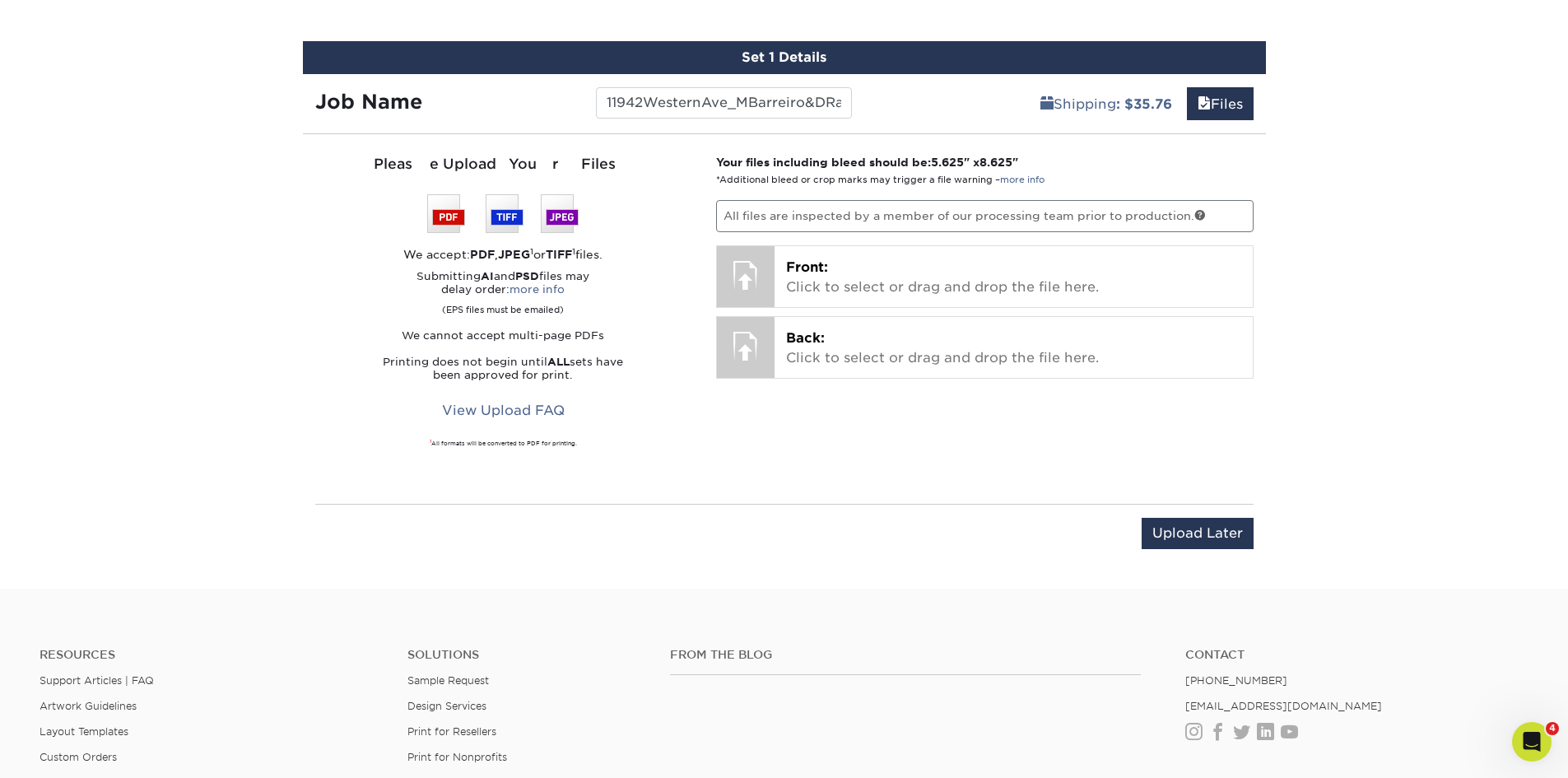
click at [895, 218] on p "All files are inspected by a member of our processing team prior to production." at bounding box center [985, 215] width 538 height 31
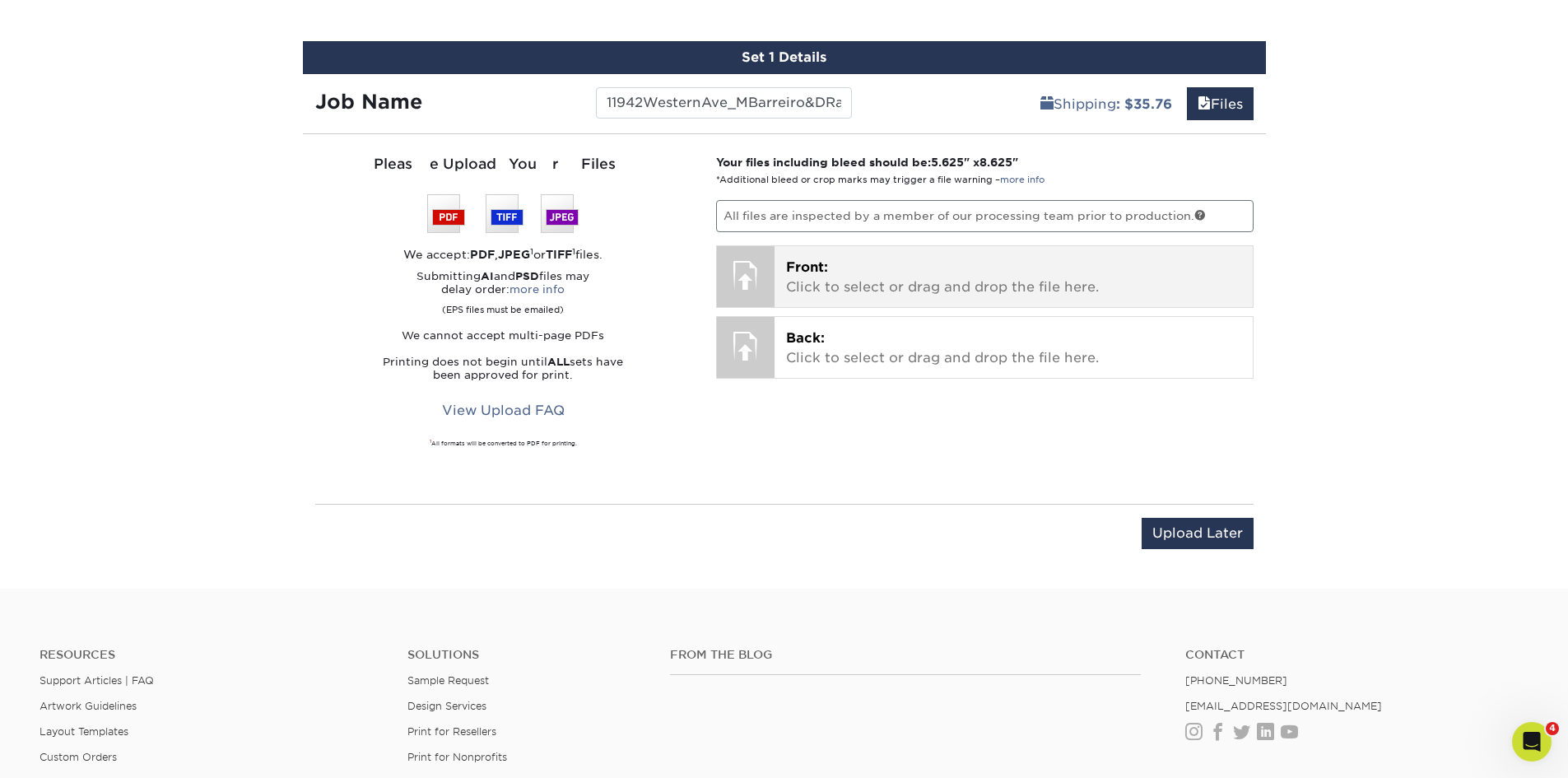
click at [895, 260] on p "Front: Click to select or drag and drop the file here." at bounding box center [1013, 277] width 455 height 39
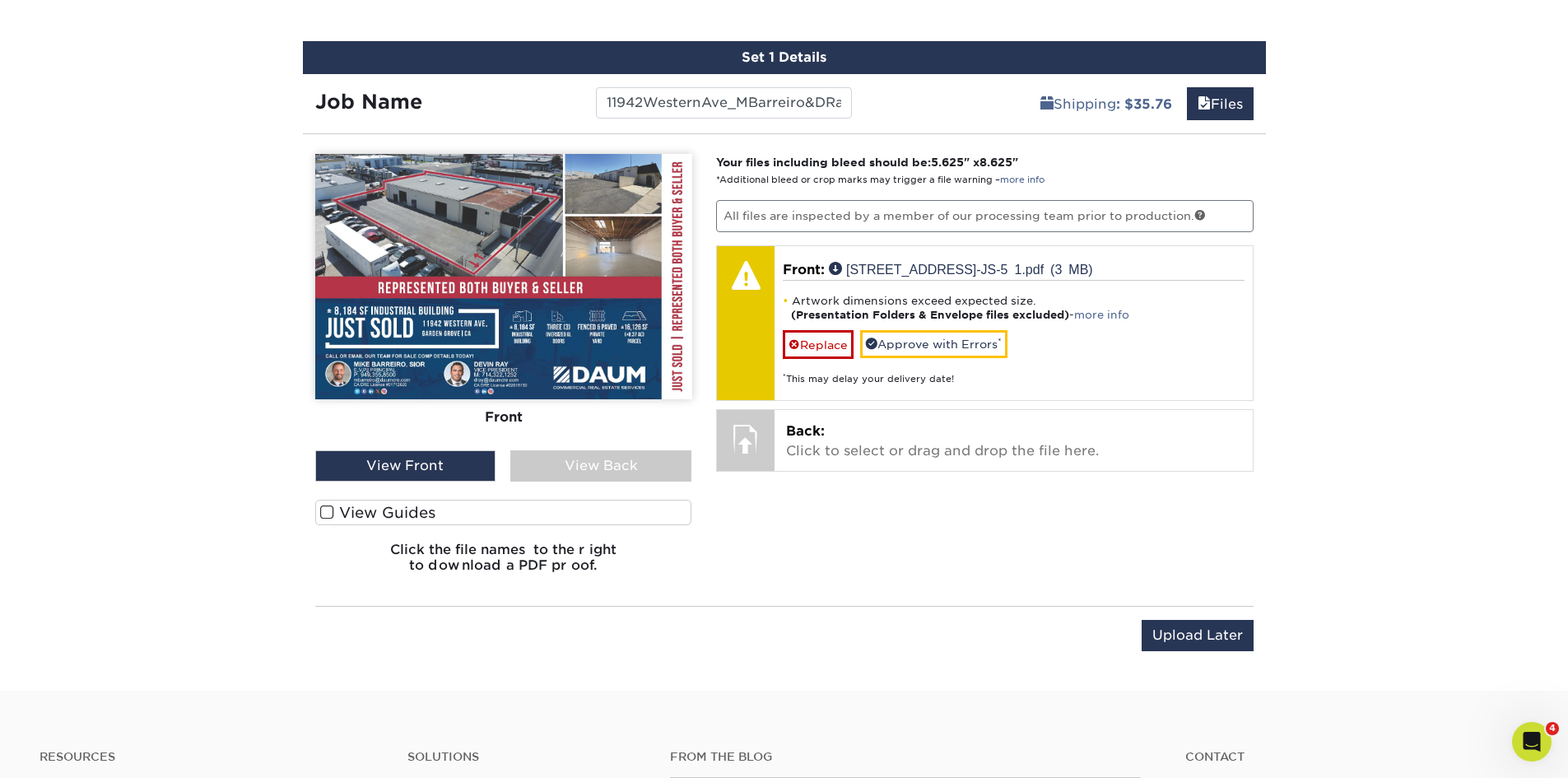
click at [322, 510] on span at bounding box center [327, 512] width 14 height 16
click at [0, 0] on input "View Guides" at bounding box center [0, 0] width 0 height 0
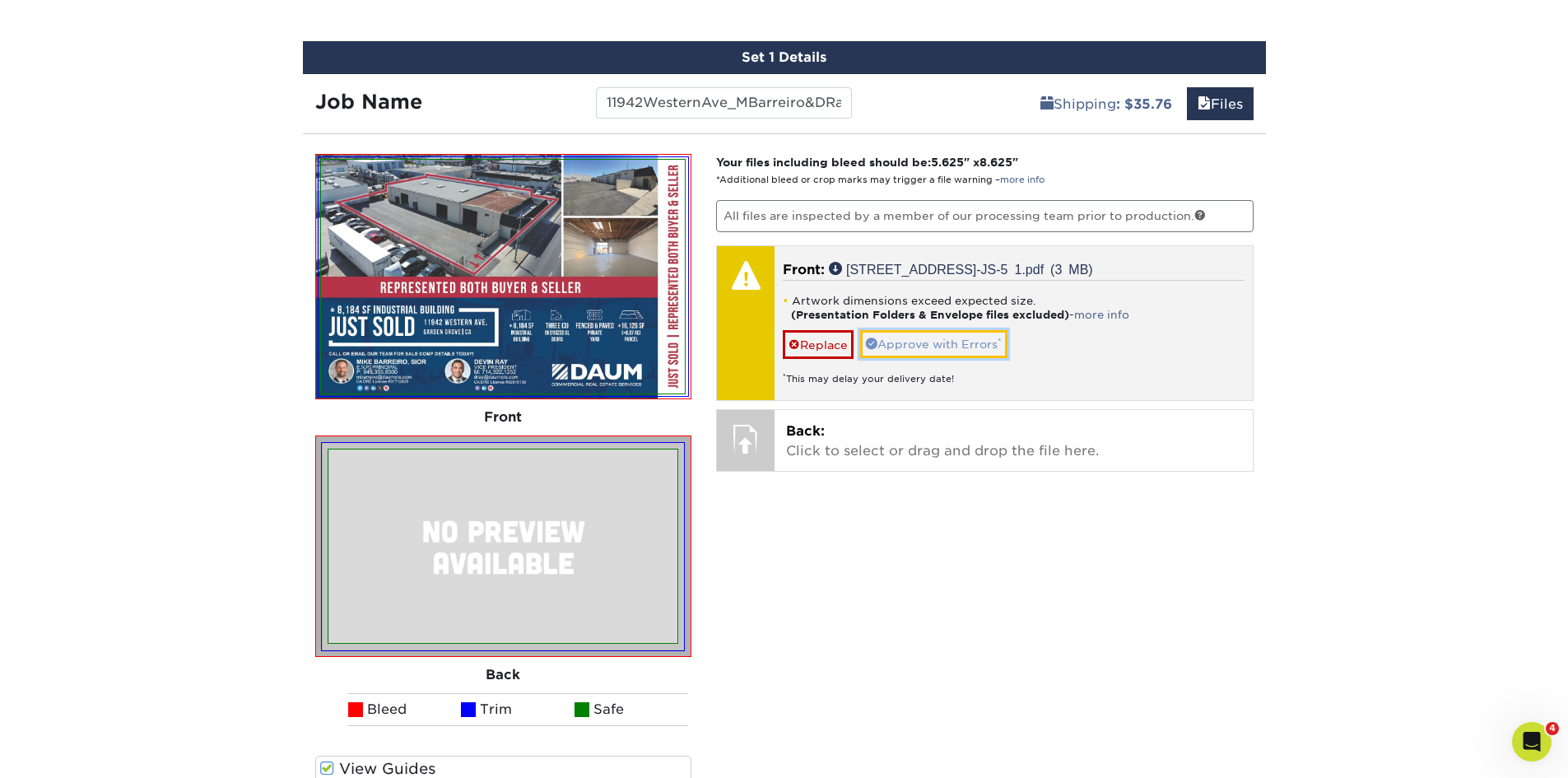
click at [899, 346] on link "Approve with Errors *" at bounding box center [934, 344] width 147 height 28
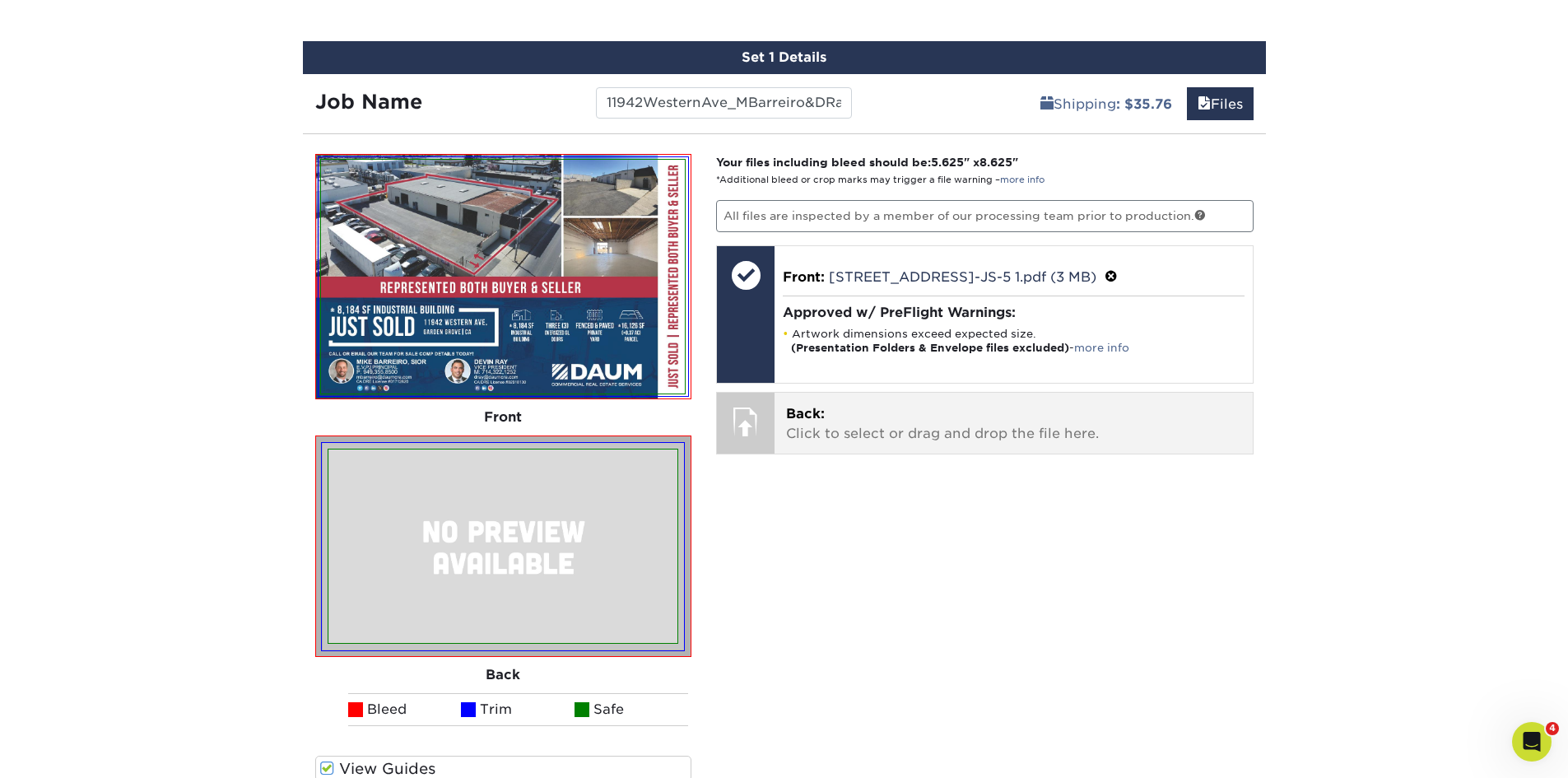
click at [841, 413] on p "Back: Click to select or drag and drop the file here." at bounding box center [1013, 423] width 455 height 39
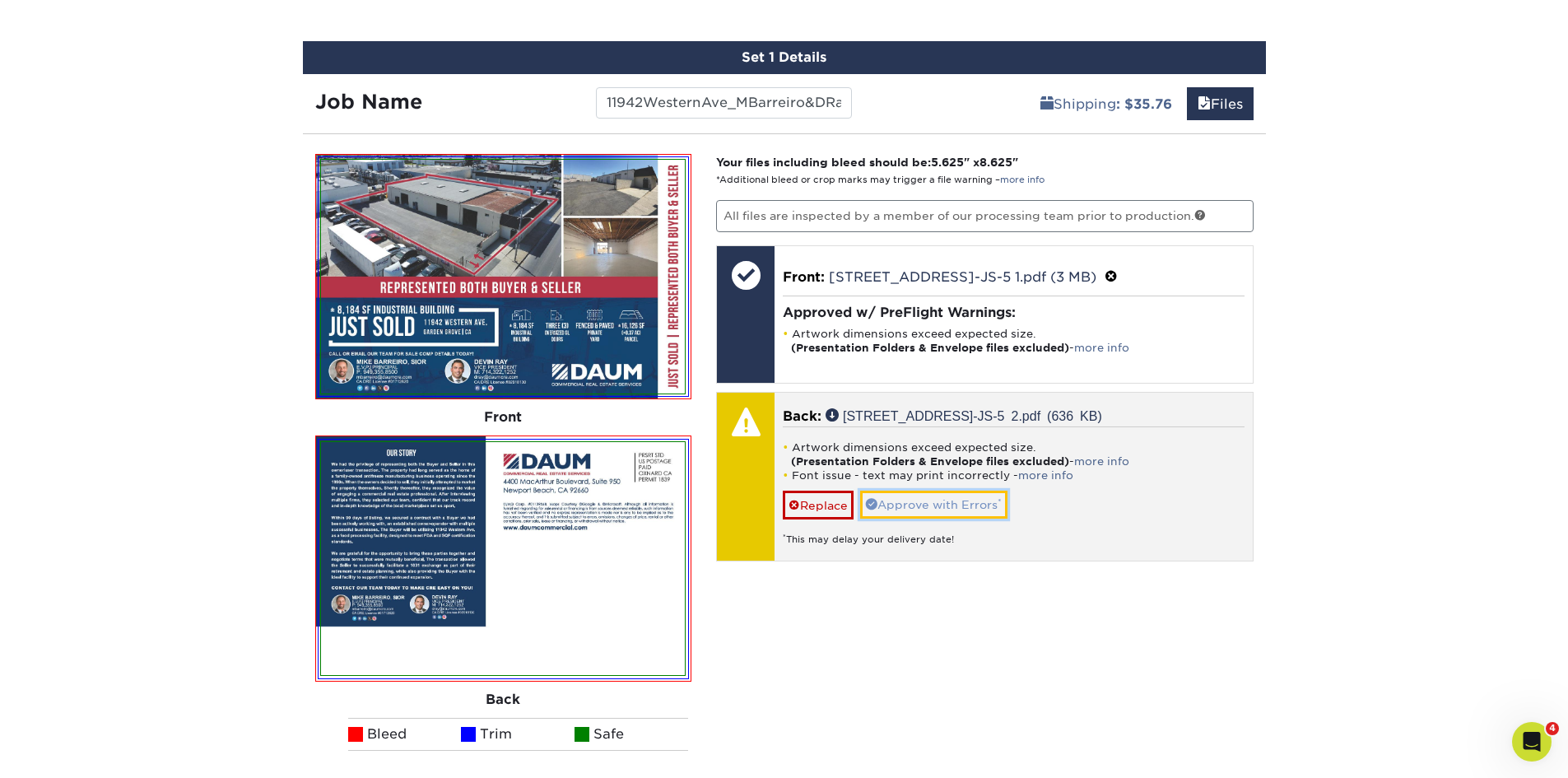
click at [887, 515] on link "Approve with Errors *" at bounding box center [934, 504] width 147 height 28
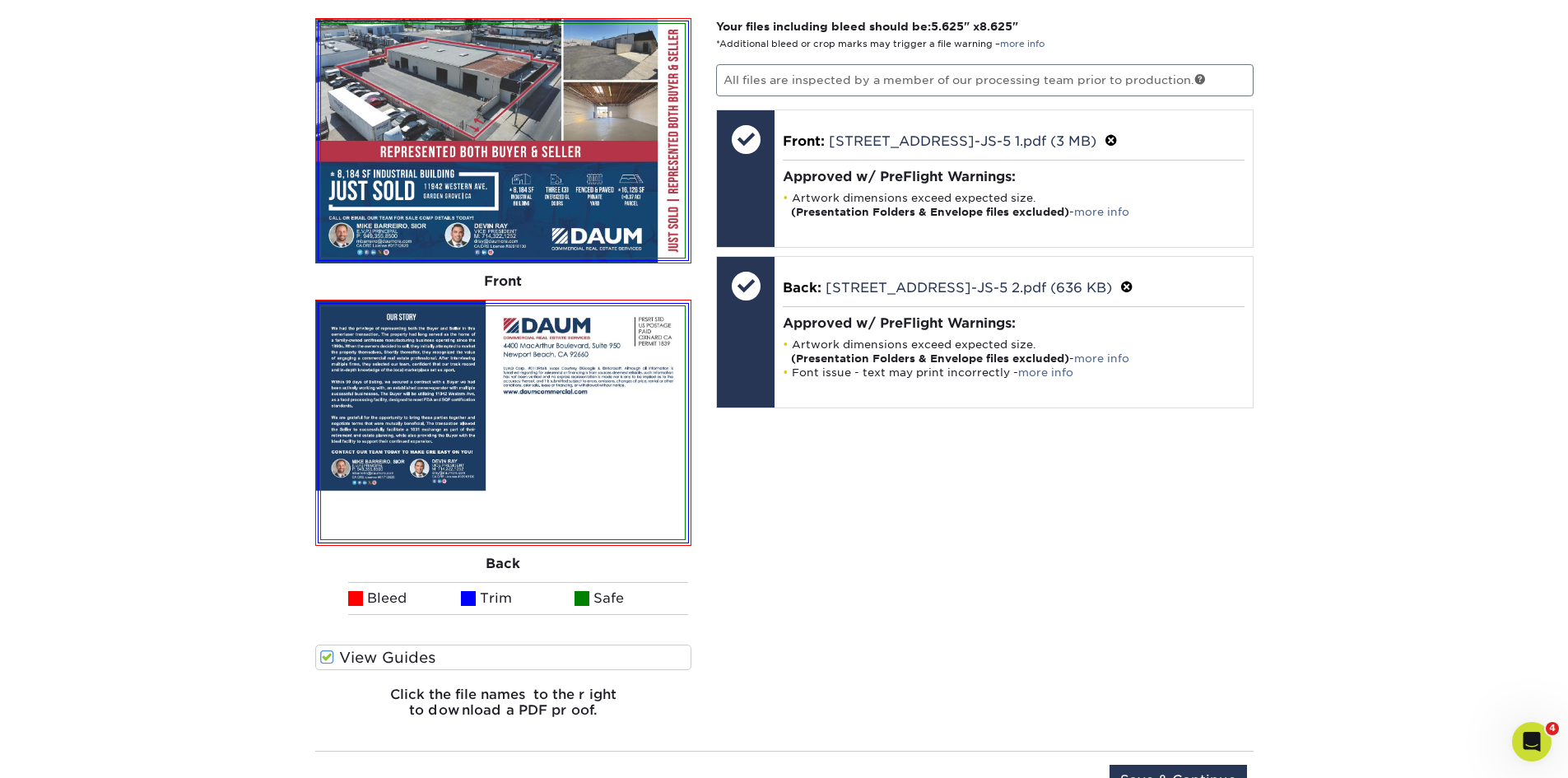
scroll to position [1084, 0]
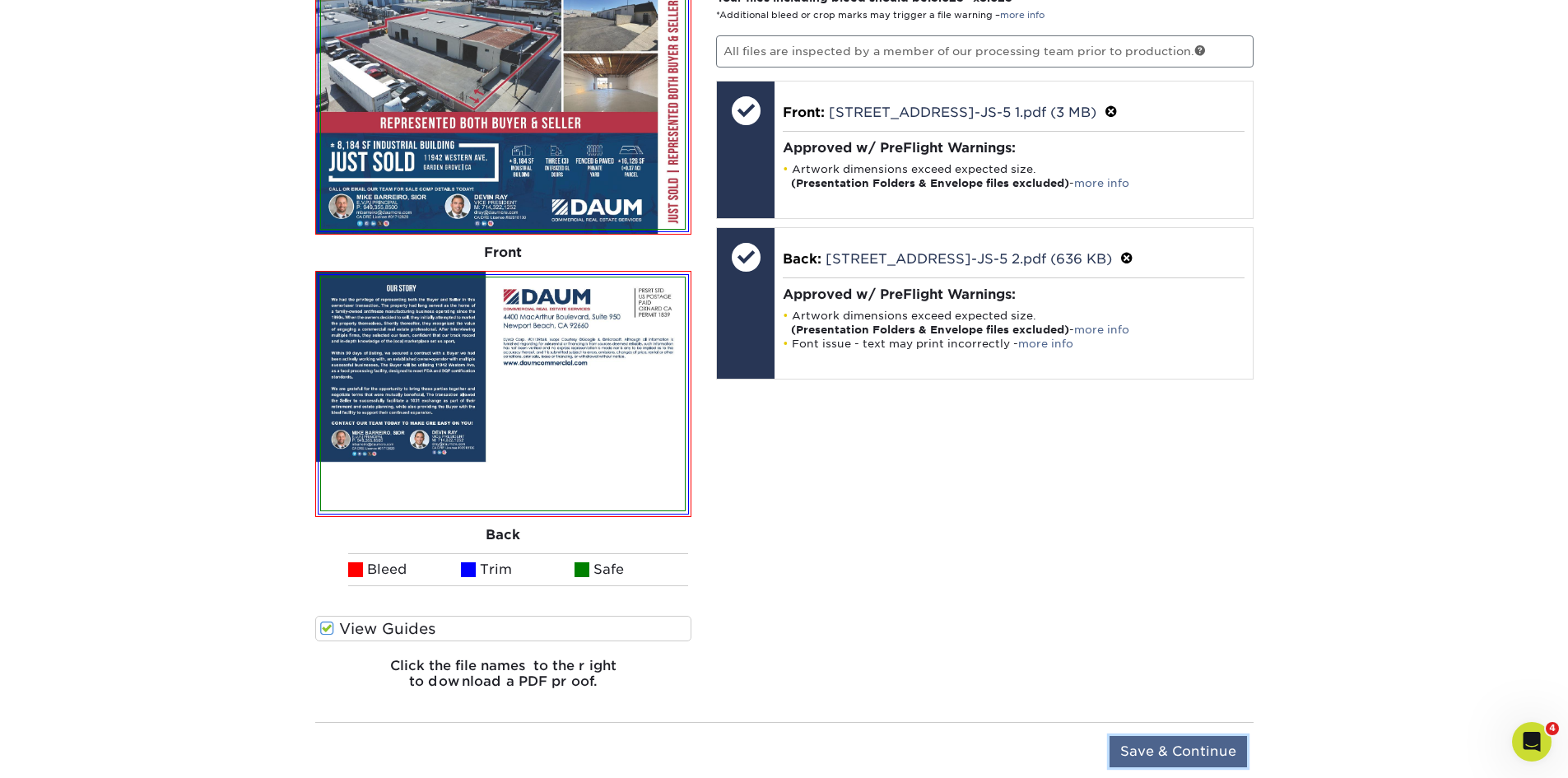
click at [1174, 748] on input "Save & Continue" at bounding box center [1178, 751] width 138 height 31
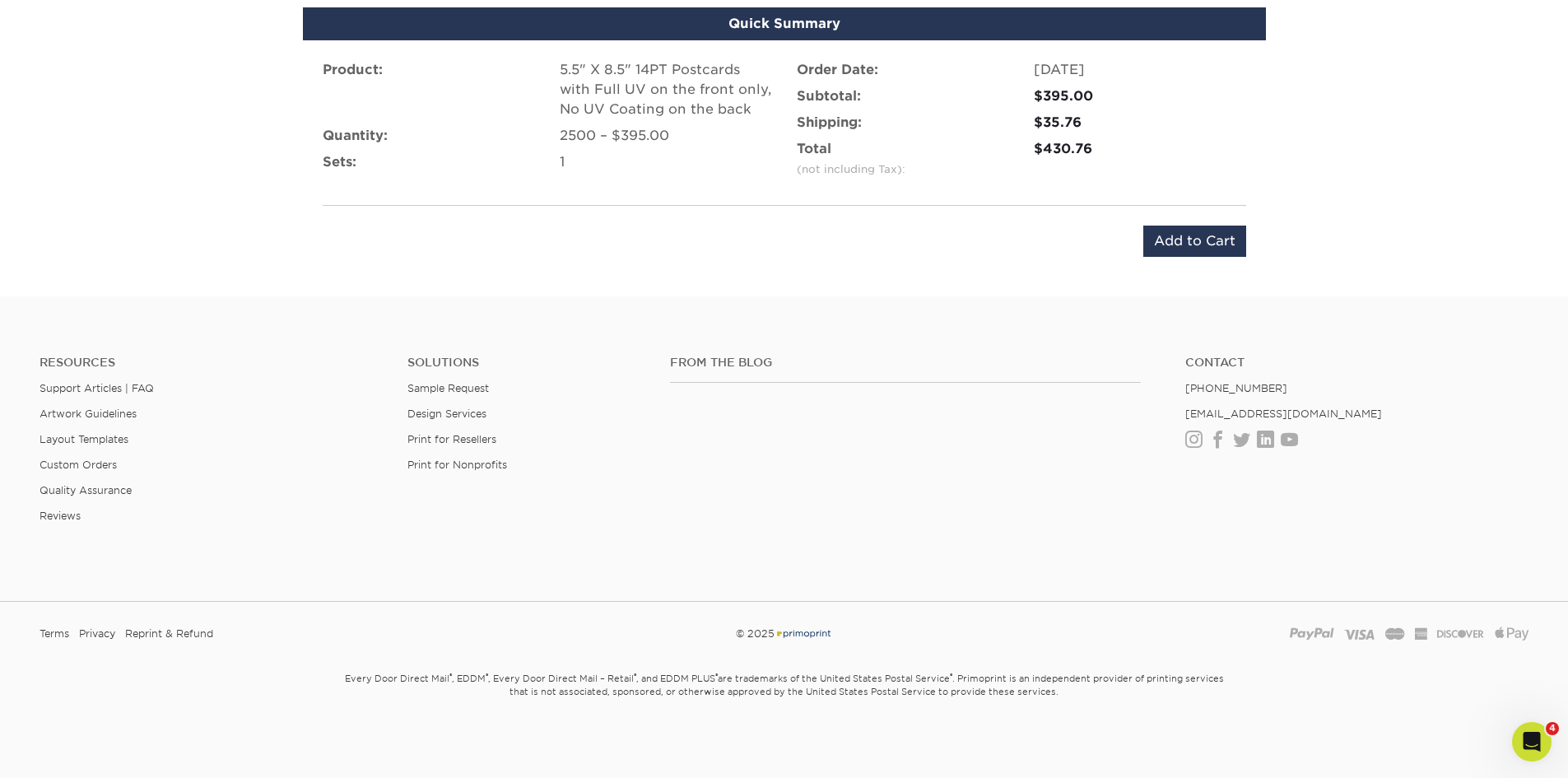
scroll to position [1059, 0]
click at [1163, 229] on input "Add to Cart" at bounding box center [1194, 240] width 103 height 31
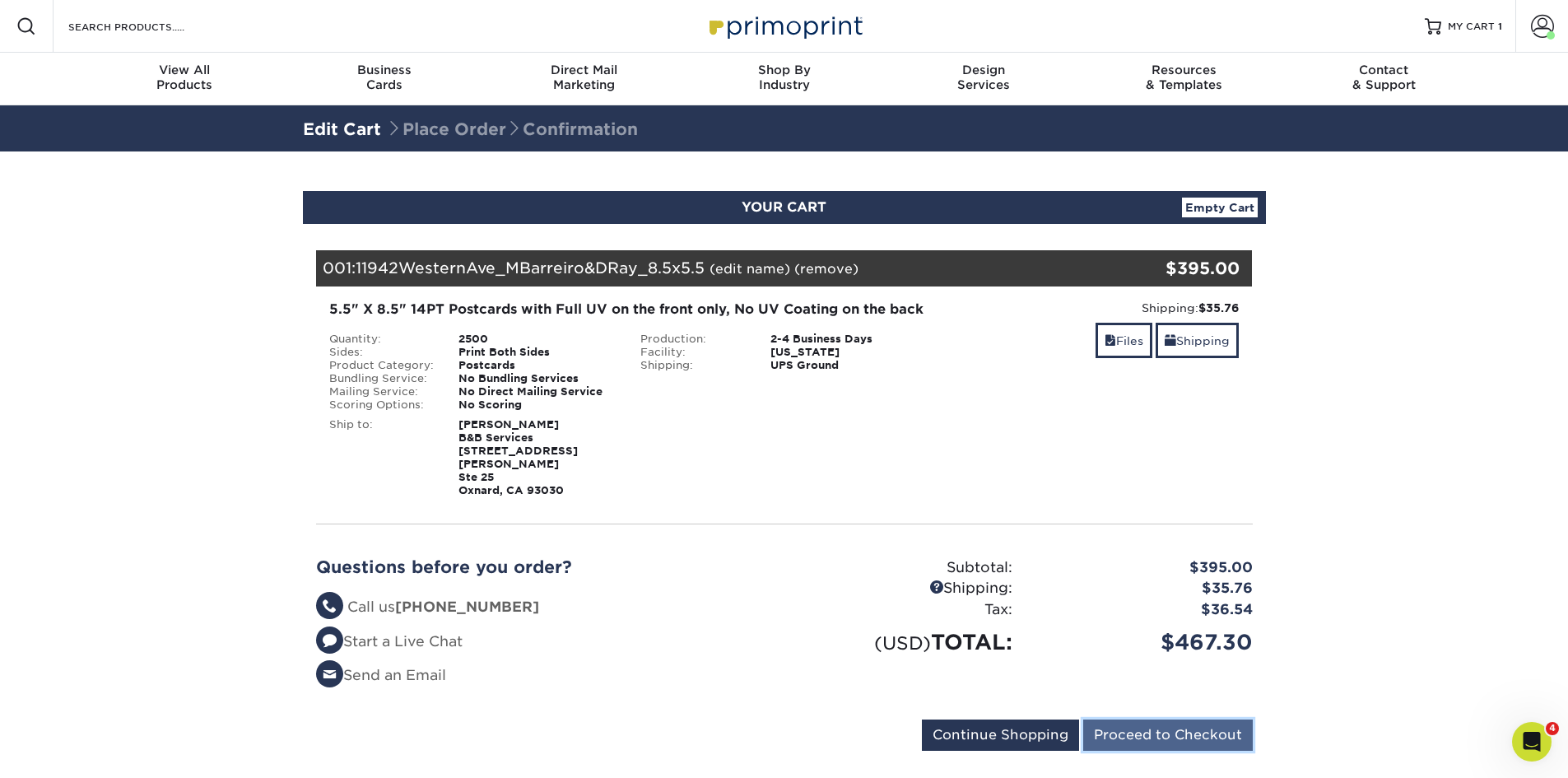
click at [1186, 730] on input "Proceed to Checkout" at bounding box center [1168, 734] width 170 height 31
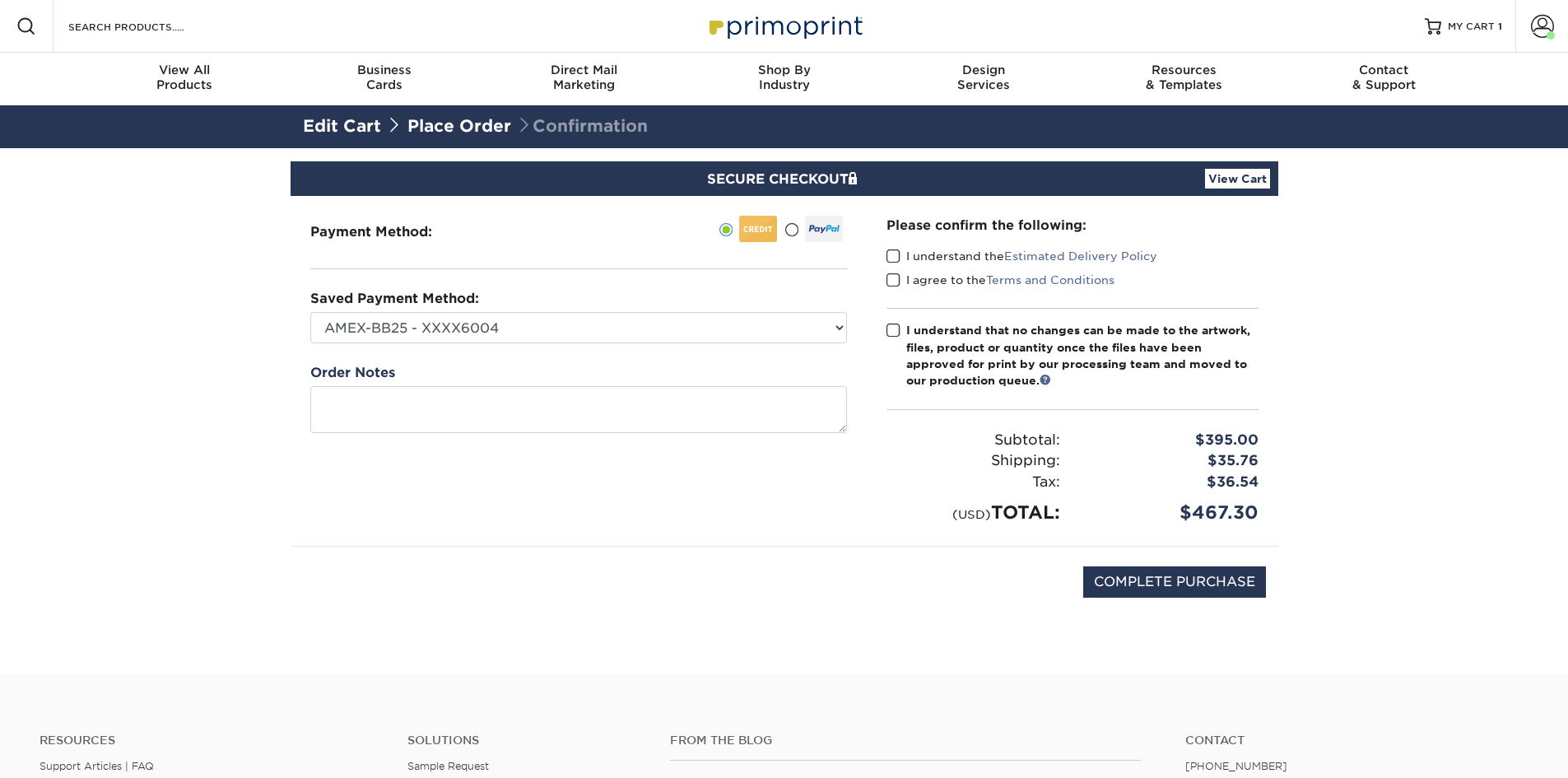
click at [890, 250] on span at bounding box center [893, 256] width 14 height 16
click at [0, 0] on input "I understand the Estimated Delivery Policy" at bounding box center [0, 0] width 0 height 0
click at [895, 276] on span at bounding box center [893, 280] width 14 height 16
click at [0, 0] on input "I agree to the Terms and Conditions" at bounding box center [0, 0] width 0 height 0
click at [895, 330] on span at bounding box center [893, 330] width 14 height 16
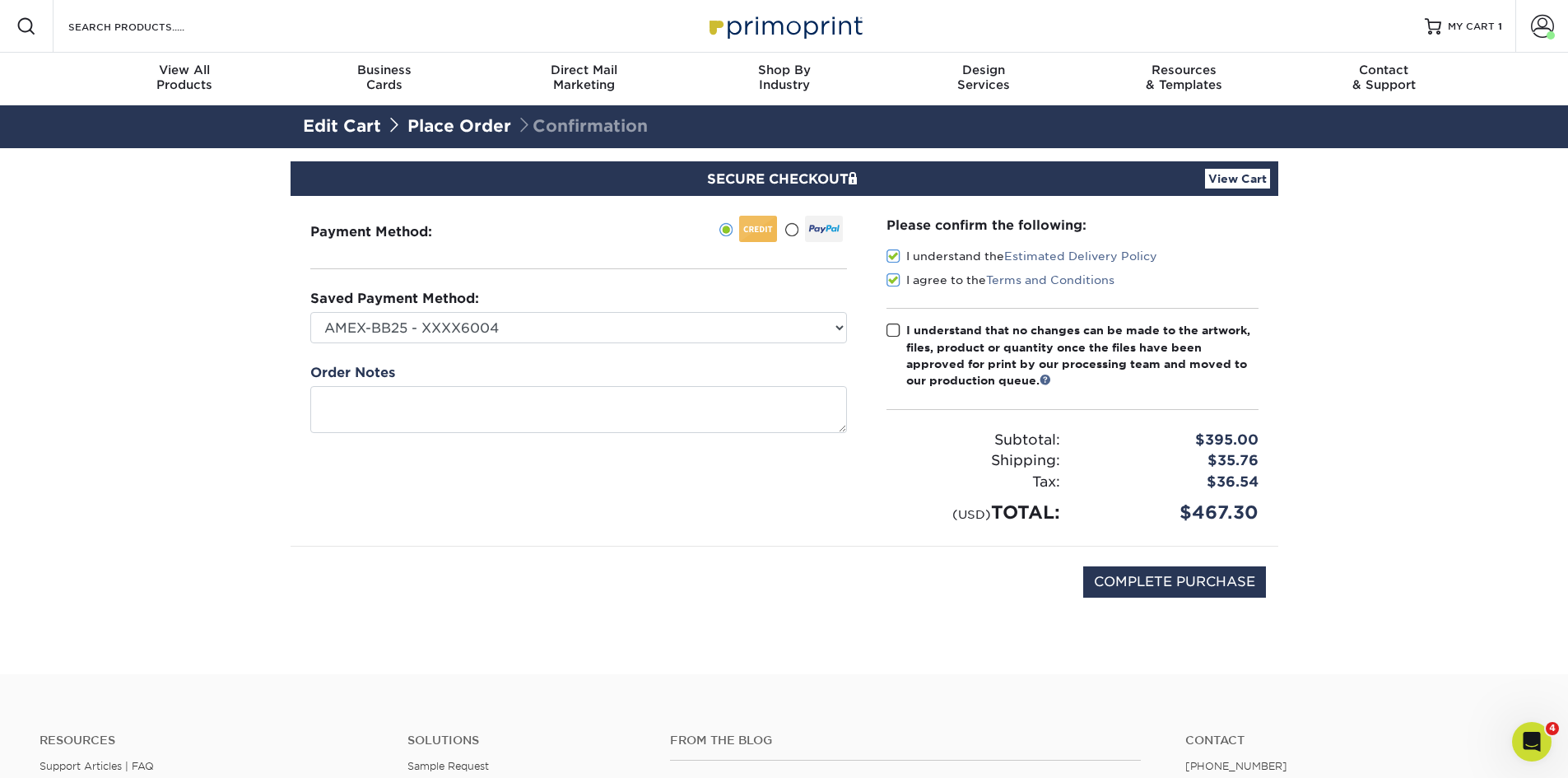
click at [0, 0] on input "I understand that no changes can be made to the artwork, files, product or quan…" at bounding box center [0, 0] width 0 height 0
click at [1191, 585] on input "COMPLETE PURCHASE" at bounding box center [1174, 581] width 182 height 31
type input "PROCESSING, PLEASE WAIT..."
